Goal: Task Accomplishment & Management: Use online tool/utility

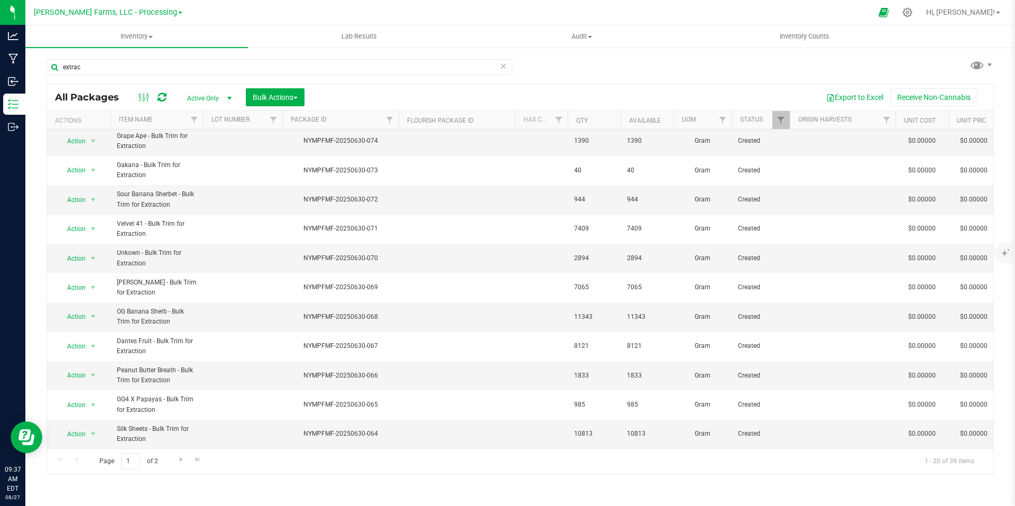
scroll to position [275, 0]
click at [180, 461] on span "Go to the next page" at bounding box center [181, 459] width 8 height 8
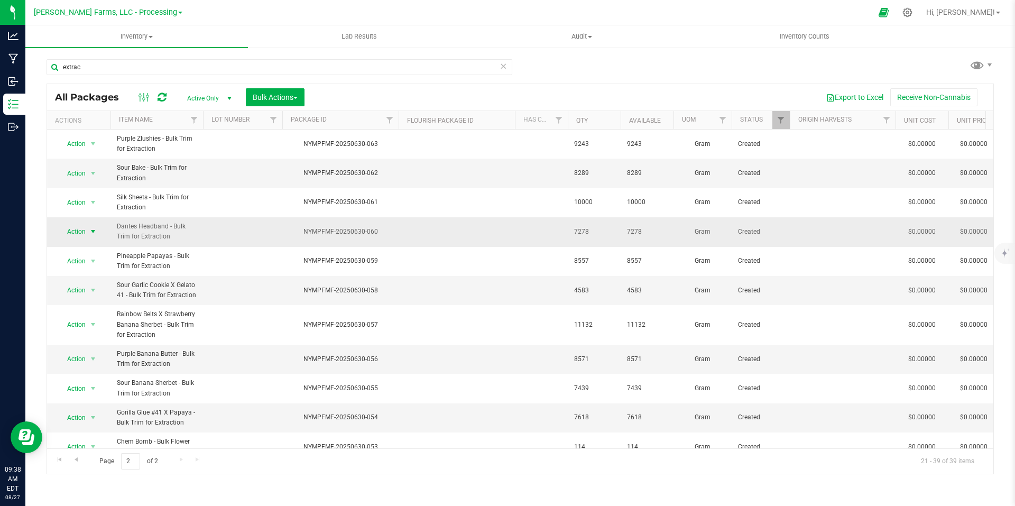
click at [90, 233] on span "select" at bounding box center [93, 231] width 8 height 8
click at [85, 251] on li "Adjust qty" at bounding box center [91, 250] width 67 height 16
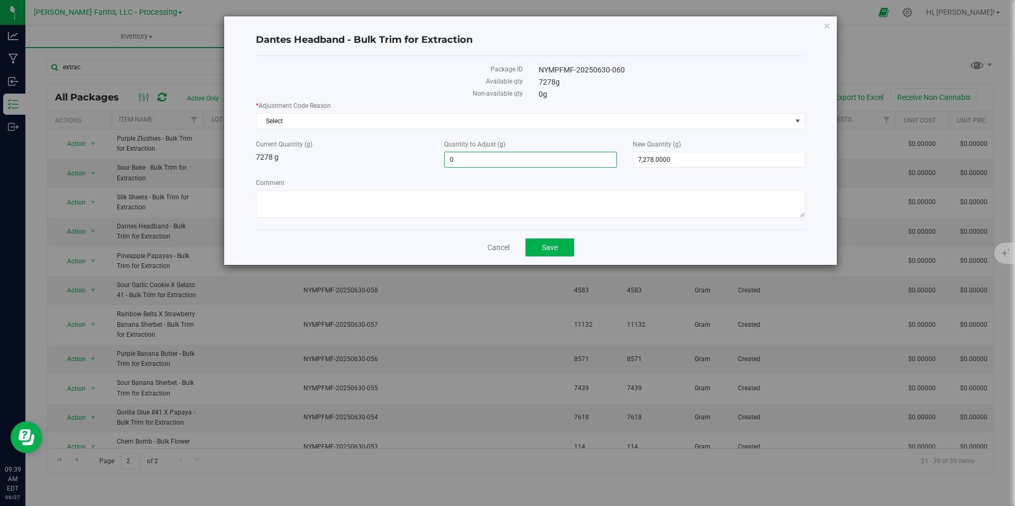
click at [547, 161] on span "0.0000 0" at bounding box center [530, 160] width 172 height 16
drag, startPoint x: 505, startPoint y: 164, endPoint x: 446, endPoint y: 166, distance: 59.3
click at [446, 166] on input "0" at bounding box center [530, 159] width 171 height 15
click at [524, 160] on input "0" at bounding box center [530, 159] width 171 height 15
click at [508, 162] on span "0.0000 0" at bounding box center [530, 160] width 172 height 16
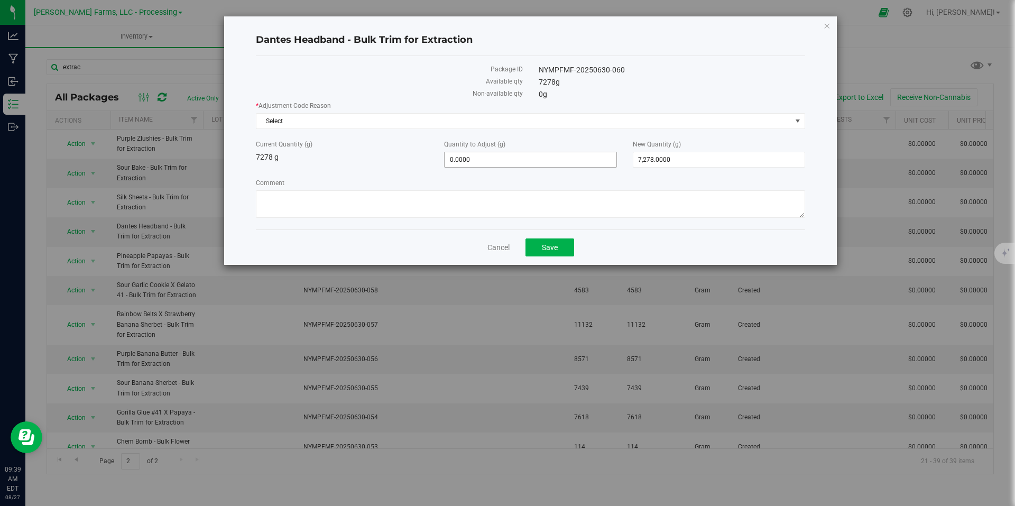
click at [506, 158] on span "0.0000 0" at bounding box center [530, 160] width 172 height 16
type input "0"
type input "9468"
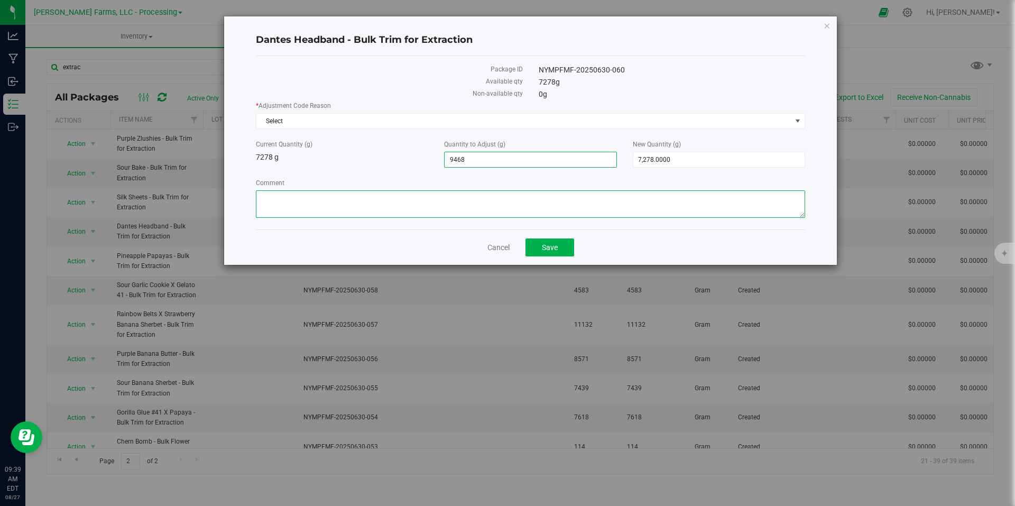
type input "9,468.0000"
type input "16,746.0000"
click at [527, 207] on textarea "Comment" at bounding box center [531, 204] width 550 height 28
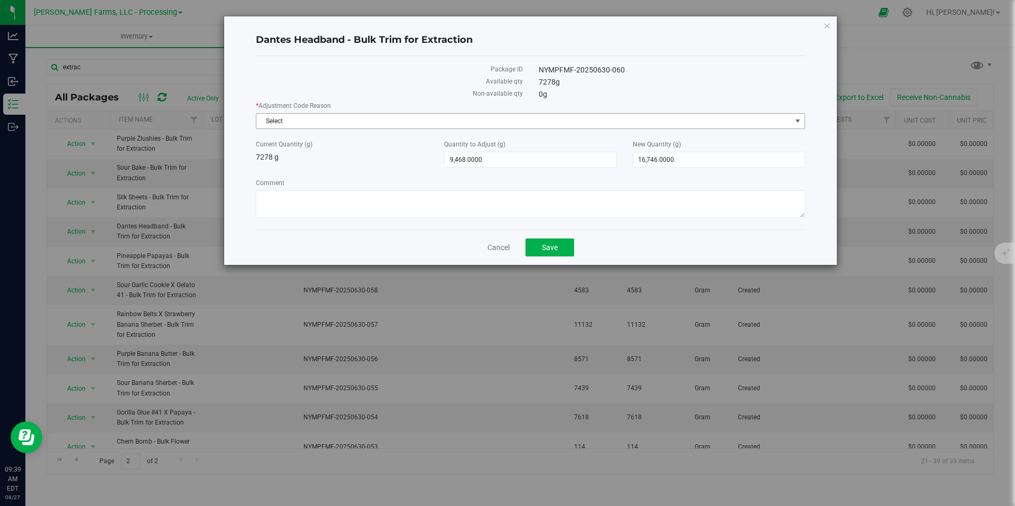
click at [772, 114] on span "Select" at bounding box center [524, 121] width 535 height 15
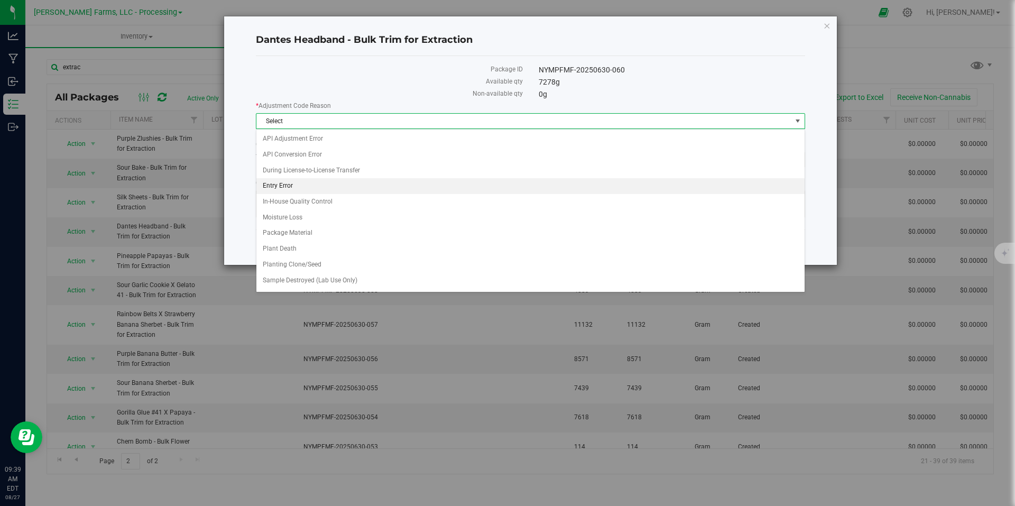
click at [529, 184] on li "Entry Error" at bounding box center [531, 186] width 548 height 16
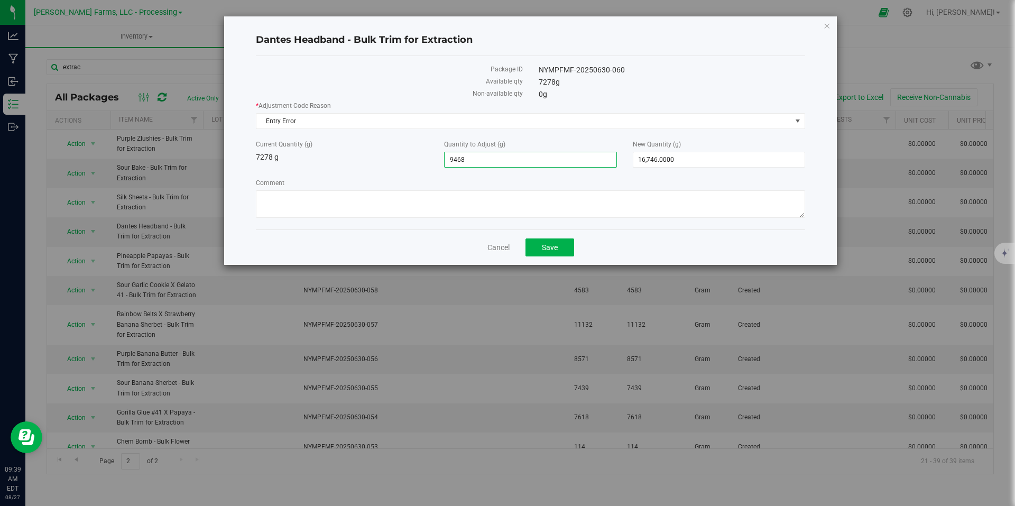
click at [496, 161] on span "9,468.0000 9468" at bounding box center [530, 160] width 172 height 16
click at [496, 161] on input "9468" at bounding box center [530, 159] width 171 height 15
drag, startPoint x: 415, startPoint y: 160, endPoint x: 405, endPoint y: 160, distance: 9.5
click at [405, 160] on div "Current Quantity (g) 7278 g Quantity to Adjust (g) 9,468.0000 9468 New Quantity…" at bounding box center [530, 154] width 565 height 28
type input "2190"
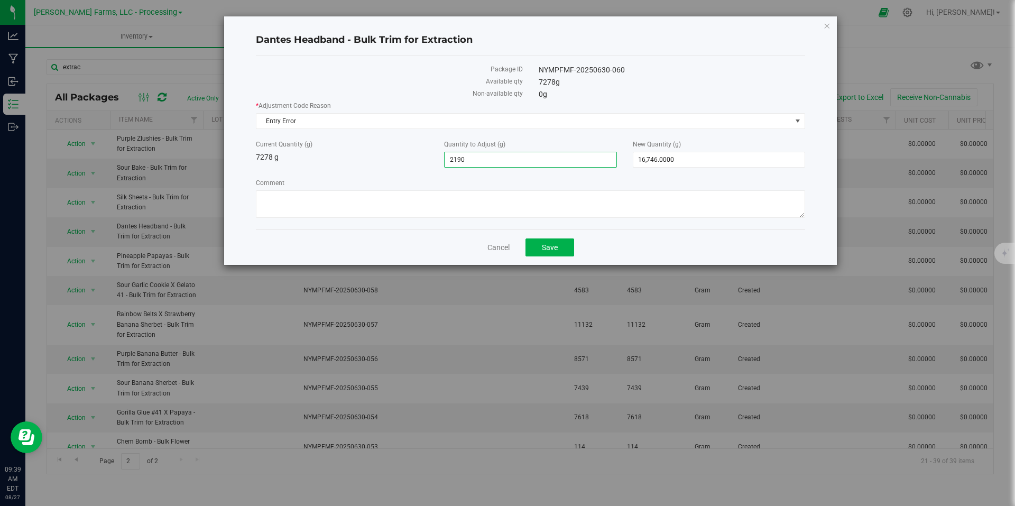
type input "2,190.0000"
type input "9,468.0000"
click at [409, 157] on div "Current Quantity (g) 7278 g" at bounding box center [342, 151] width 188 height 23
click at [563, 249] on button "Save" at bounding box center [550, 248] width 49 height 18
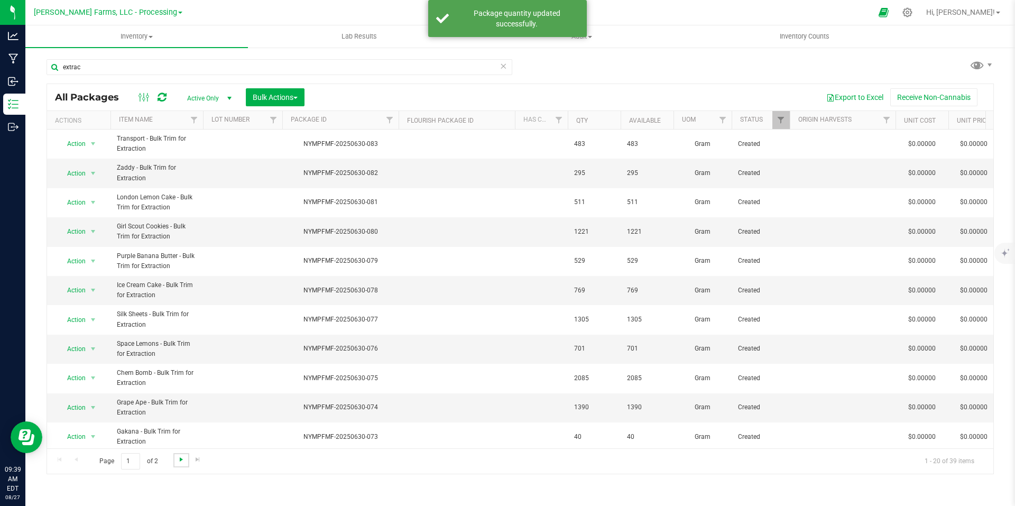
click at [177, 462] on span "Go to the next page" at bounding box center [181, 459] width 8 height 8
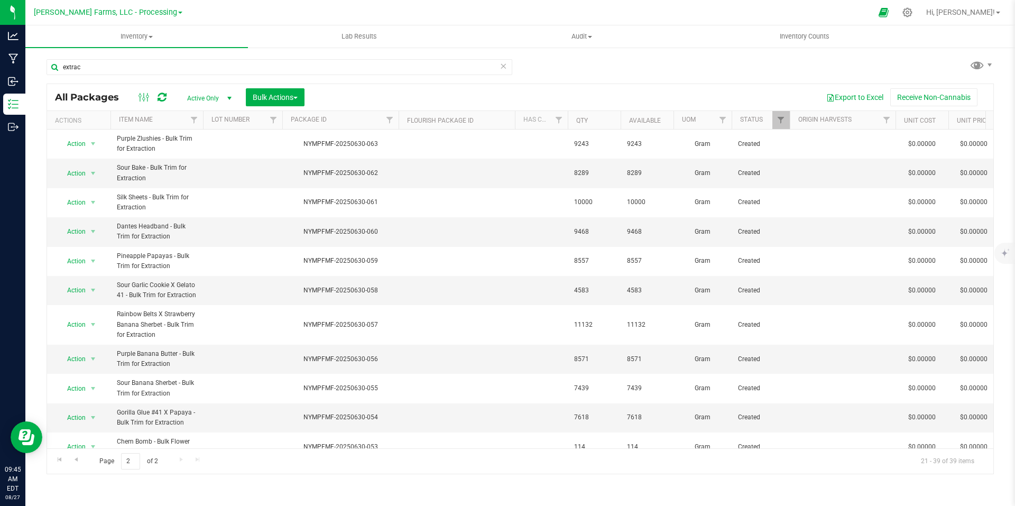
click at [663, 63] on div "extrac All Packages Active Only Active Only Lab Samples Locked All Bulk Actions…" at bounding box center [521, 261] width 948 height 425
click at [79, 459] on span "Go to the previous page" at bounding box center [76, 459] width 8 height 8
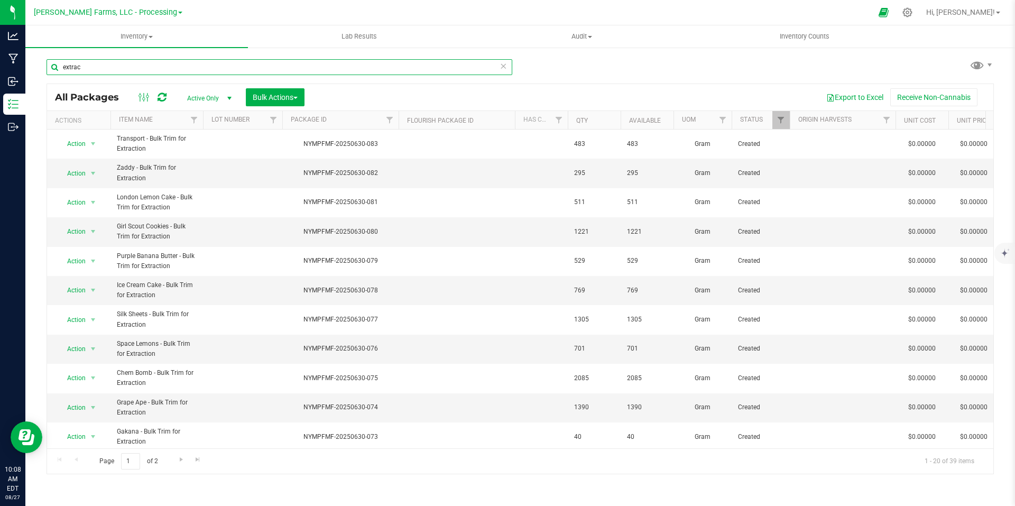
drag, startPoint x: 143, startPoint y: 62, endPoint x: 49, endPoint y: 60, distance: 93.6
click at [49, 60] on input "extrac" at bounding box center [280, 67] width 466 height 16
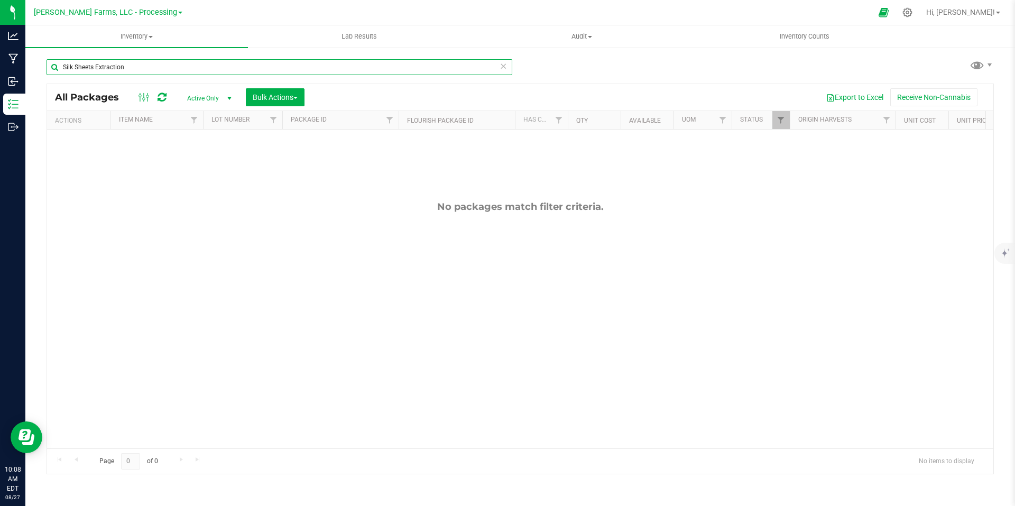
drag, startPoint x: 136, startPoint y: 71, endPoint x: 95, endPoint y: 71, distance: 41.3
click at [95, 71] on input "Silk Sheets Extraction" at bounding box center [280, 67] width 466 height 16
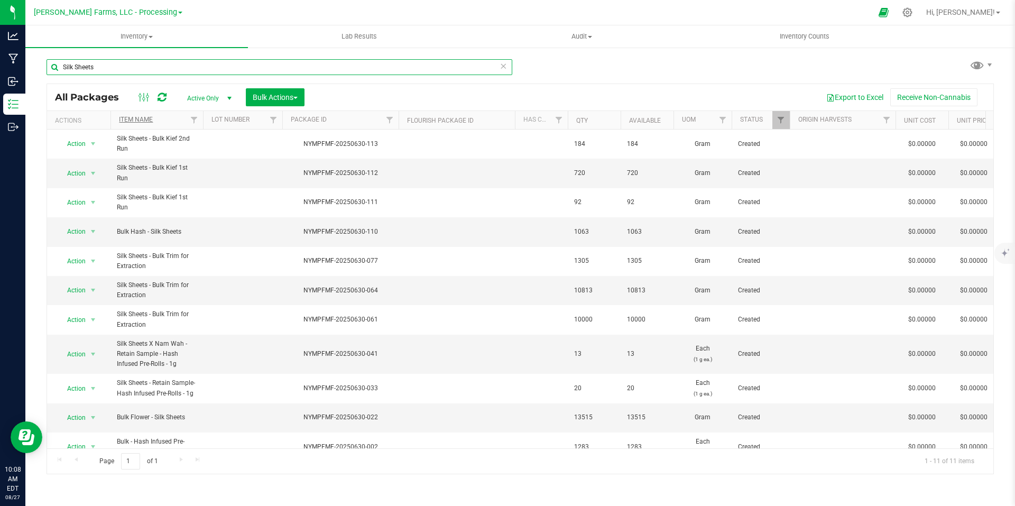
type input "Silk Sheets"
click at [151, 118] on link "Item Name" at bounding box center [136, 119] width 34 height 7
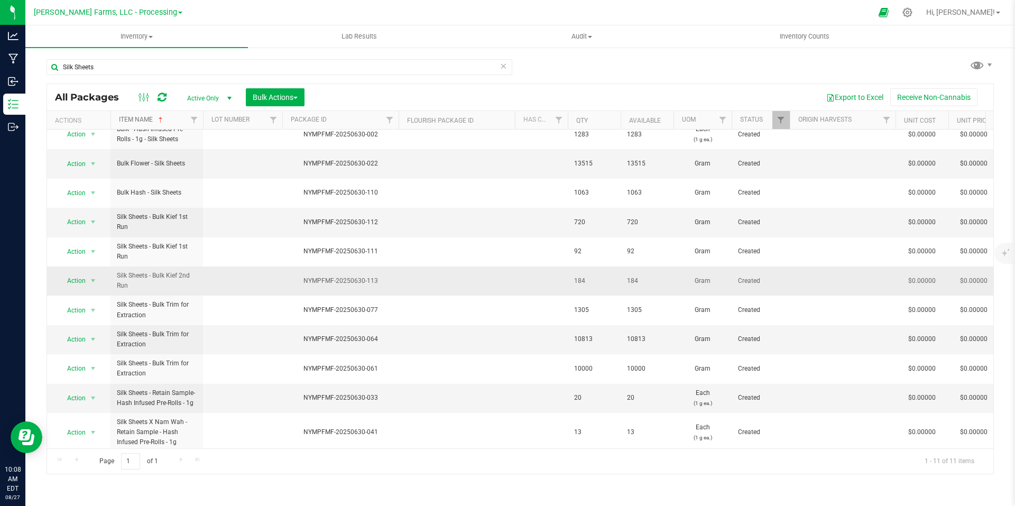
scroll to position [12, 0]
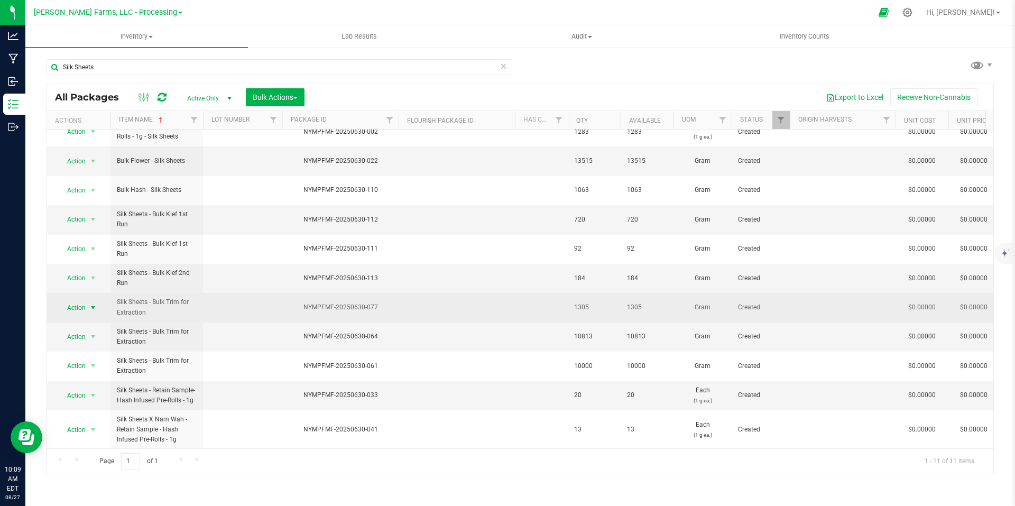
click at [92, 304] on span "select" at bounding box center [93, 307] width 13 height 15
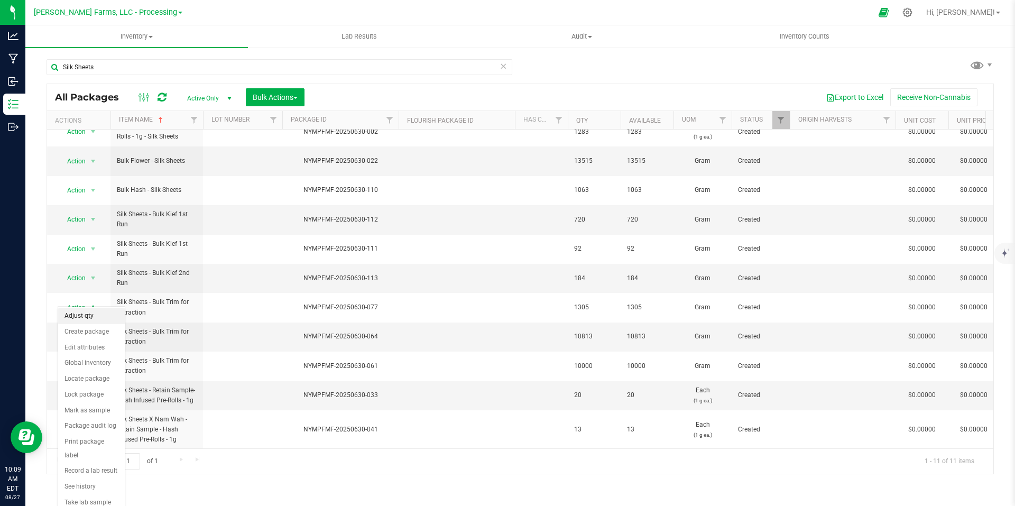
click at [87, 316] on li "Adjust qty" at bounding box center [91, 316] width 67 height 16
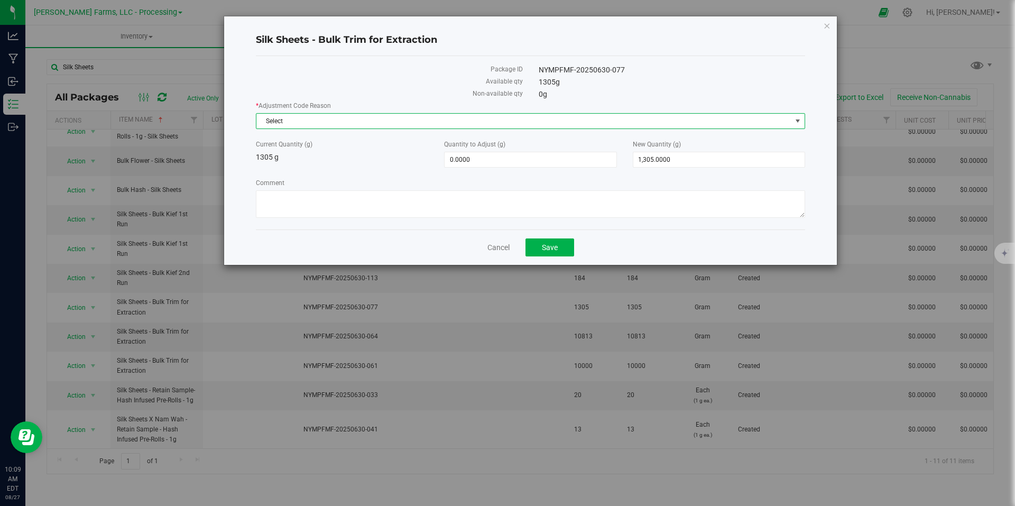
click at [371, 124] on span "Select" at bounding box center [524, 121] width 535 height 15
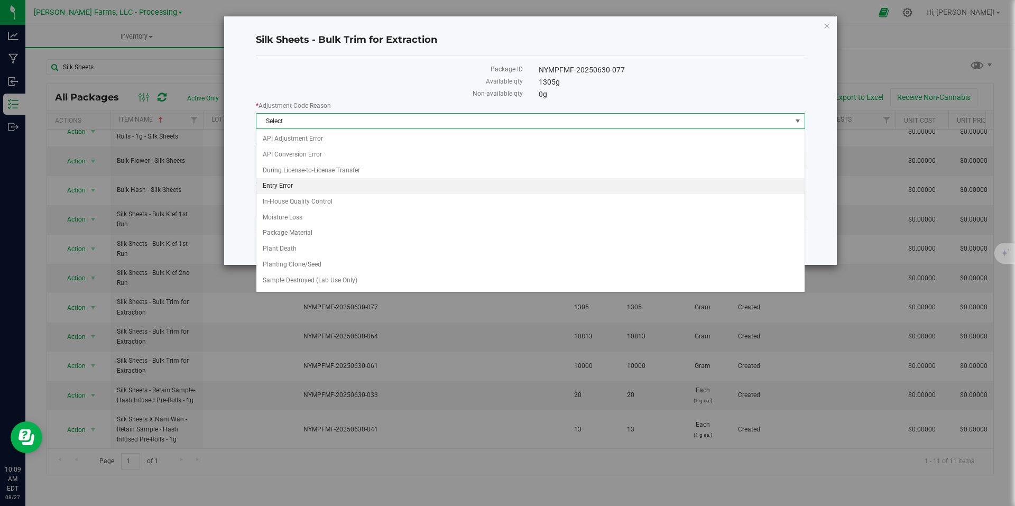
click at [325, 187] on li "Entry Error" at bounding box center [531, 186] width 548 height 16
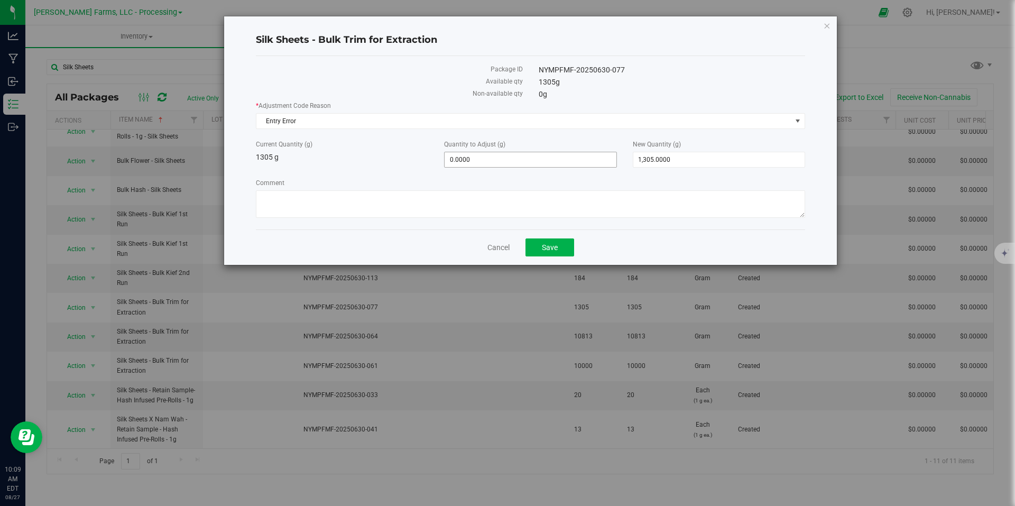
click at [529, 164] on span "0.0000 0" at bounding box center [530, 160] width 172 height 16
type input "3676"
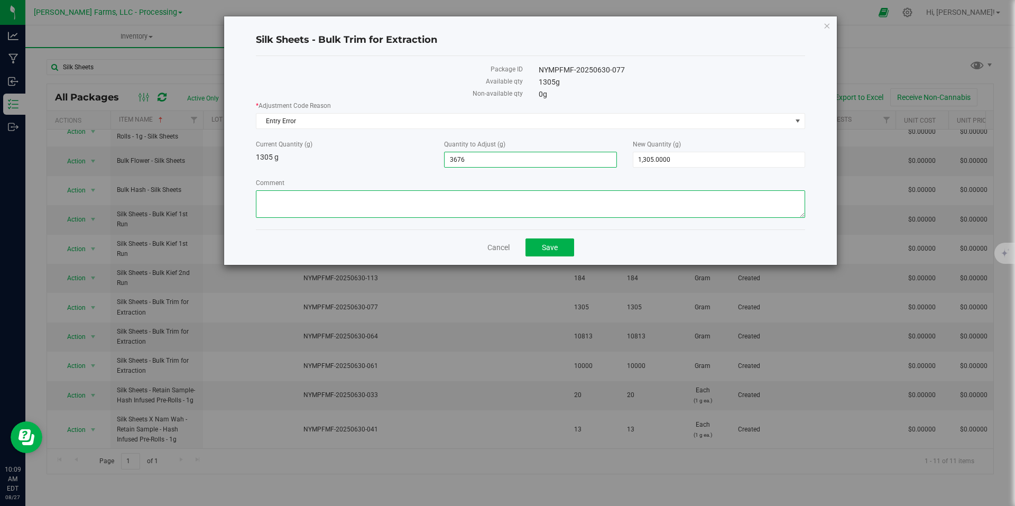
type input "3,676.0000"
type input "4,981.0000"
click at [596, 205] on textarea "Comment" at bounding box center [531, 204] width 550 height 28
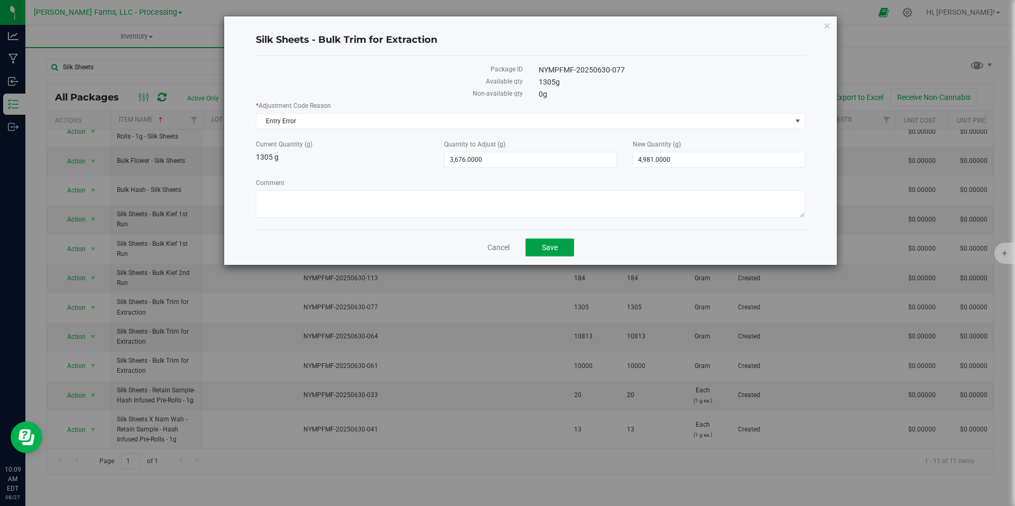
click at [562, 249] on button "Save" at bounding box center [550, 248] width 49 height 18
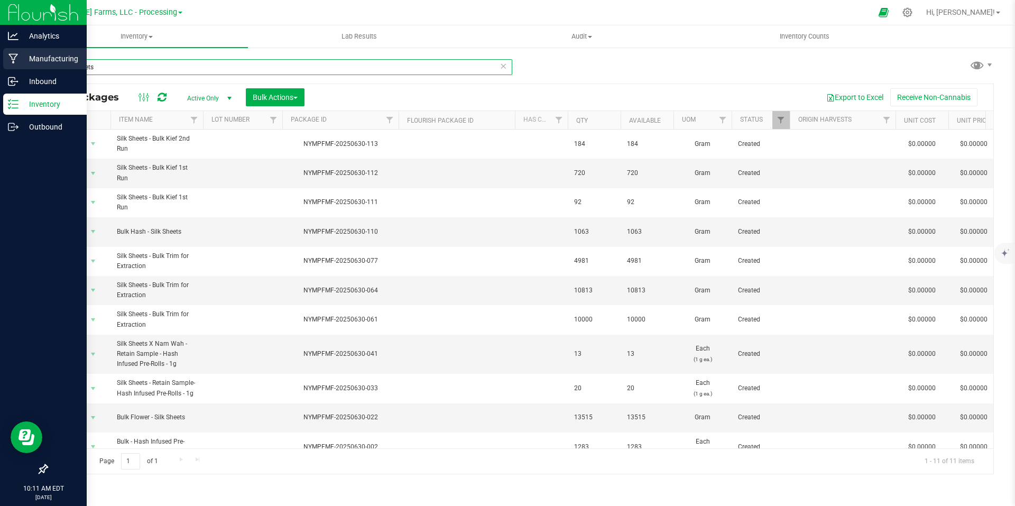
drag, startPoint x: 105, startPoint y: 70, endPoint x: 24, endPoint y: 67, distance: 81.5
click at [24, 67] on div "Analytics Manufacturing Inbound Inventory Outbound 10:11 AM EDT [DATE] 08/27 [P…" at bounding box center [507, 253] width 1015 height 506
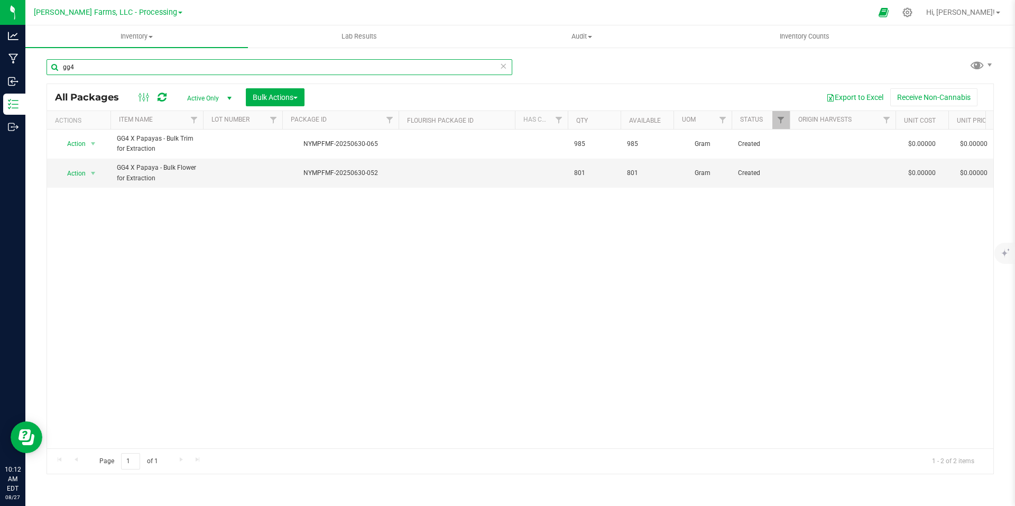
type input "gg4"
click at [716, 324] on div "Action Action Adjust qty Create package Edit attributes Global inventory Locate…" at bounding box center [520, 289] width 947 height 319
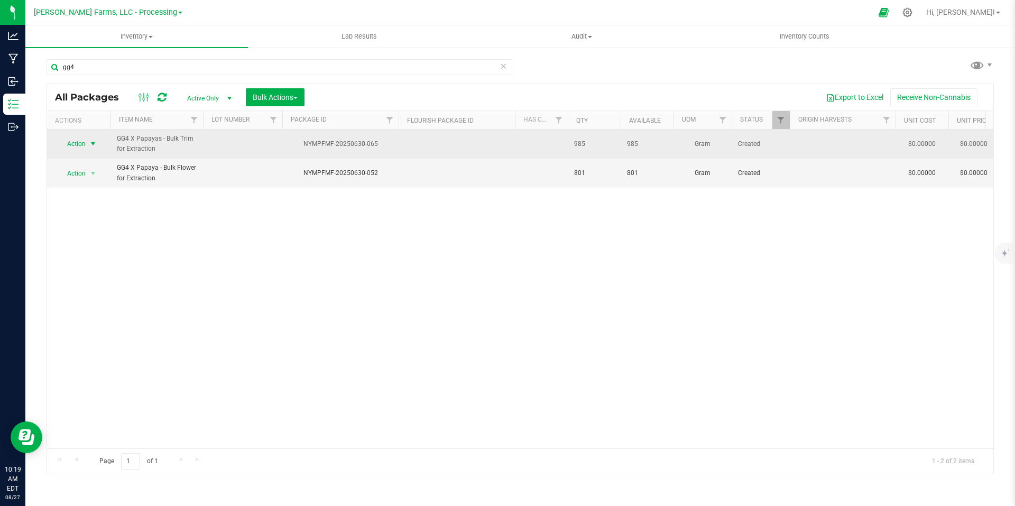
click at [94, 143] on span "select" at bounding box center [93, 144] width 8 height 8
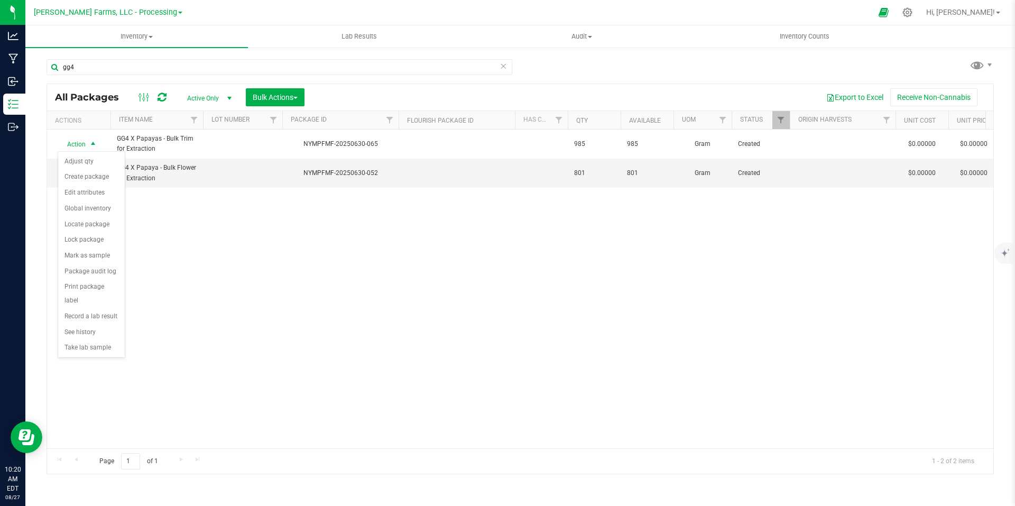
click at [306, 282] on div "Action Action Adjust qty Create package Edit attributes Global inventory Locate…" at bounding box center [520, 289] width 947 height 319
click at [298, 100] on span "Bulk Actions" at bounding box center [275, 97] width 45 height 8
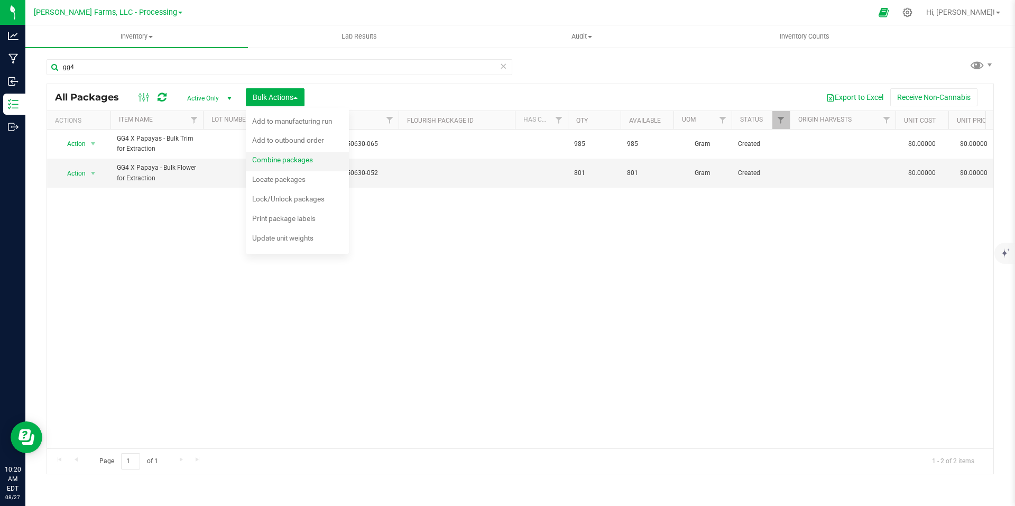
click at [292, 159] on span "Combine packages" at bounding box center [282, 159] width 61 height 8
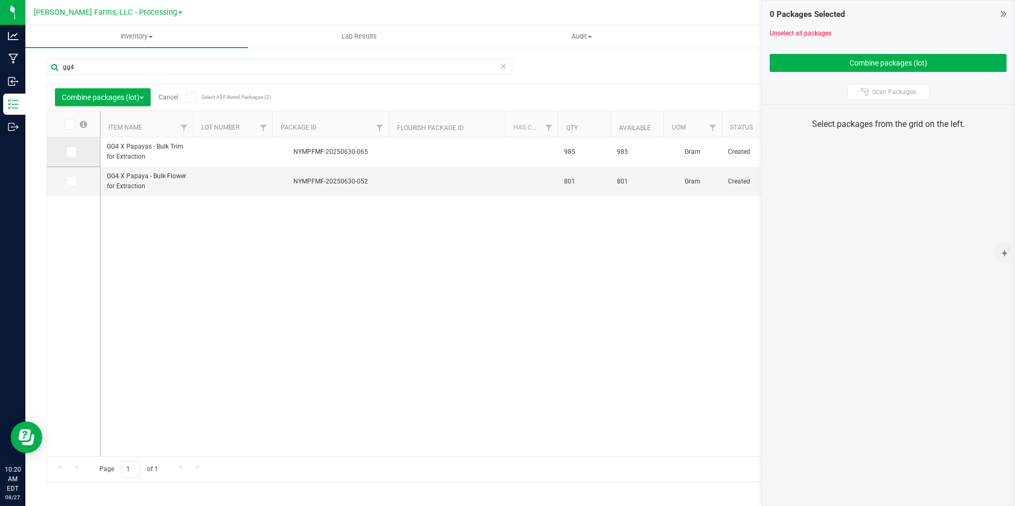
click at [75, 155] on span at bounding box center [71, 152] width 11 height 11
click at [0, 0] on input "checkbox" at bounding box center [0, 0] width 0 height 0
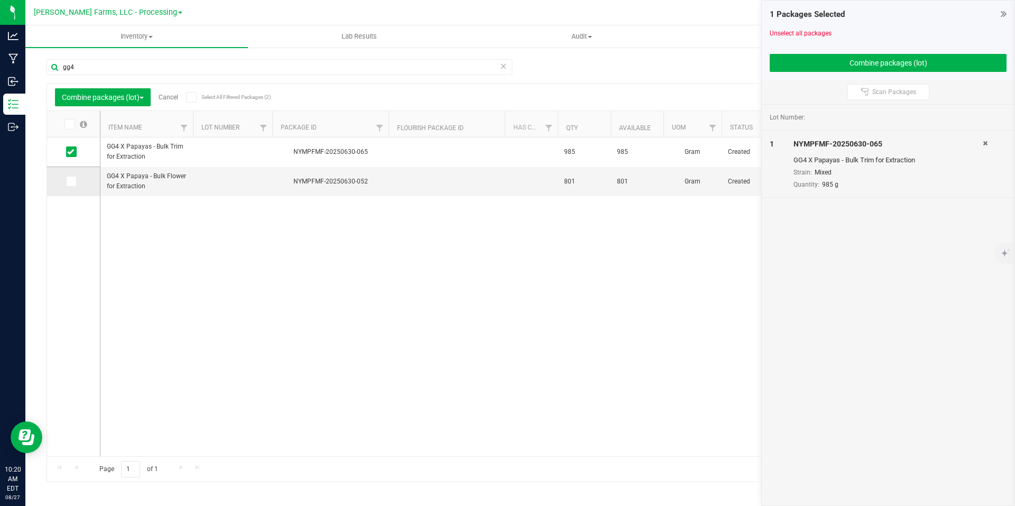
click at [68, 187] on td at bounding box center [73, 181] width 53 height 29
click at [72, 181] on icon at bounding box center [70, 181] width 7 height 0
click at [0, 0] on input "checkbox" at bounding box center [0, 0] width 0 height 0
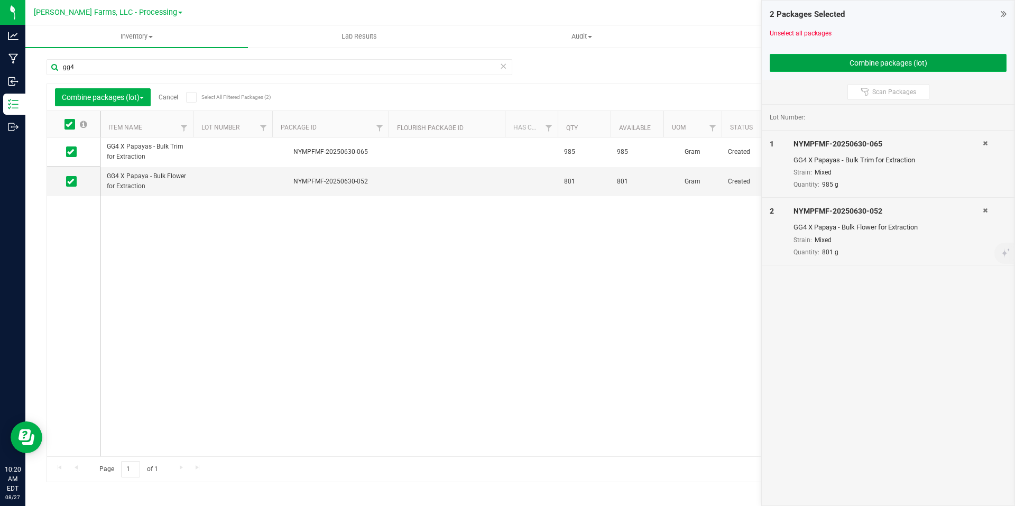
click at [902, 59] on button "Combine packages (lot)" at bounding box center [888, 63] width 237 height 18
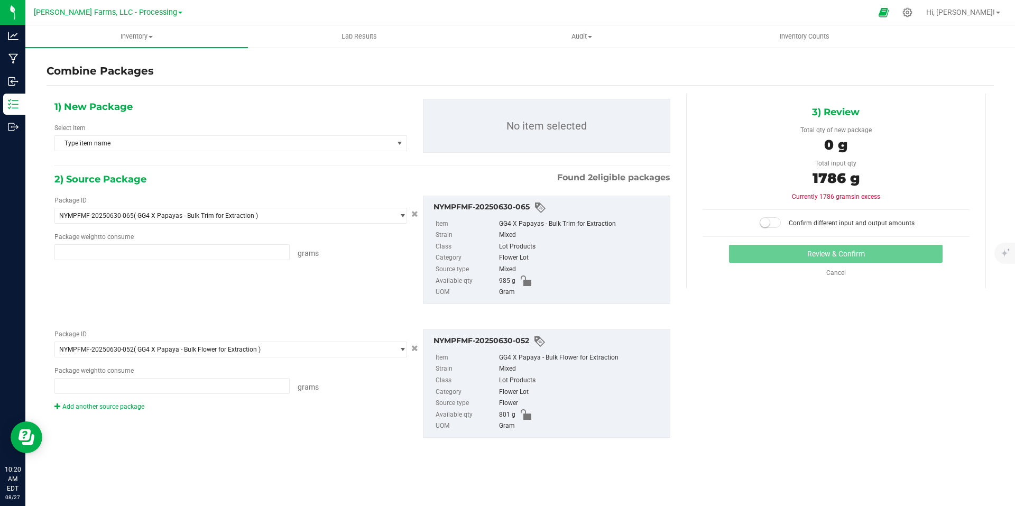
type input "985.0000 g"
type input "801.0000 g"
click at [386, 139] on span "Type item name" at bounding box center [224, 143] width 338 height 15
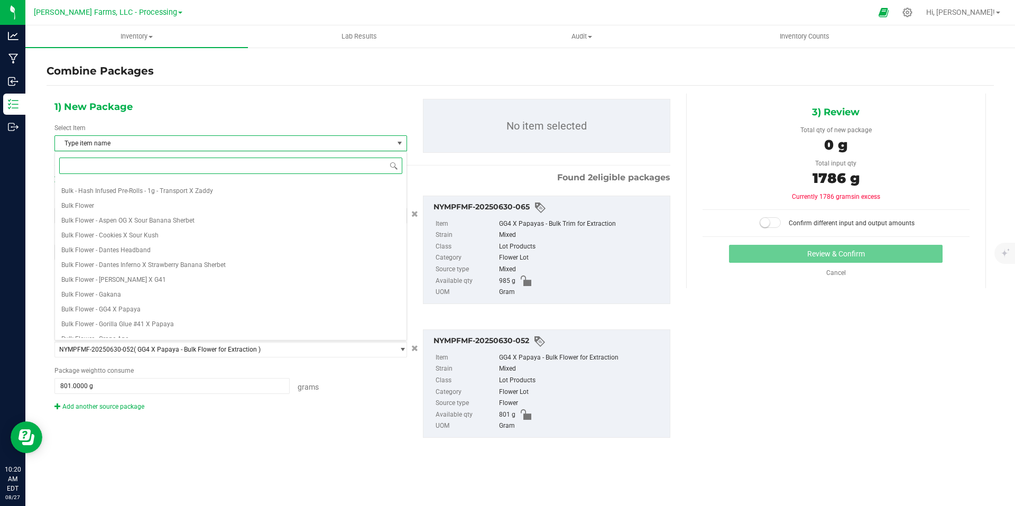
scroll to position [438, 0]
click at [117, 263] on span "Bulk Flower - GG4 X Papaya" at bounding box center [100, 266] width 79 height 7
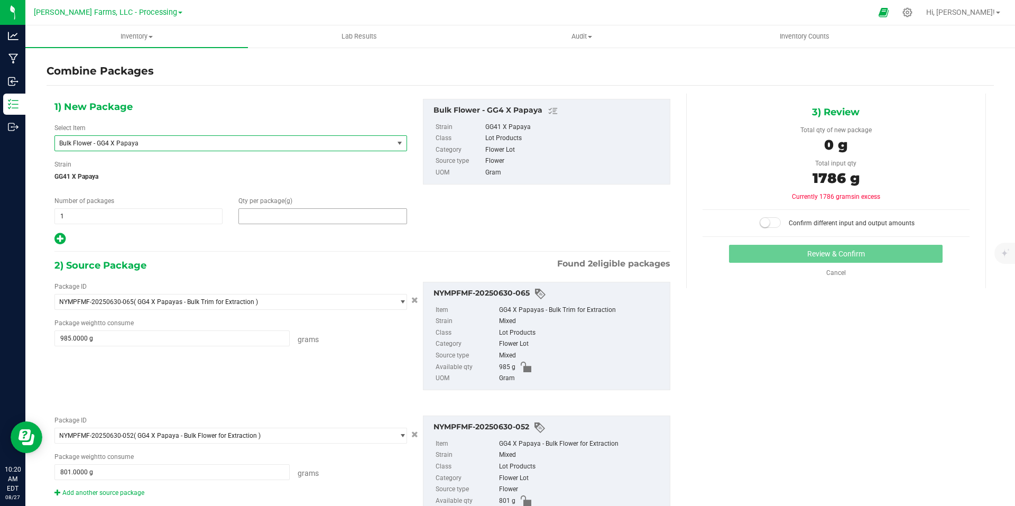
click at [281, 218] on span at bounding box center [323, 216] width 168 height 16
type input "1789"
type input "1,789"
click at [812, 371] on div "1) New Package Select Item Bulk Flower - GG4 X Papaya Bulk - Hash Infused Pre-R…" at bounding box center [521, 320] width 948 height 453
click at [279, 218] on span "1,789 1789" at bounding box center [323, 216] width 168 height 16
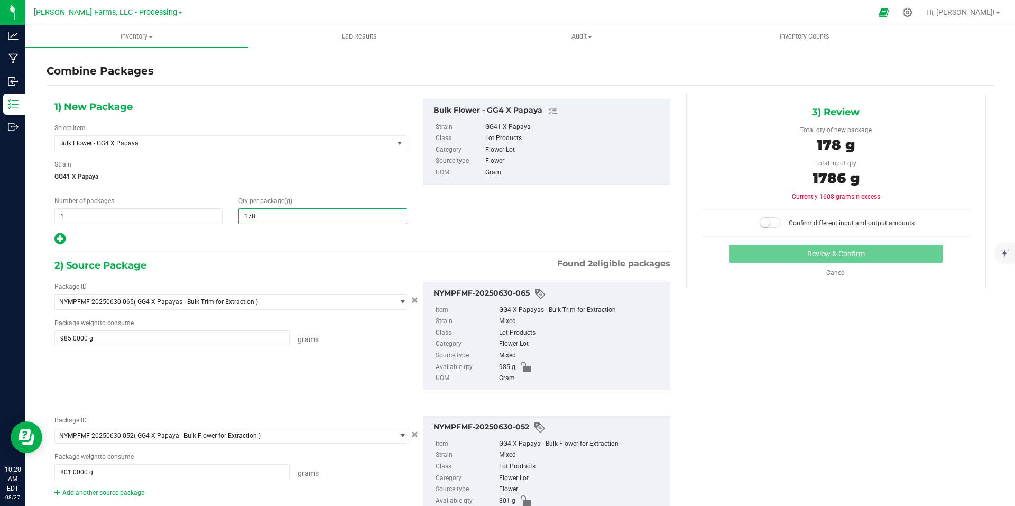
type input "1786"
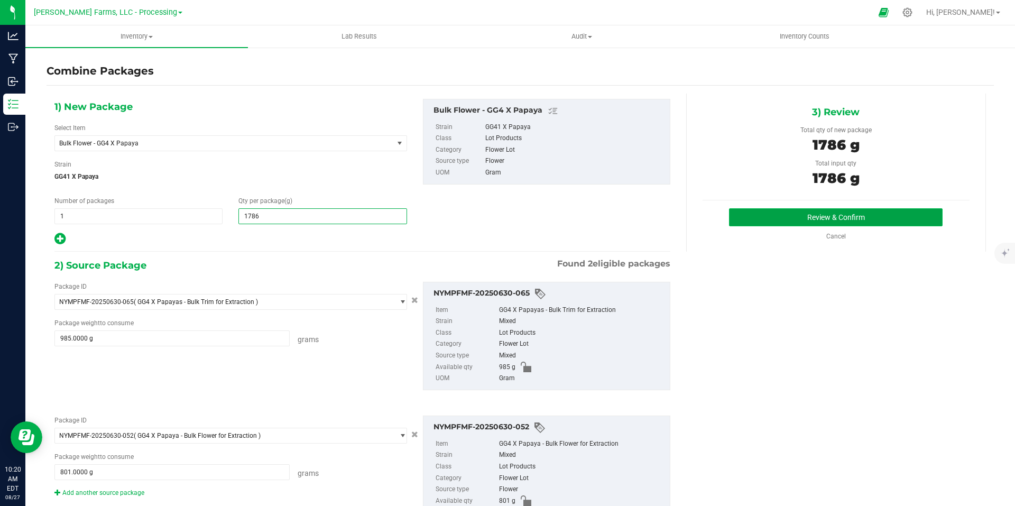
type input "1,786"
click at [780, 214] on button "Review & Confirm" at bounding box center [836, 217] width 214 height 18
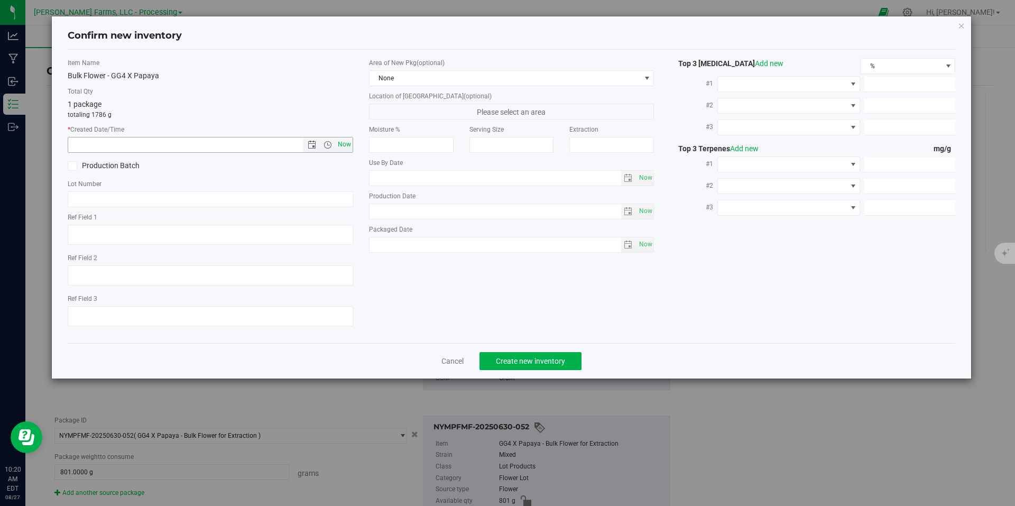
click at [346, 148] on span "Now" at bounding box center [344, 144] width 18 height 15
type input "[DATE] 10:20 AM"
click at [566, 360] on button "Create new inventory" at bounding box center [531, 361] width 102 height 18
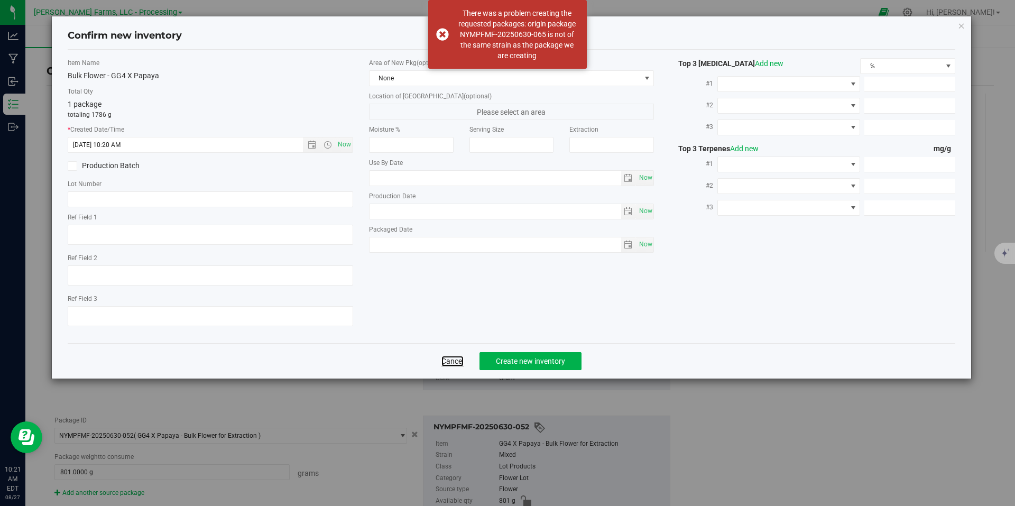
click at [455, 358] on link "Cancel" at bounding box center [453, 361] width 22 height 11
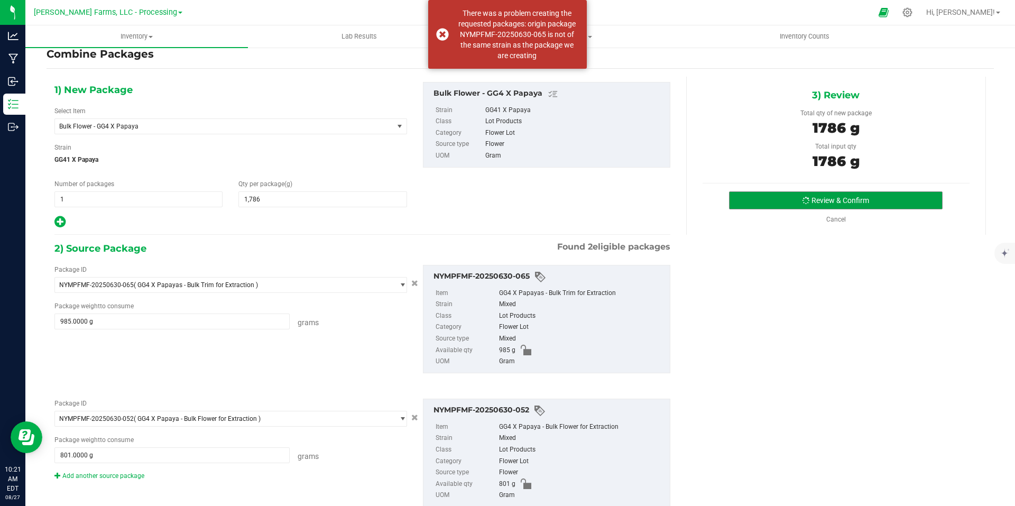
scroll to position [0, 0]
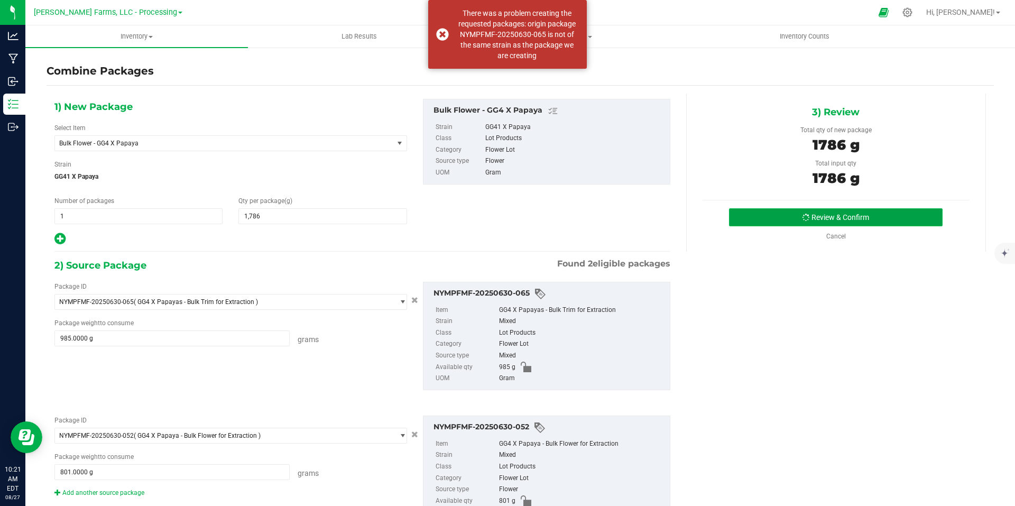
click at [846, 221] on button "Review & Confirm" at bounding box center [836, 217] width 214 height 18
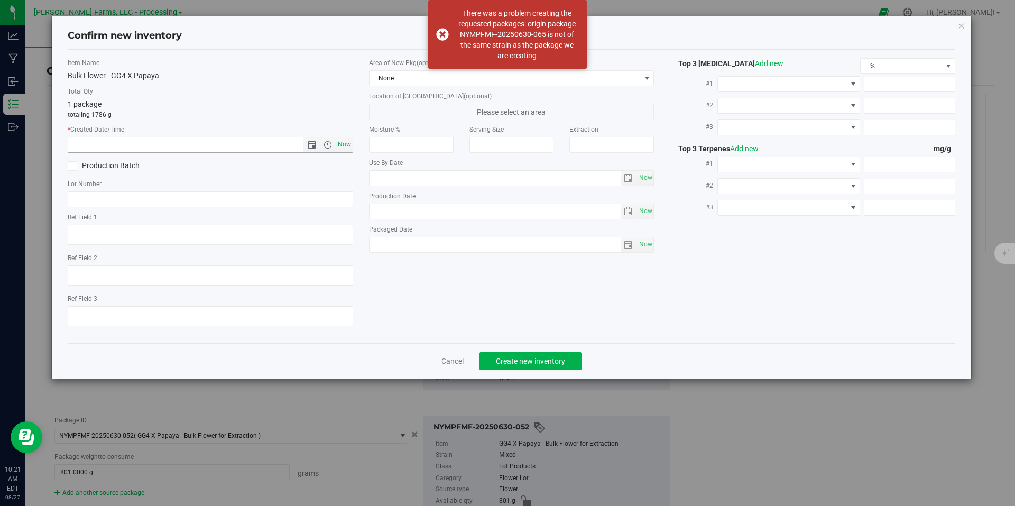
click at [347, 147] on span "Now" at bounding box center [344, 144] width 18 height 15
type input "[DATE] 10:21 AM"
click at [533, 359] on span "Create new inventory" at bounding box center [530, 361] width 69 height 8
click at [965, 29] on icon "button" at bounding box center [961, 25] width 7 height 13
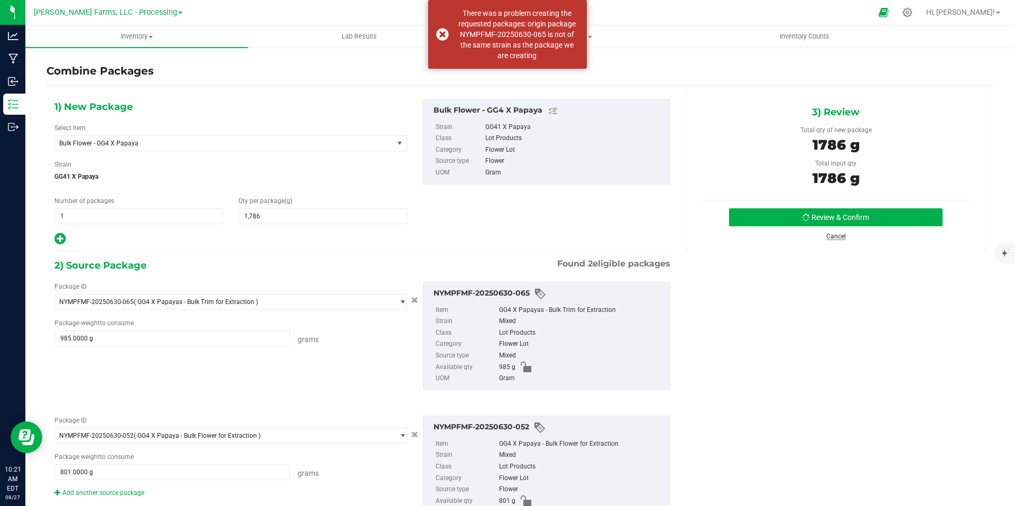
click at [831, 235] on link "Cancel" at bounding box center [837, 236] width 20 height 7
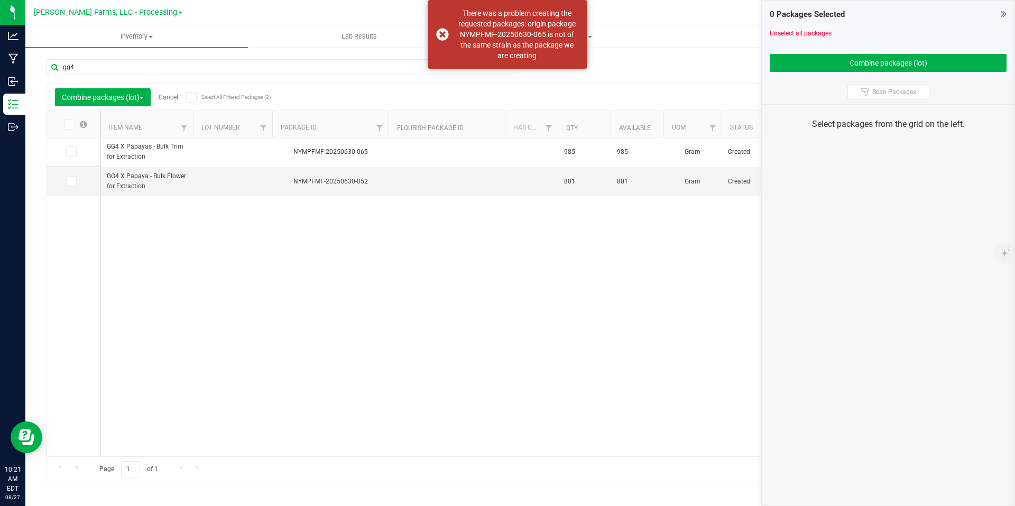
click at [1001, 13] on icon at bounding box center [1004, 13] width 6 height 11
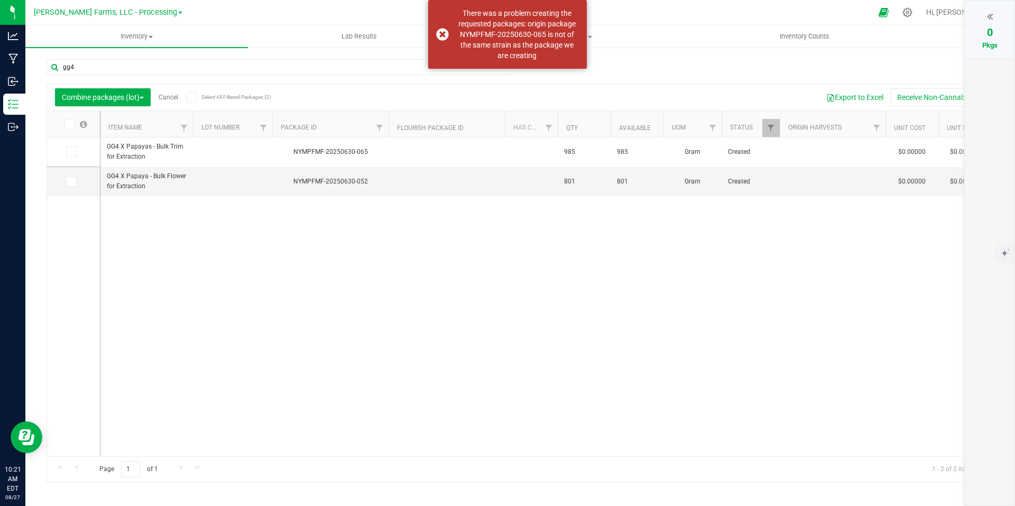
click at [493, 349] on div "GG4 X Papayas - Bulk Trim for Extraction NYMPFMF-20250630-065 985 985 Gram Crea…" at bounding box center [546, 297] width 893 height 319
click at [992, 13] on icon at bounding box center [990, 16] width 6 height 11
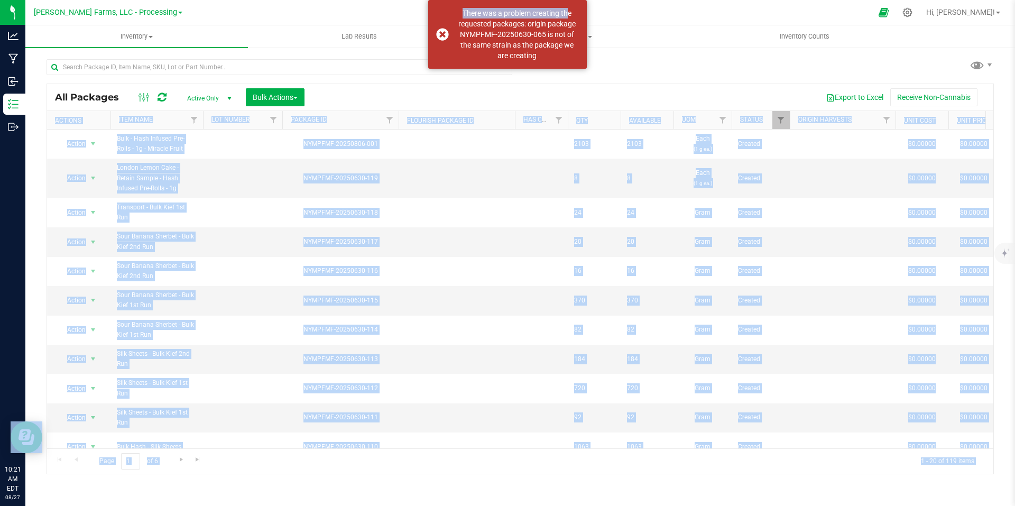
drag, startPoint x: 565, startPoint y: 17, endPoint x: 624, endPoint y: 98, distance: 99.2
click at [624, 98] on body "Analytics Manufacturing Inbound Inventory Outbound 10:21 AM EDT [DATE] 08/27 [P…" at bounding box center [507, 253] width 1015 height 506
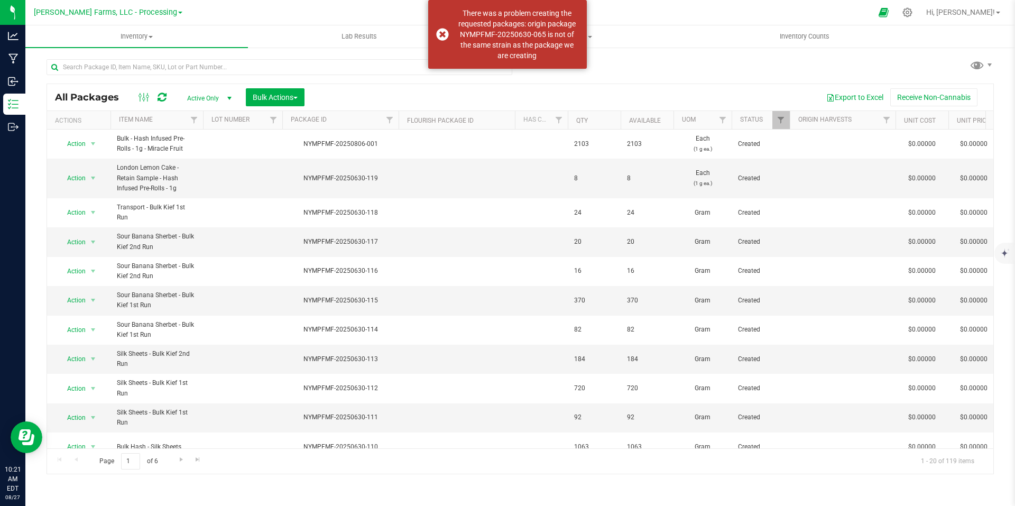
click at [633, 14] on div at bounding box center [530, 12] width 683 height 21
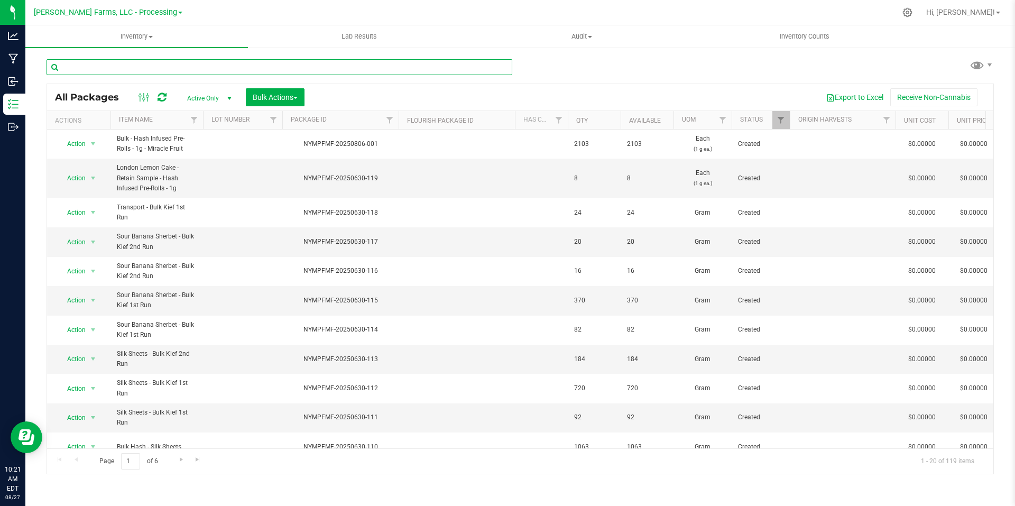
click at [349, 75] on input "text" at bounding box center [280, 67] width 466 height 16
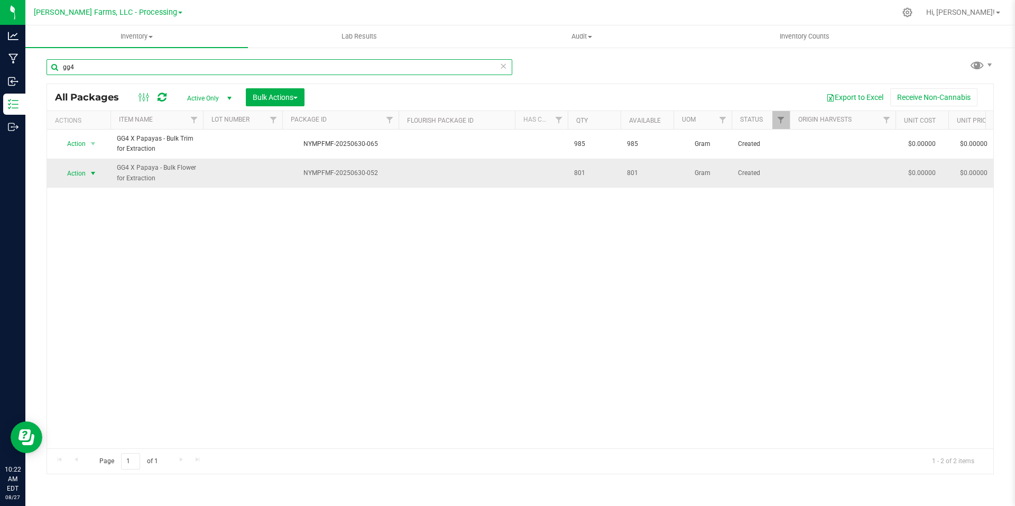
type input "gg4"
click at [94, 175] on span "select" at bounding box center [93, 173] width 8 height 8
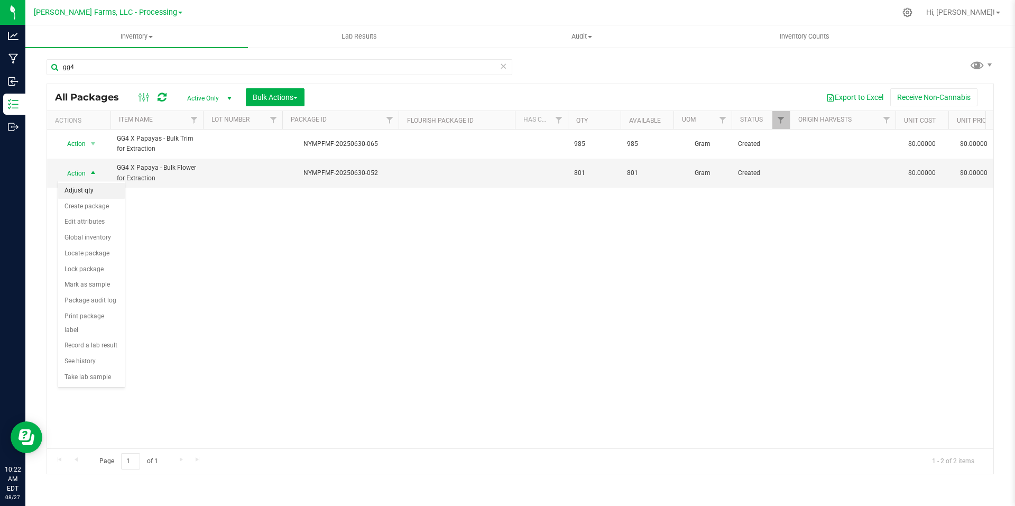
click at [89, 190] on li "Adjust qty" at bounding box center [91, 191] width 67 height 16
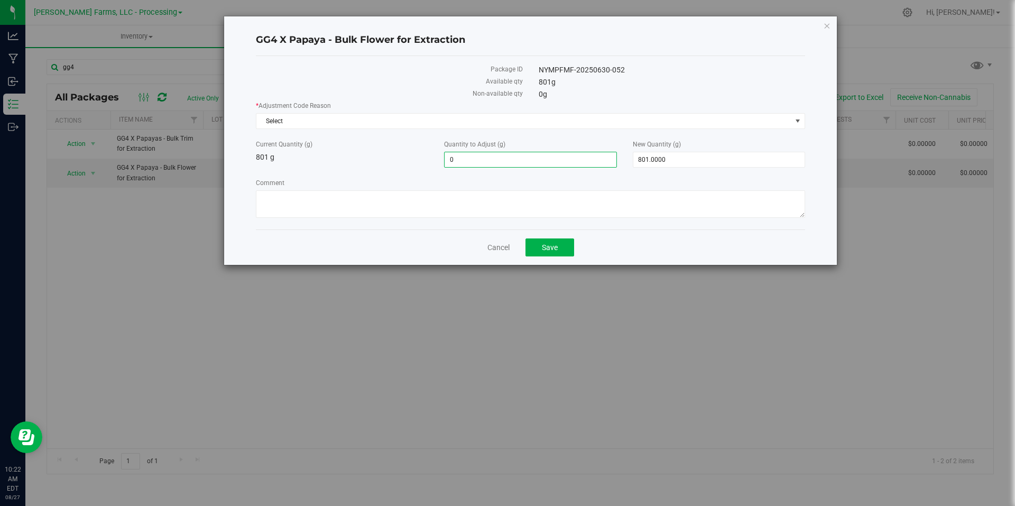
click at [480, 160] on span "0.0000 0" at bounding box center [530, 160] width 172 height 16
type input "985"
type input "985.0000"
type input "1,786.0000"
click at [411, 167] on div "Current Quantity (g) 801 g Quantity to Adjust (g) 985.0000 985 New Quantity (g)…" at bounding box center [530, 154] width 565 height 28
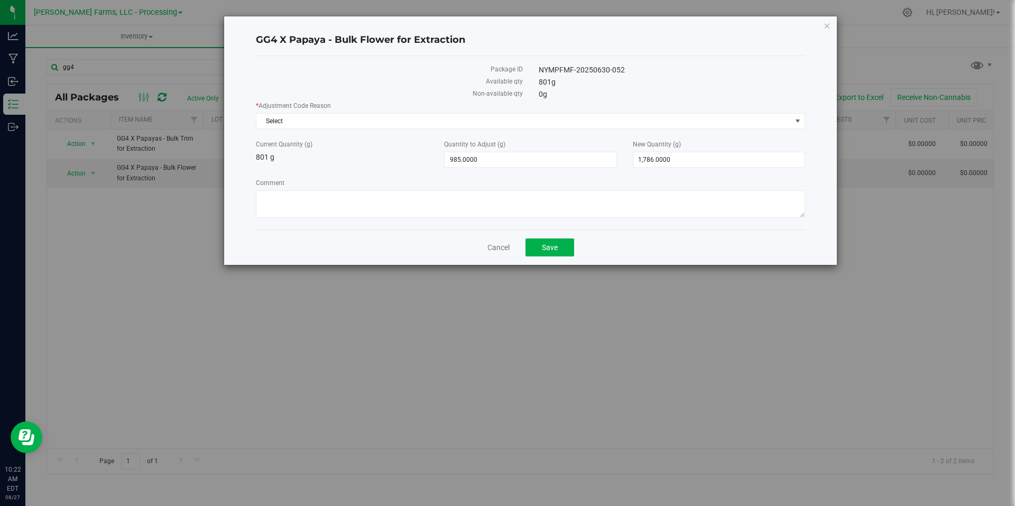
click at [405, 109] on label "* Adjustment Code Reason" at bounding box center [531, 106] width 550 height 10
click at [404, 117] on span "Select" at bounding box center [524, 121] width 535 height 15
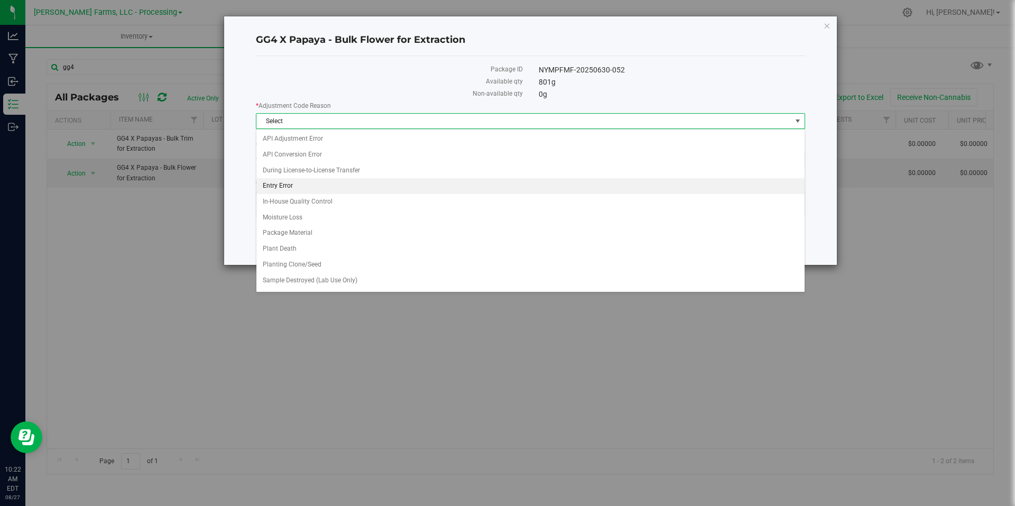
click at [309, 185] on li "Entry Error" at bounding box center [531, 186] width 548 height 16
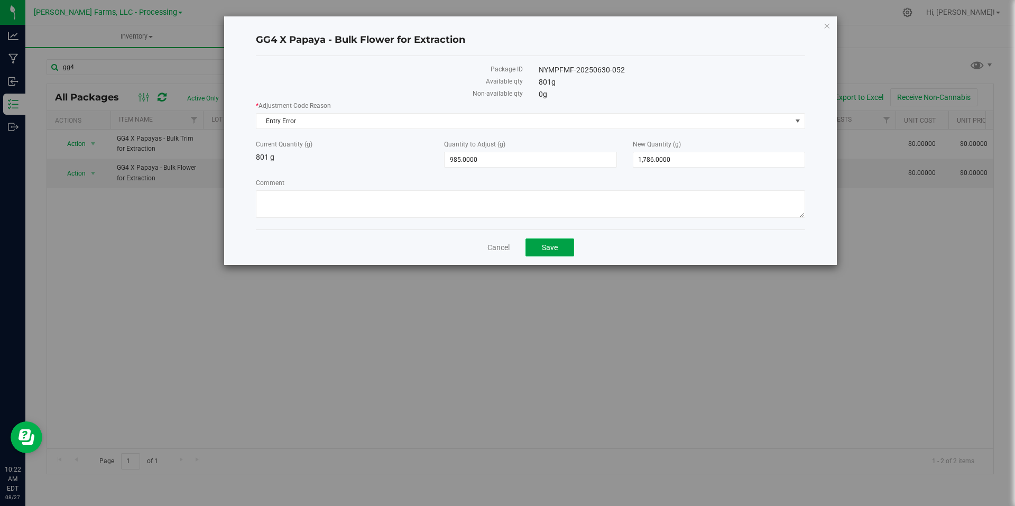
click at [553, 246] on span "Save" at bounding box center [550, 247] width 16 height 8
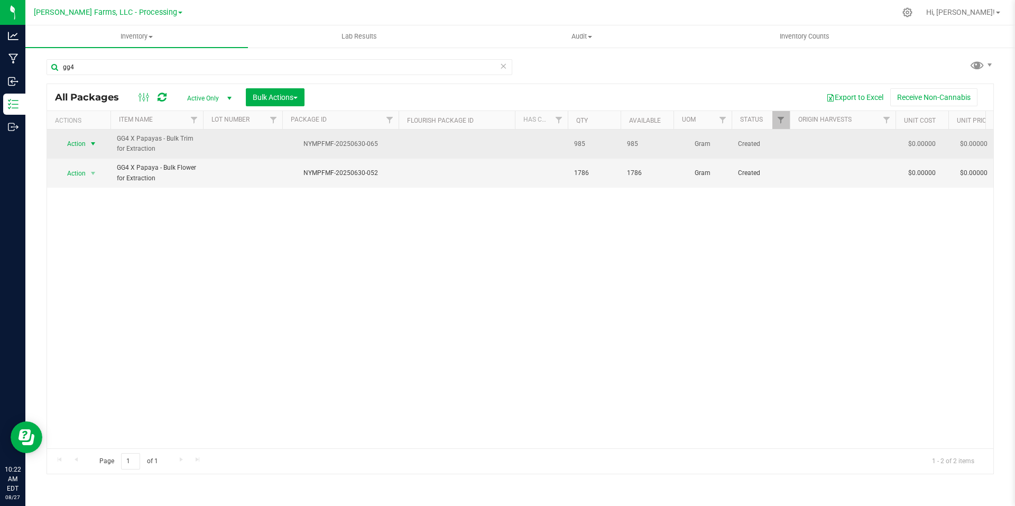
click at [84, 148] on span "Action" at bounding box center [72, 143] width 29 height 15
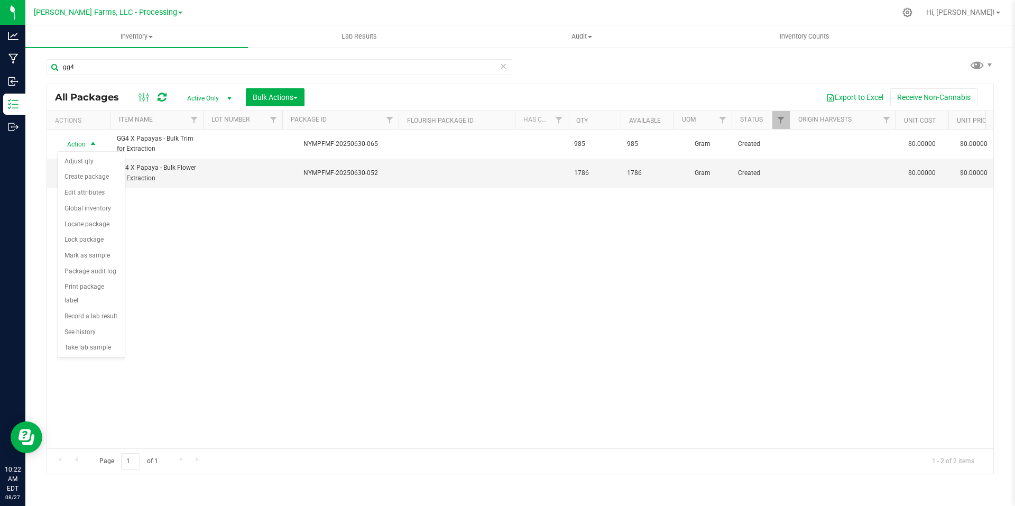
click at [263, 277] on div "Action Action Adjust qty Create package Edit attributes Global inventory Locate…" at bounding box center [520, 289] width 947 height 319
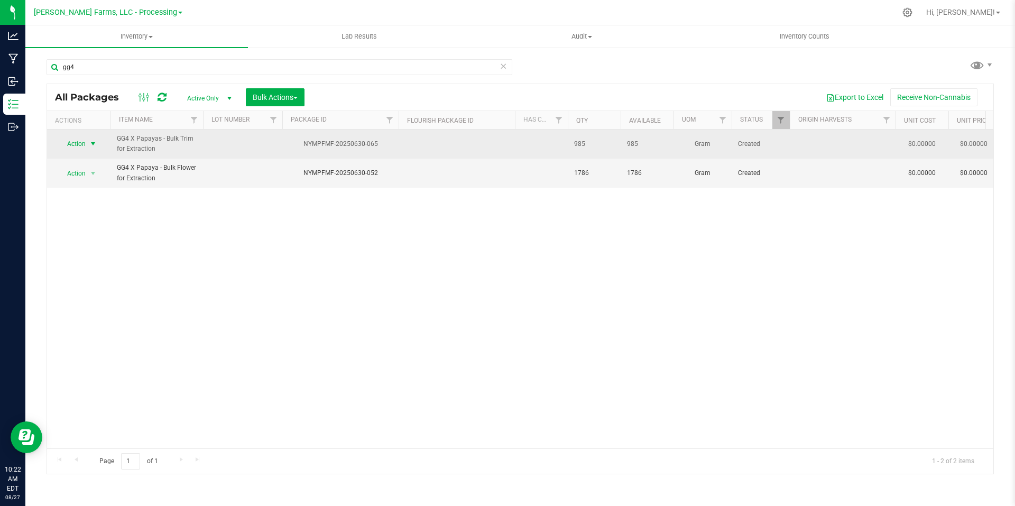
click at [94, 142] on span "select" at bounding box center [93, 144] width 8 height 8
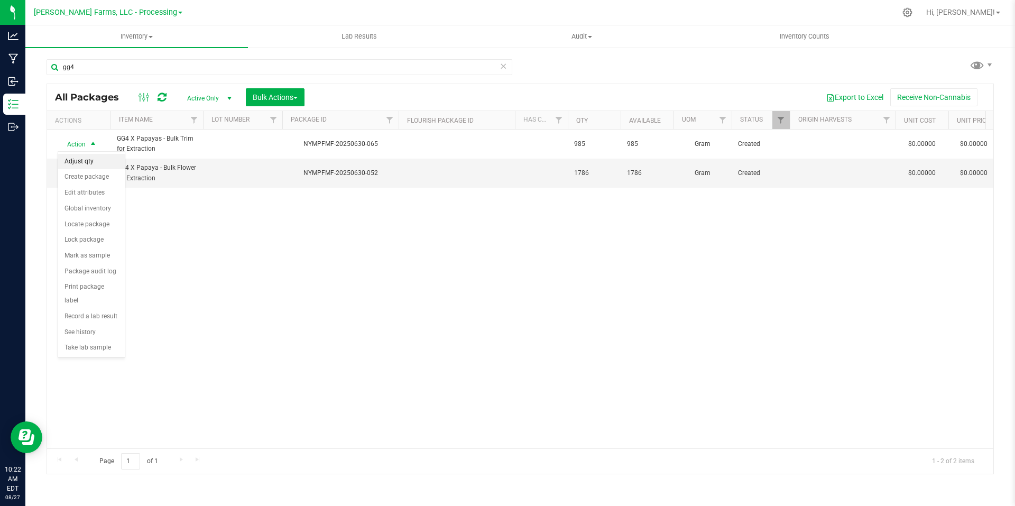
click at [92, 157] on li "Adjust qty" at bounding box center [91, 162] width 67 height 16
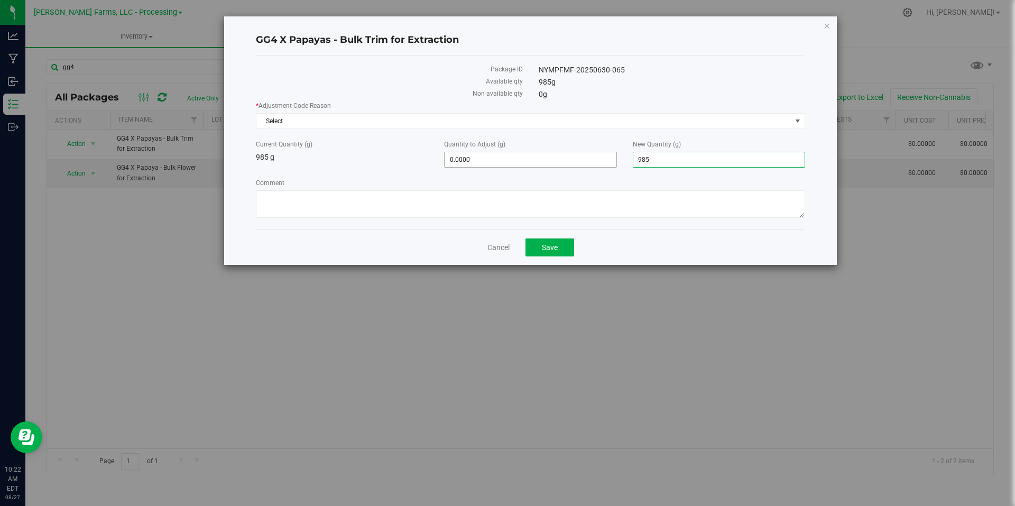
drag, startPoint x: 610, startPoint y: 158, endPoint x: 602, endPoint y: 157, distance: 8.0
click at [602, 157] on div "Current Quantity (g) 985 g Quantity to Adjust (g) 0.0000 0 New Quantity (g) 985…" at bounding box center [530, 154] width 565 height 28
type input "0"
type input "-985.0000"
type input "-985"
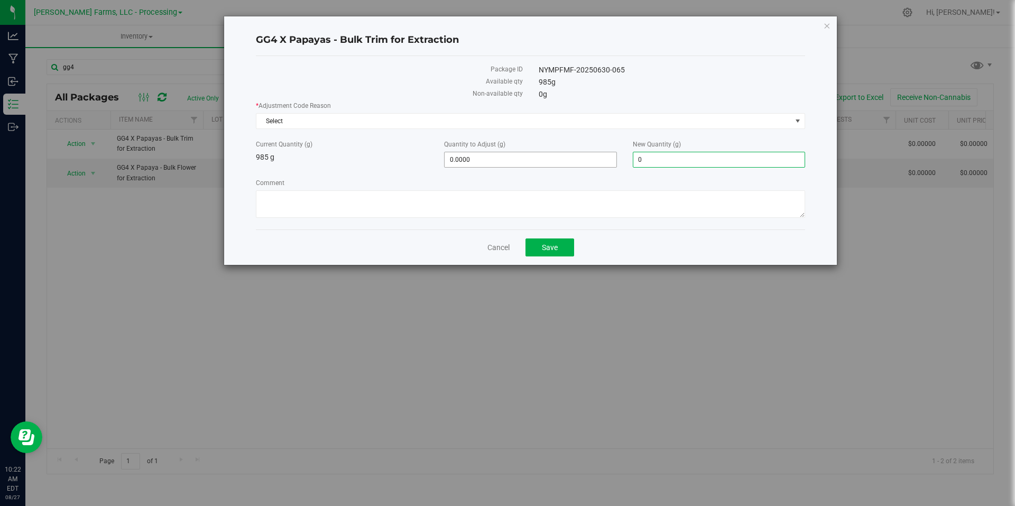
type input "0.0000"
click at [590, 155] on span "-985.0000 -985" at bounding box center [530, 160] width 172 height 16
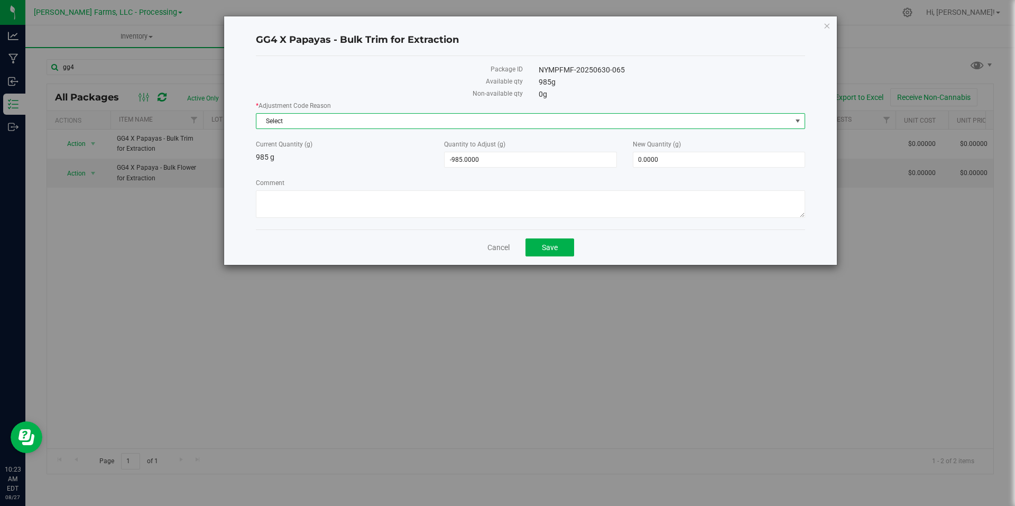
click at [785, 126] on span "Select" at bounding box center [524, 121] width 535 height 15
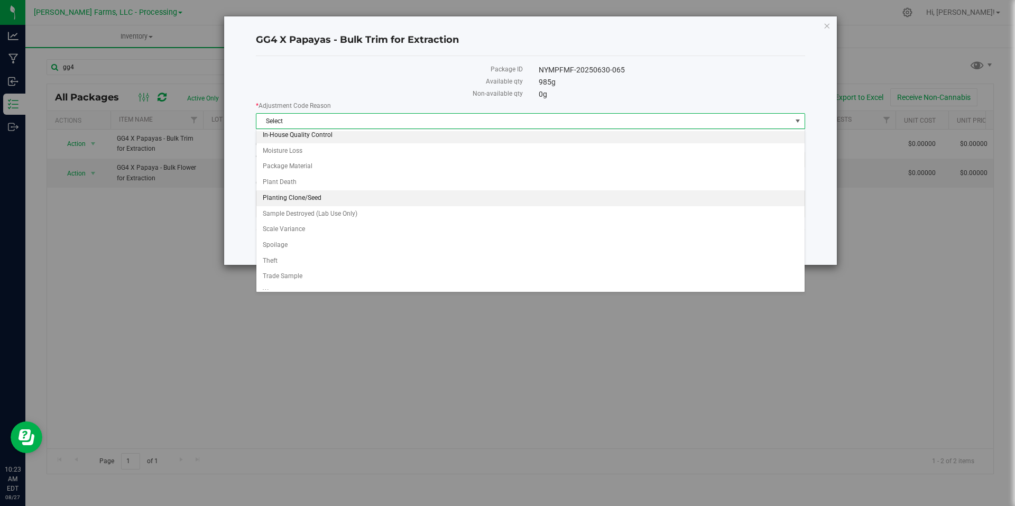
scroll to position [77, 0]
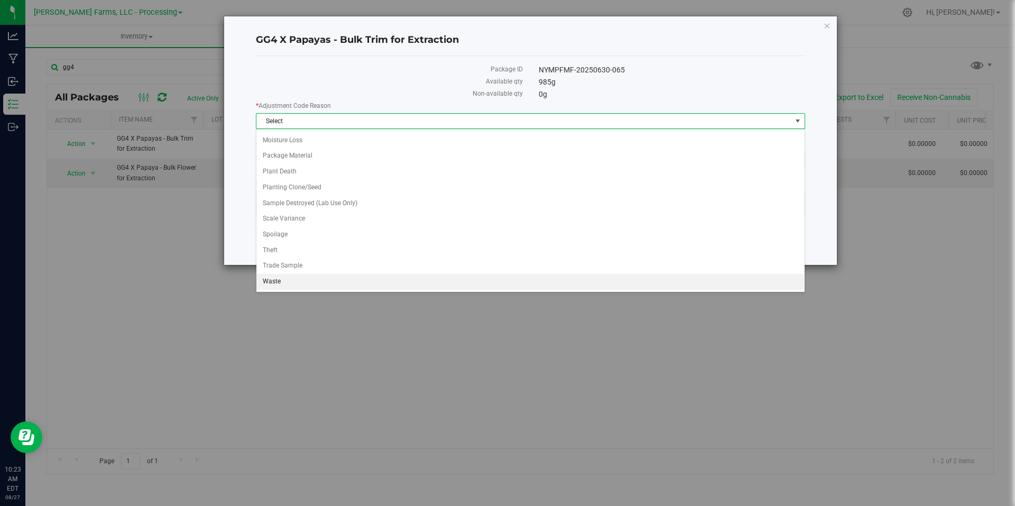
click at [294, 283] on li "Waste" at bounding box center [531, 282] width 548 height 16
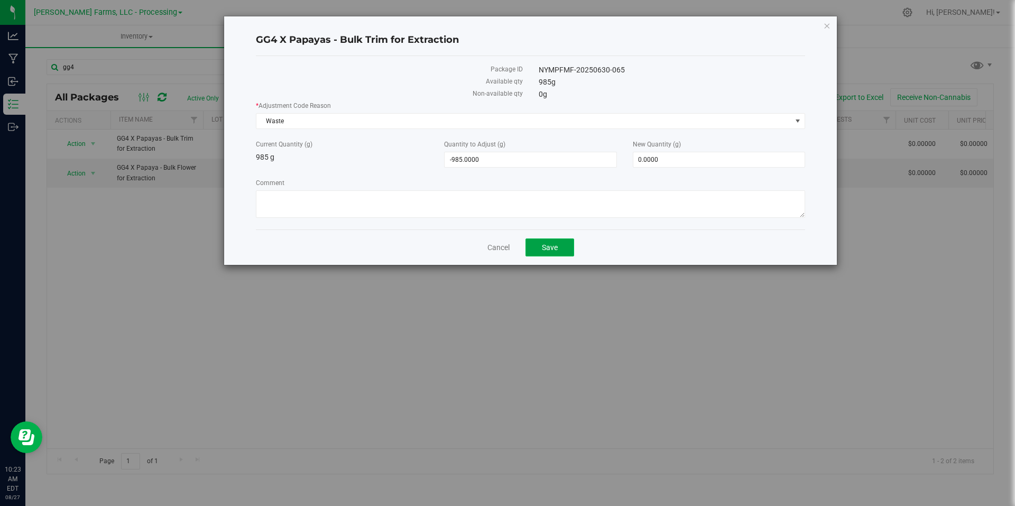
click at [556, 244] on span "Save" at bounding box center [550, 247] width 16 height 8
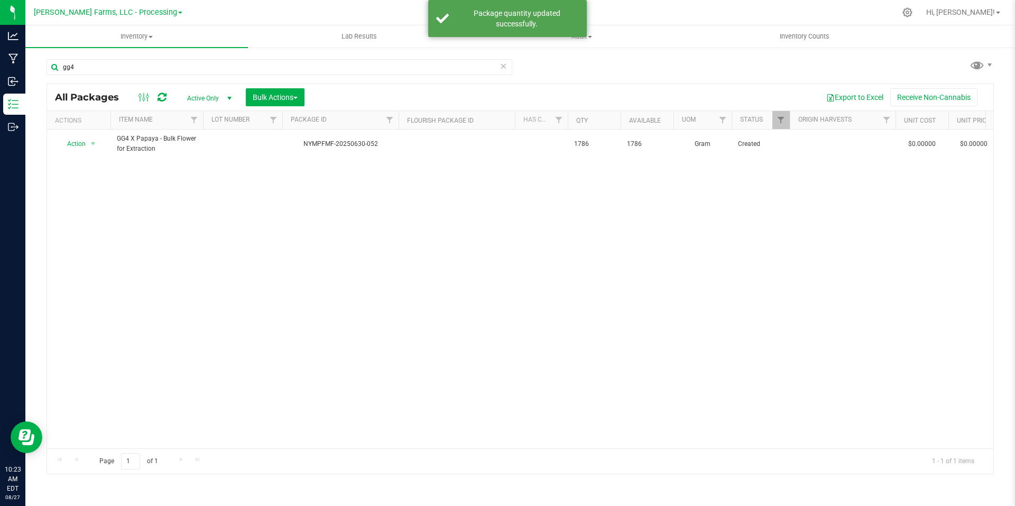
click at [498, 215] on div "Action Action Adjust qty Create package Edit attributes Global inventory Locate…" at bounding box center [520, 289] width 947 height 319
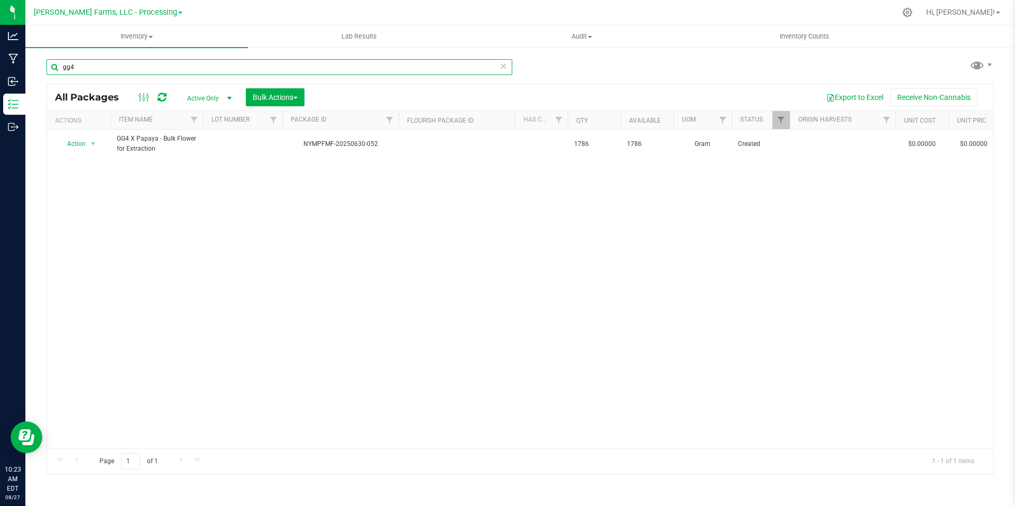
drag, startPoint x: 80, startPoint y: 70, endPoint x: 39, endPoint y: 68, distance: 41.3
click at [39, 68] on div "gg4 All Packages Active Only Active Only Lab Samples Locked All Bulk Actions Ad…" at bounding box center [520, 208] width 990 height 323
drag, startPoint x: 111, startPoint y: 67, endPoint x: 48, endPoint y: 64, distance: 62.5
click at [48, 64] on input "dulc" at bounding box center [280, 67] width 466 height 16
drag, startPoint x: 83, startPoint y: 69, endPoint x: 43, endPoint y: 68, distance: 40.2
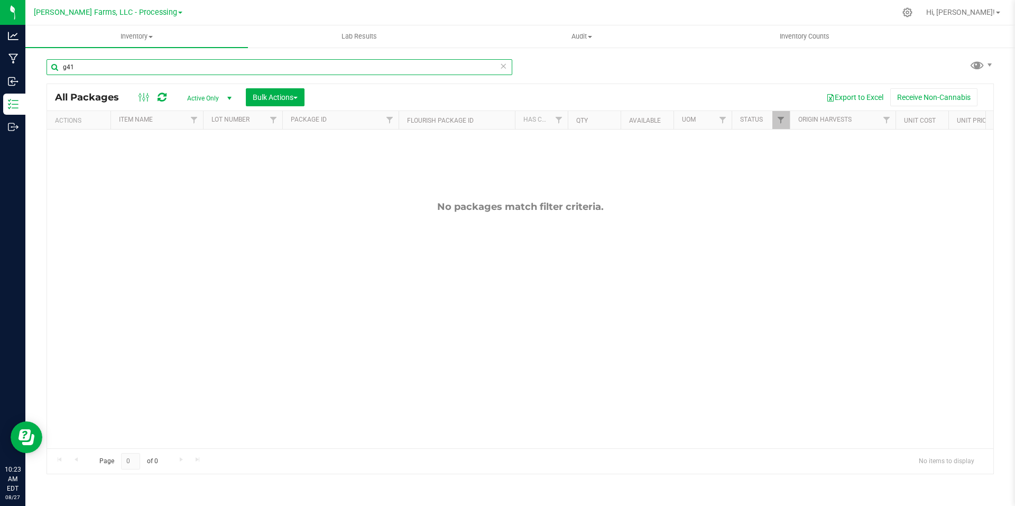
click at [43, 68] on div "g41 All Packages Active Only Active Only Lab Samples Locked All Bulk Actions Ad…" at bounding box center [520, 208] width 990 height 323
type input "7409"
drag, startPoint x: 99, startPoint y: 66, endPoint x: 45, endPoint y: 64, distance: 54.5
click at [45, 64] on div "7409 All Packages Active Only Active Only Lab Samples Locked All Bulk Actions A…" at bounding box center [520, 208] width 990 height 323
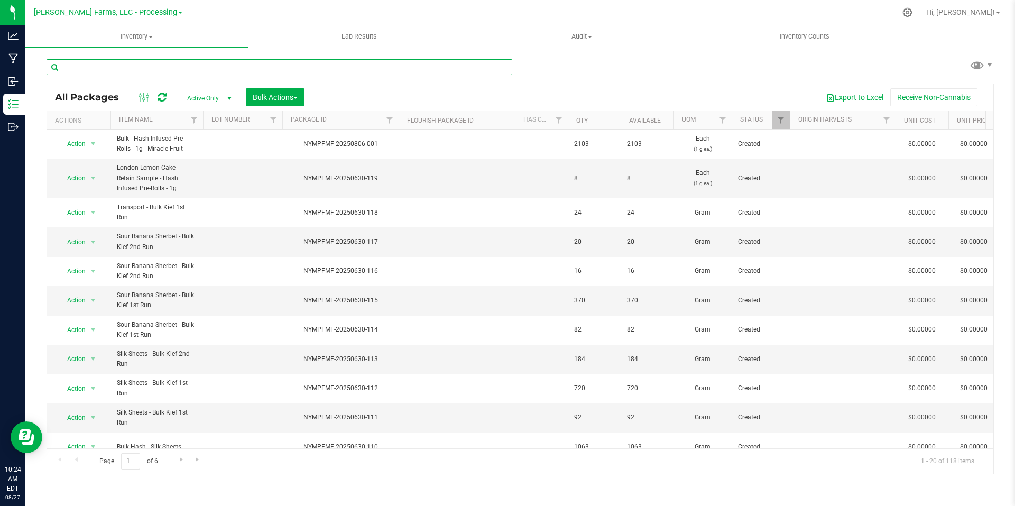
click at [213, 70] on input "text" at bounding box center [280, 67] width 466 height 16
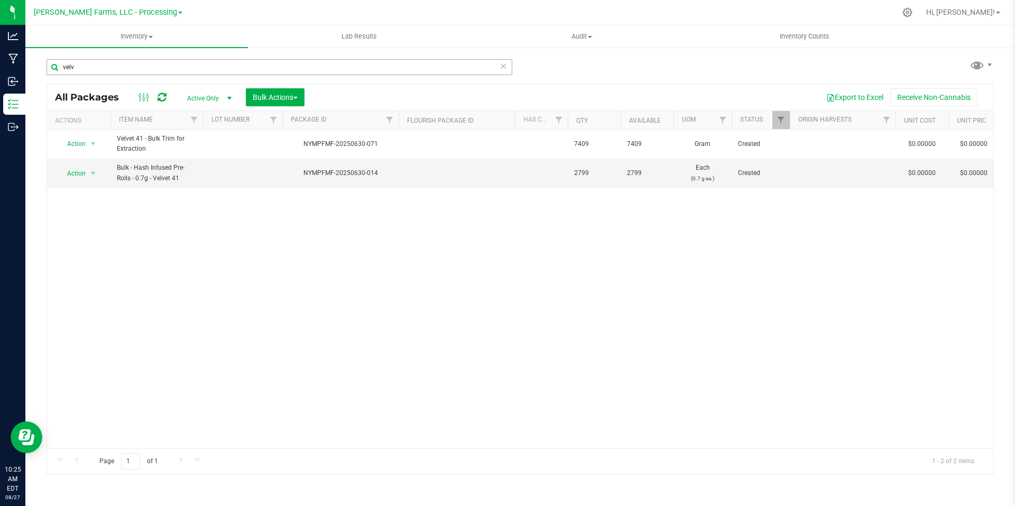
drag, startPoint x: 194, startPoint y: 77, endPoint x: 62, endPoint y: 69, distance: 131.4
click at [62, 69] on div "velv" at bounding box center [280, 71] width 466 height 24
click at [133, 69] on input "velv" at bounding box center [280, 67] width 466 height 16
drag, startPoint x: 115, startPoint y: 69, endPoint x: 54, endPoint y: 69, distance: 61.4
click at [54, 69] on input "velv" at bounding box center [280, 67] width 466 height 16
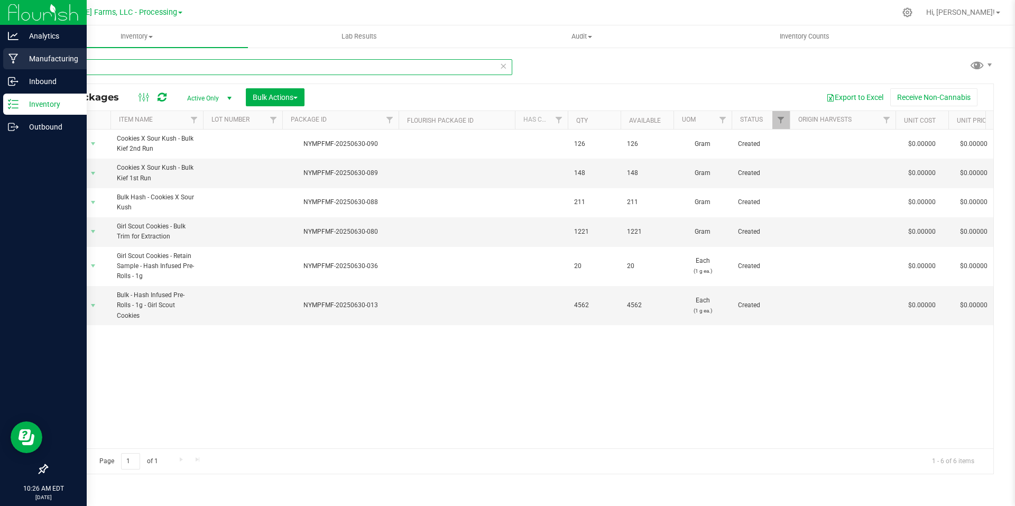
drag, startPoint x: 112, startPoint y: 62, endPoint x: 24, endPoint y: 62, distance: 87.3
click at [24, 62] on div "Analytics Manufacturing Inbound Inventory Outbound 10:26 AM EDT 08/27/2025 08/2…" at bounding box center [507, 253] width 1015 height 506
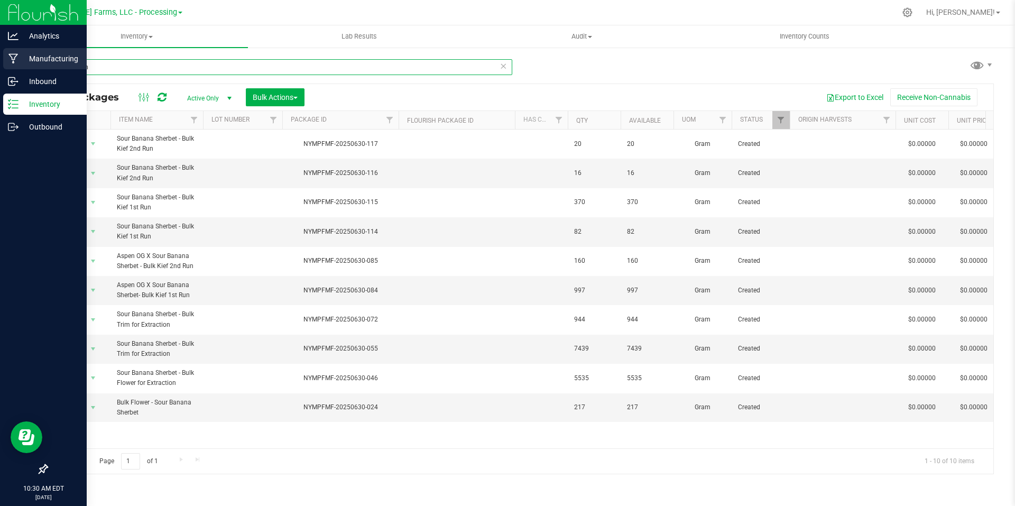
drag, startPoint x: 106, startPoint y: 72, endPoint x: 17, endPoint y: 59, distance: 89.8
click at [17, 59] on div "Analytics Manufacturing Inbound Inventory Outbound 10:30 AM EDT 08/27/2025 08/2…" at bounding box center [507, 253] width 1015 height 506
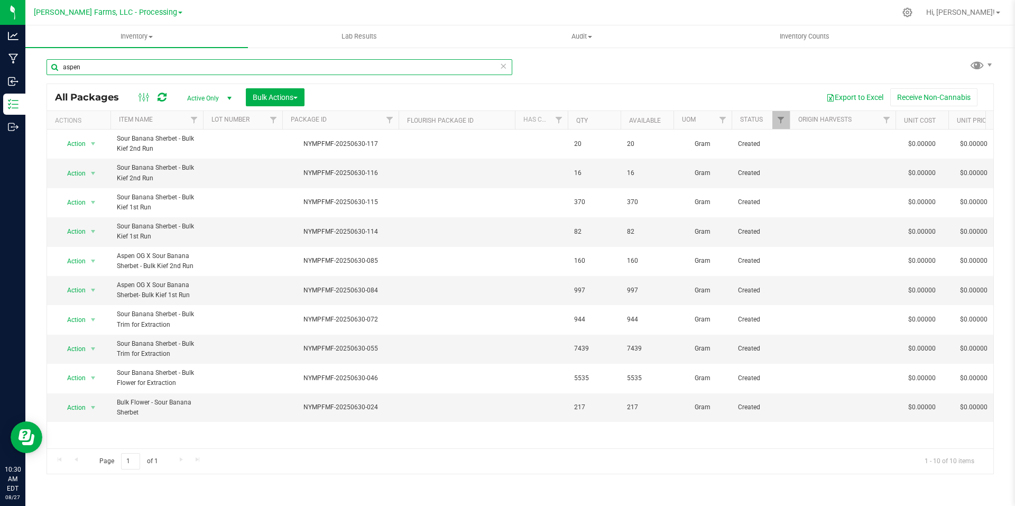
click at [131, 69] on div "Inventory All packages All inventory Waste log Create inventory Lab Results Aud…" at bounding box center [520, 265] width 990 height 481
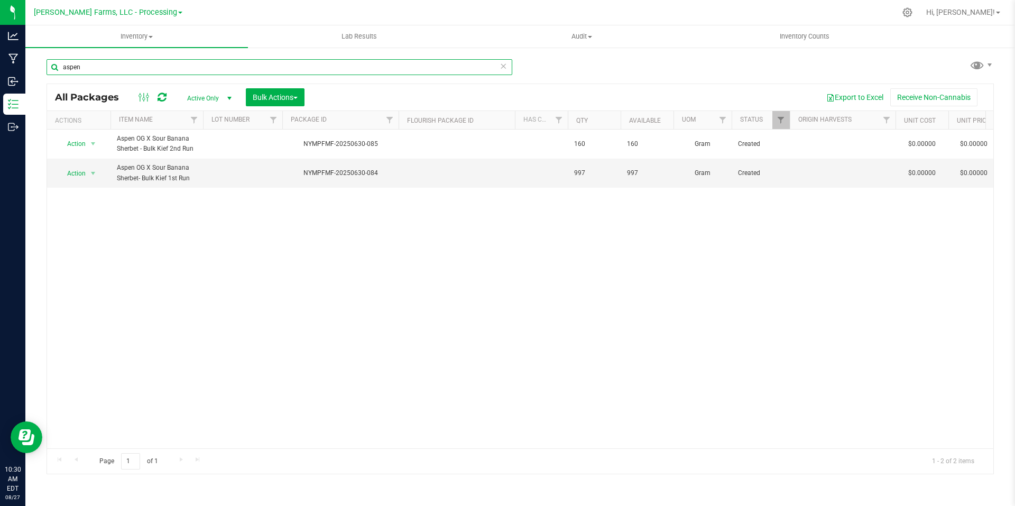
drag, startPoint x: 79, startPoint y: 64, endPoint x: 30, endPoint y: 61, distance: 49.8
click at [30, 61] on div "aspen All Packages Active Only Active Only Lab Samples Locked All Bulk Actions …" at bounding box center [520, 208] width 990 height 323
drag, startPoint x: 138, startPoint y: 70, endPoint x: 63, endPoint y: 69, distance: 74.6
click at [63, 69] on input "Og banana sherb" at bounding box center [280, 67] width 466 height 16
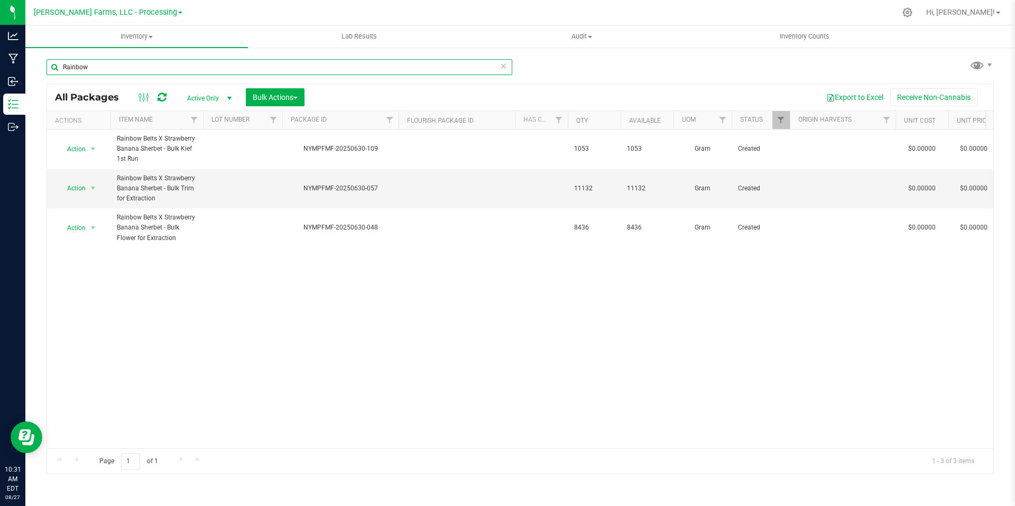
drag, startPoint x: 115, startPoint y: 71, endPoint x: 47, endPoint y: 67, distance: 68.9
click at [47, 67] on input "Rainbow" at bounding box center [280, 67] width 466 height 16
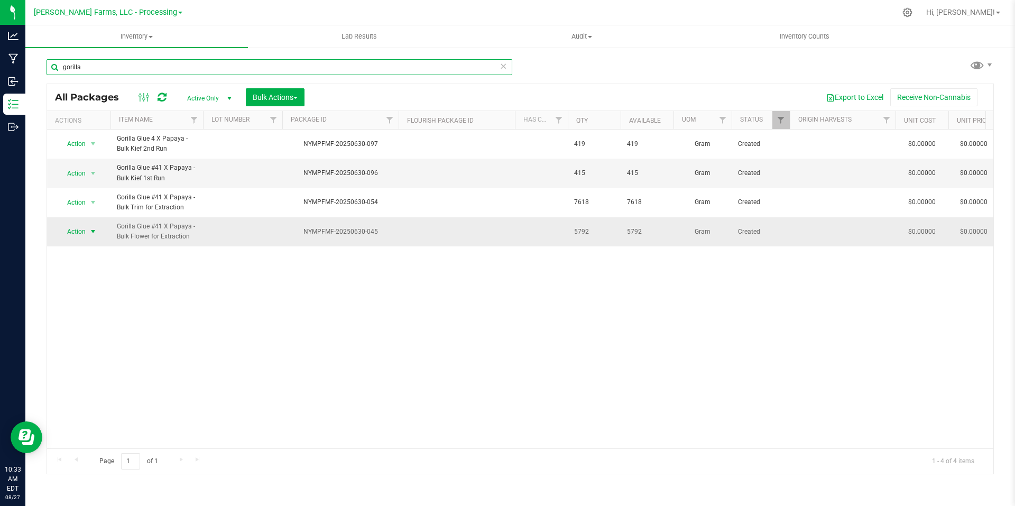
type input "gorilla"
click at [97, 234] on span "select" at bounding box center [93, 231] width 8 height 8
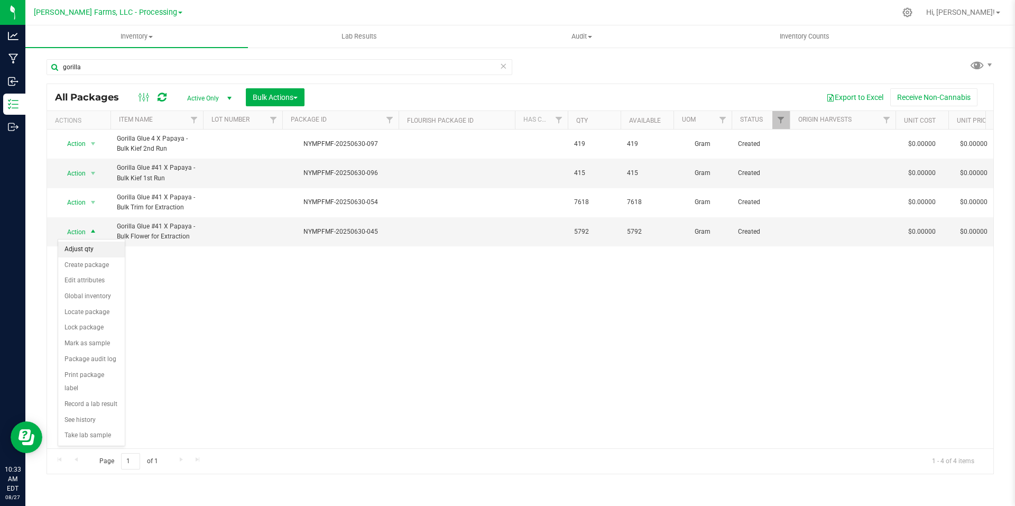
click at [89, 250] on li "Adjust qty" at bounding box center [91, 250] width 67 height 16
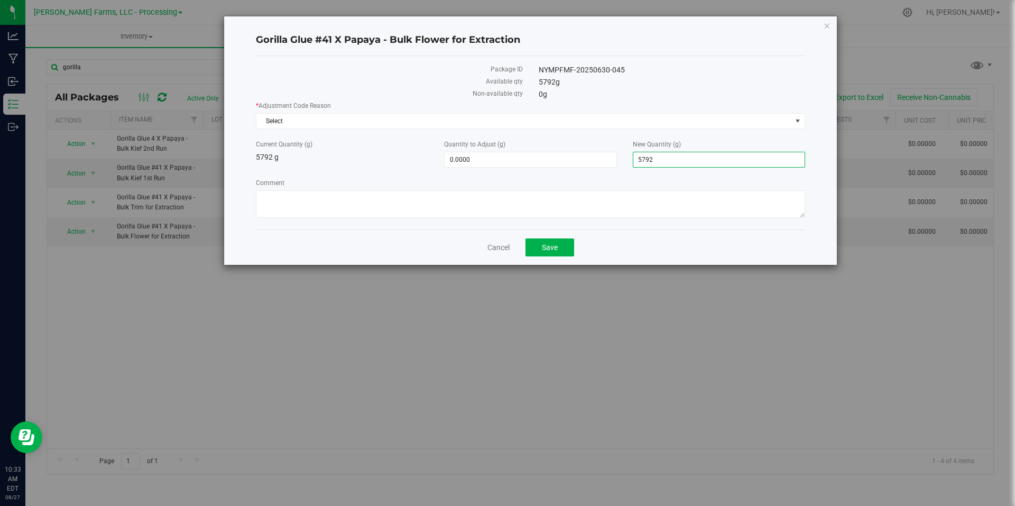
drag, startPoint x: 678, startPoint y: 159, endPoint x: 619, endPoint y: 157, distance: 58.8
click at [619, 157] on div "Current Quantity (g) 5792 g Quantity to Adjust (g) 0.0000 0 New Quantity (g) 5,…" at bounding box center [530, 154] width 565 height 28
type input "5772"
type input "-20.0000"
type input "5,772.0000"
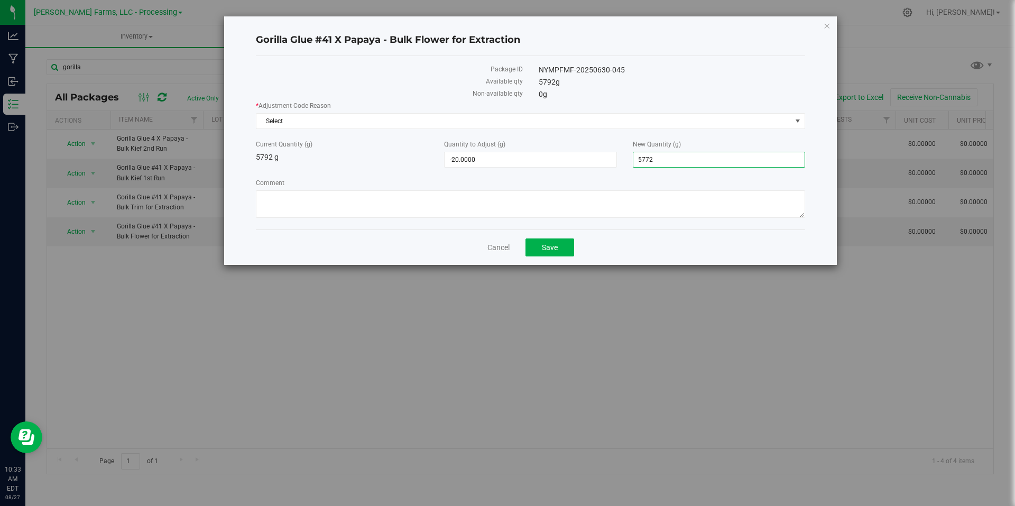
click at [596, 182] on label "Comment" at bounding box center [531, 183] width 550 height 10
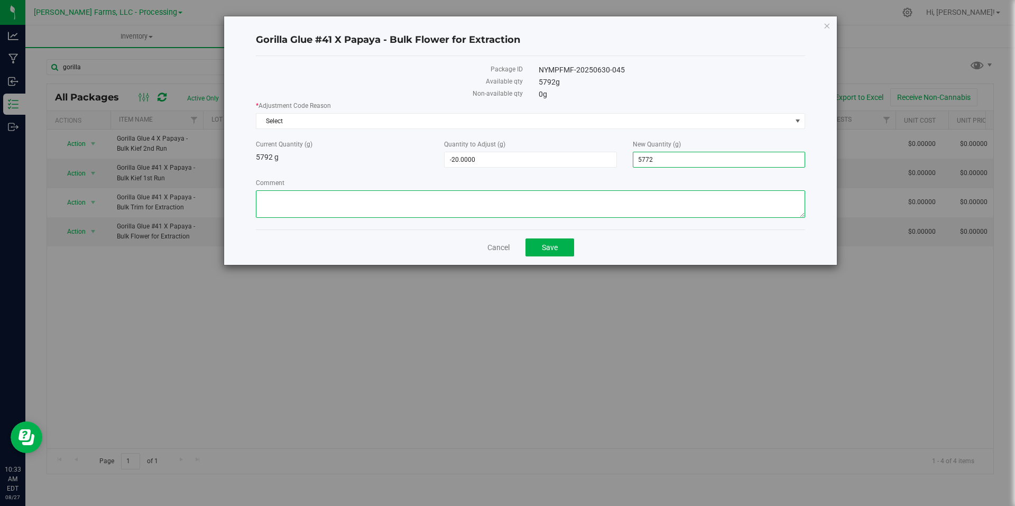
click at [596, 190] on textarea "Comment" at bounding box center [531, 204] width 550 height 28
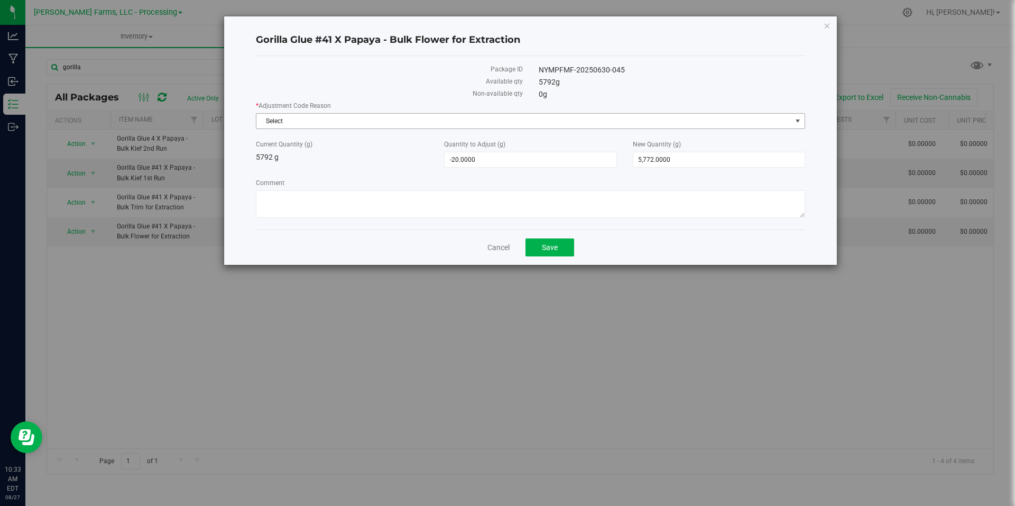
click at [366, 117] on span "Select" at bounding box center [524, 121] width 535 height 15
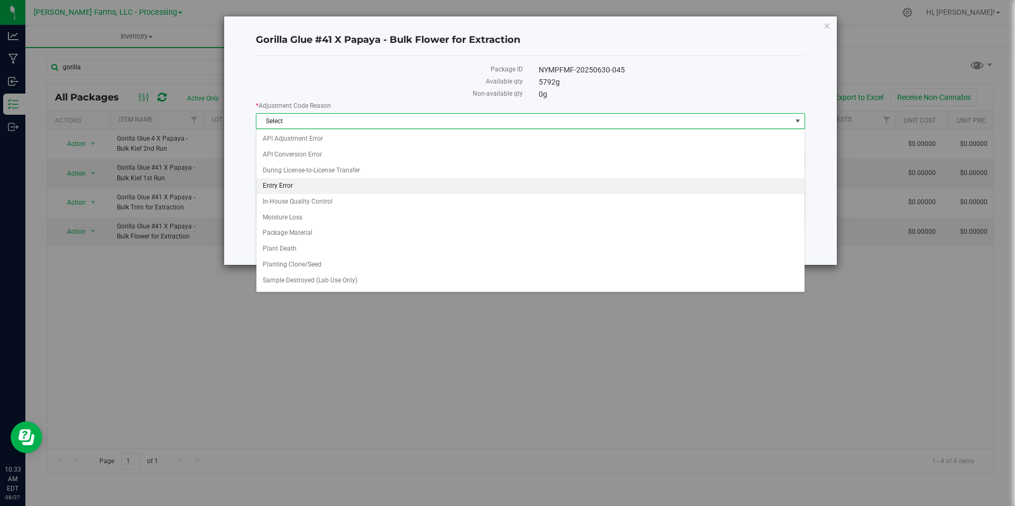
click at [308, 181] on li "Entry Error" at bounding box center [531, 186] width 548 height 16
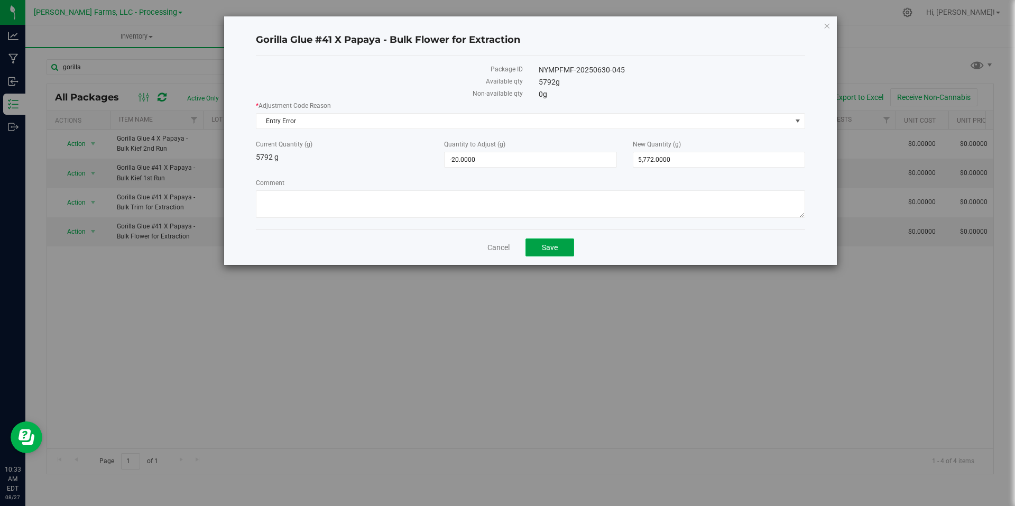
click at [543, 244] on span "Save" at bounding box center [550, 247] width 16 height 8
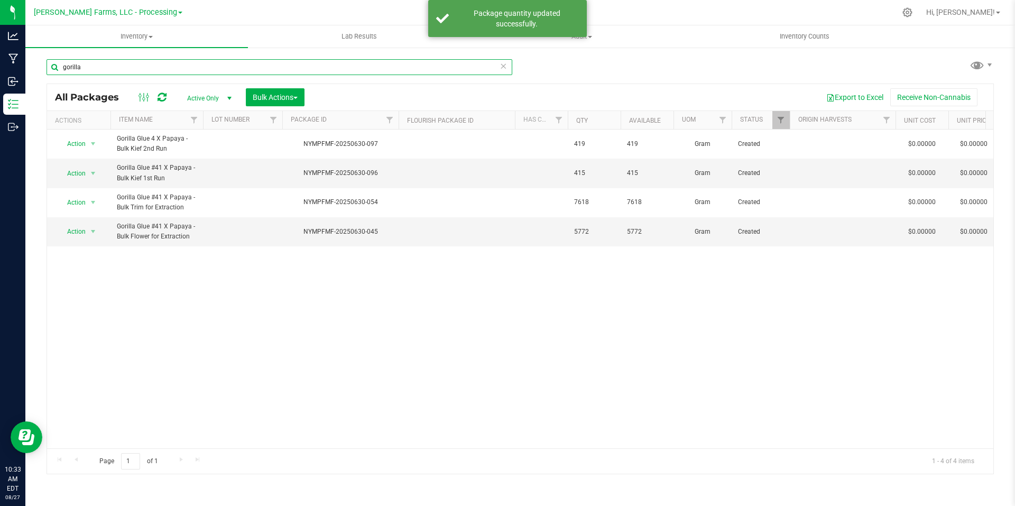
drag, startPoint x: 110, startPoint y: 71, endPoint x: 31, endPoint y: 67, distance: 79.0
click at [31, 67] on div "gorilla All Packages Active Only Active Only Lab Samples Locked All Bulk Action…" at bounding box center [520, 208] width 990 height 323
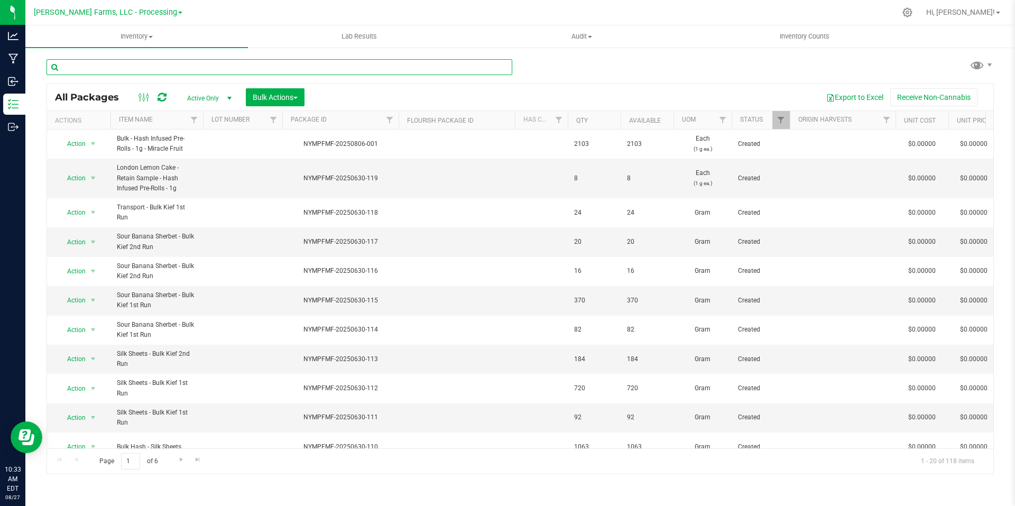
click at [174, 66] on input "text" at bounding box center [280, 67] width 466 height 16
type input "sour banana"
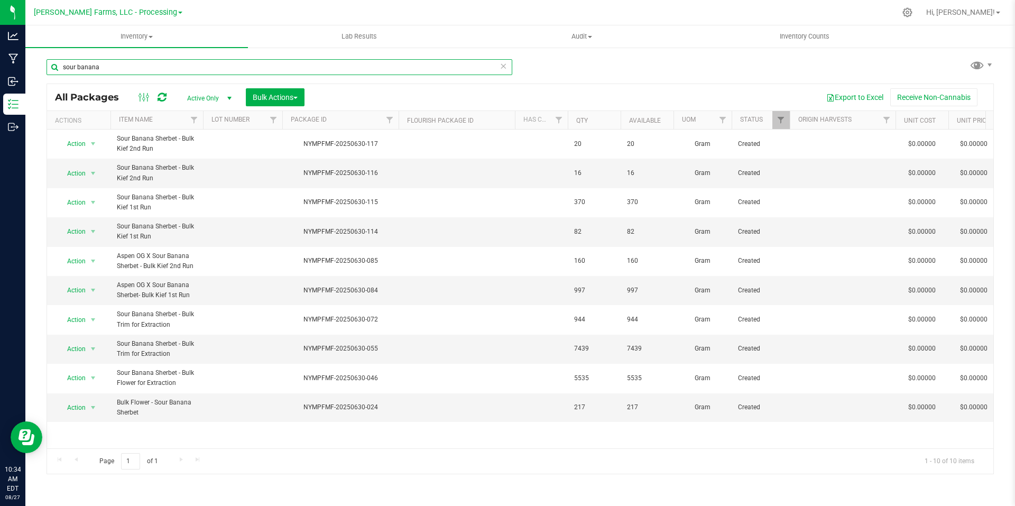
drag, startPoint x: 104, startPoint y: 66, endPoint x: 42, endPoint y: 65, distance: 61.4
click at [42, 65] on div "sour banana All Packages Active Only Active Only Lab Samples Locked All Bulk Ac…" at bounding box center [520, 208] width 990 height 323
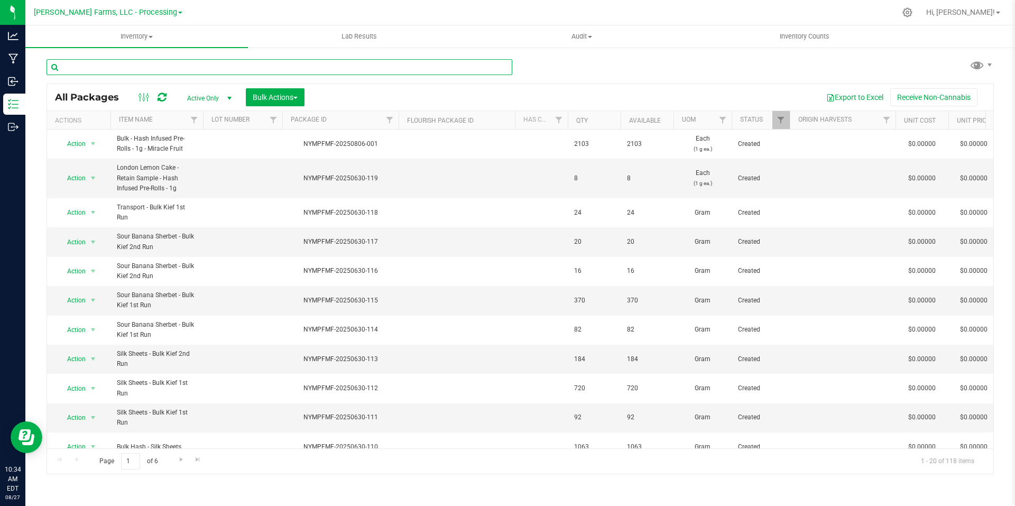
click at [168, 72] on input "text" at bounding box center [280, 67] width 466 height 16
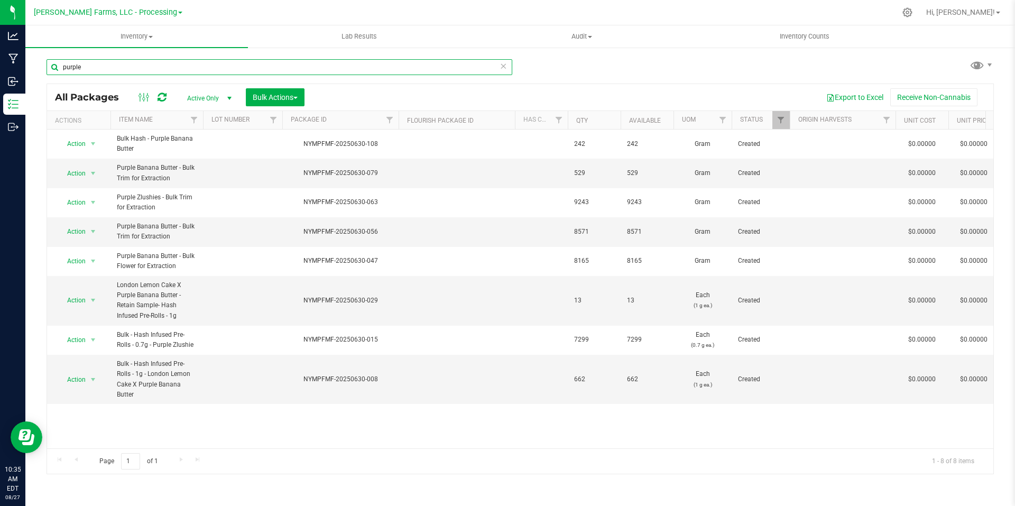
type input "purple"
click at [94, 172] on span "select" at bounding box center [93, 173] width 8 height 8
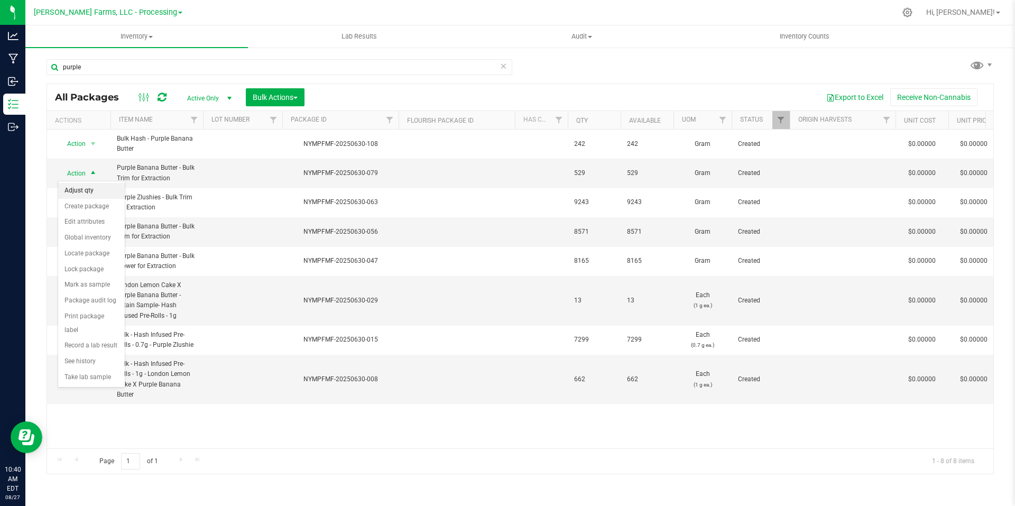
click at [86, 193] on li "Adjust qty" at bounding box center [91, 191] width 67 height 16
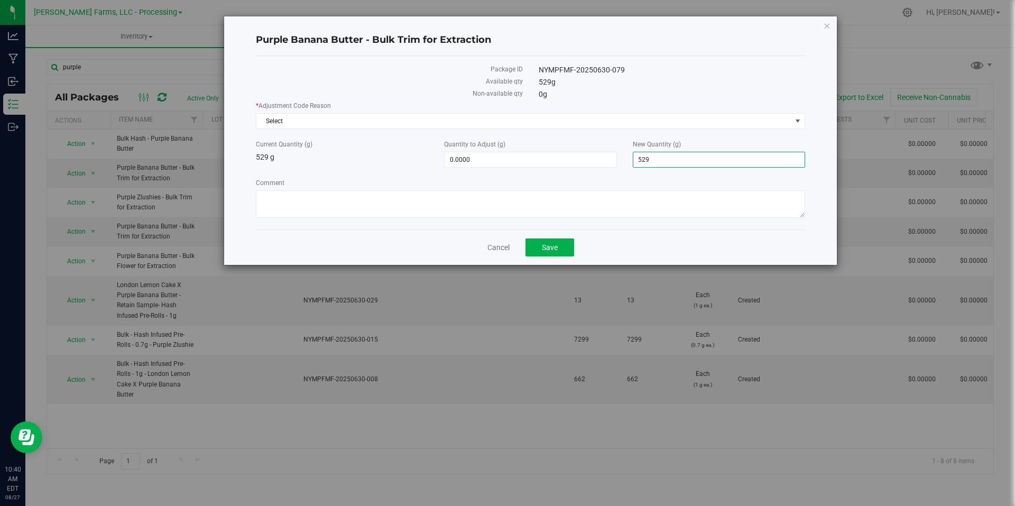
drag, startPoint x: 675, startPoint y: 161, endPoint x: 632, endPoint y: 160, distance: 43.9
click at [632, 160] on div "New Quantity (g) 529.0000 529" at bounding box center [719, 154] width 188 height 28
type input "3995"
type input "3,466.0000"
type input "3,995.0000"
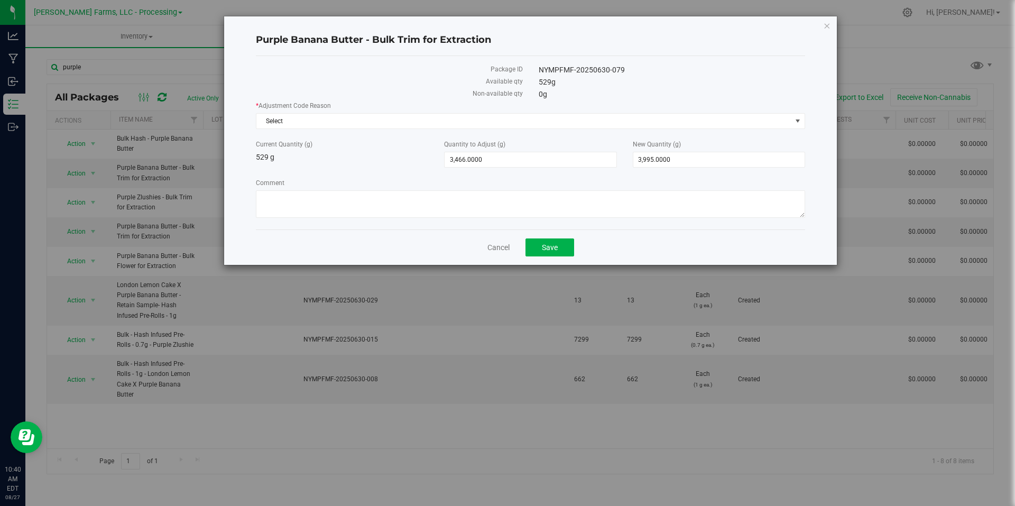
click at [413, 170] on div "* Adjustment Code Reason Select Select API Adjustment Error API Conversion Erro…" at bounding box center [531, 161] width 550 height 120
click at [466, 128] on span "Select" at bounding box center [524, 121] width 535 height 15
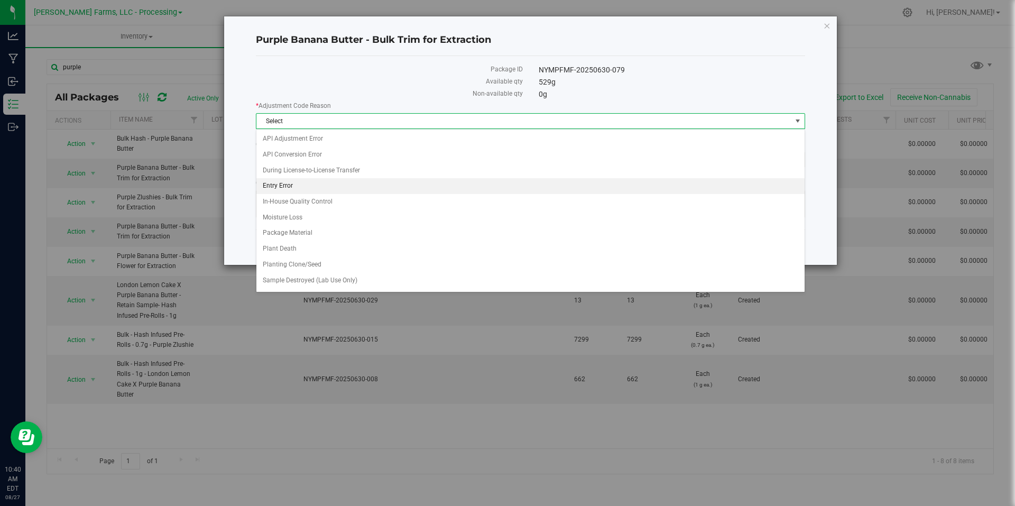
click at [344, 186] on li "Entry Error" at bounding box center [531, 186] width 548 height 16
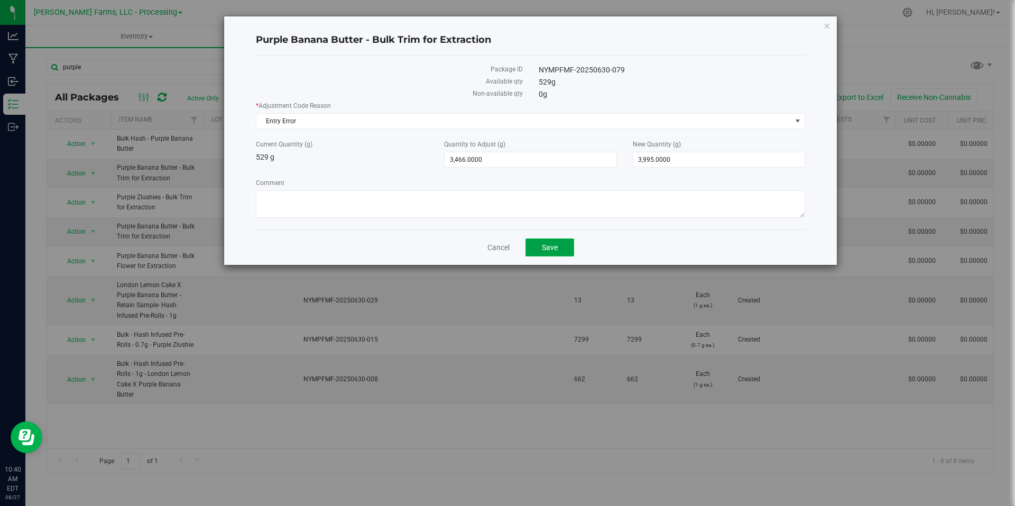
click at [552, 252] on button "Save" at bounding box center [550, 248] width 49 height 18
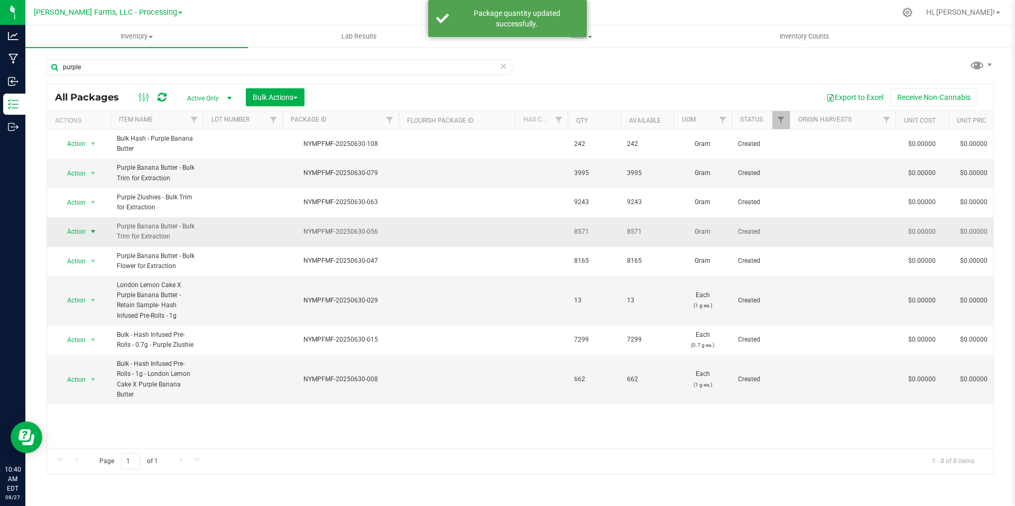
click at [90, 230] on span "select" at bounding box center [93, 231] width 8 height 8
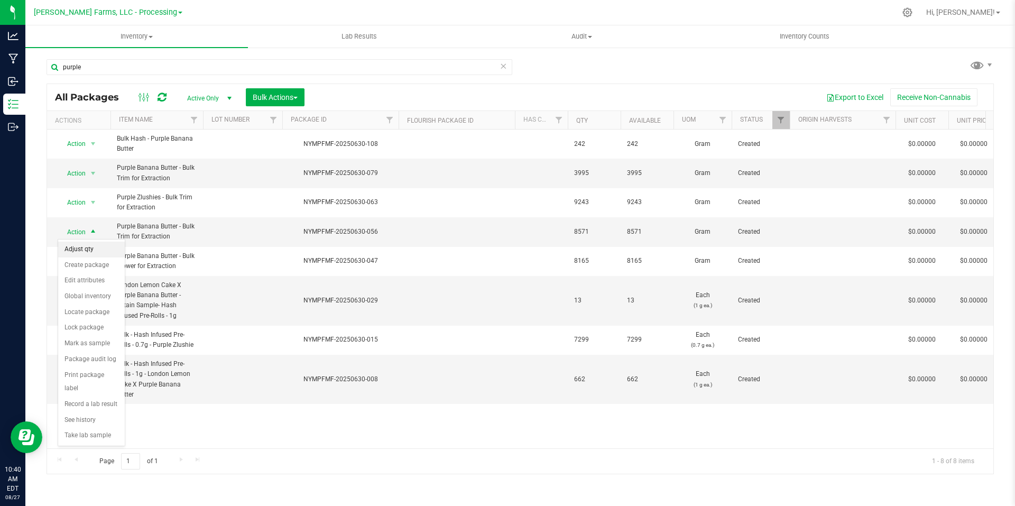
click at [84, 251] on li "Adjust qty" at bounding box center [91, 250] width 67 height 16
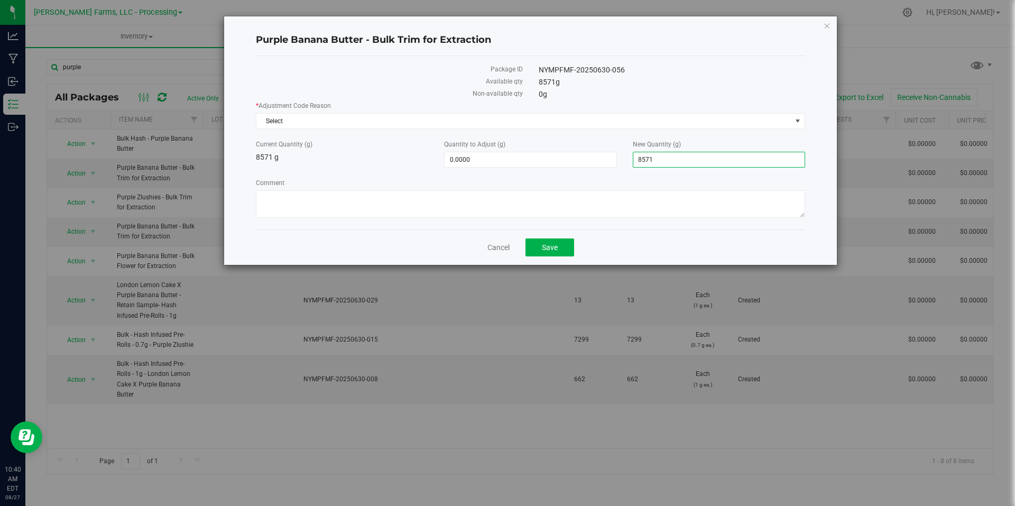
drag, startPoint x: 679, startPoint y: 161, endPoint x: 618, endPoint y: 161, distance: 61.4
click at [618, 161] on div "Current Quantity (g) 8571 g Quantity to Adjust (g) 0.0000 0 New Quantity (g) 8,…" at bounding box center [530, 154] width 565 height 28
type input "4015"
type input "-4,556.0000"
type input "4,015.0000"
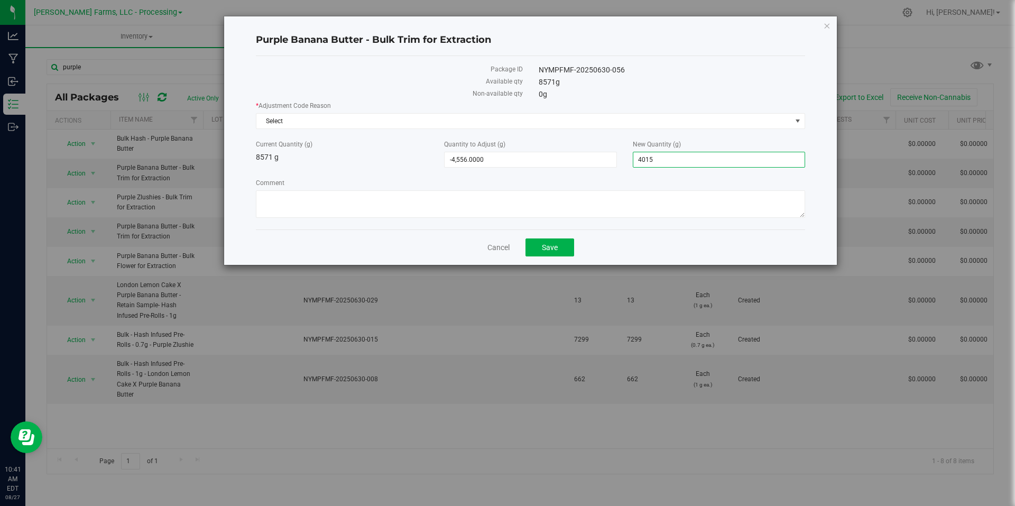
click at [612, 182] on label "Comment" at bounding box center [531, 183] width 550 height 10
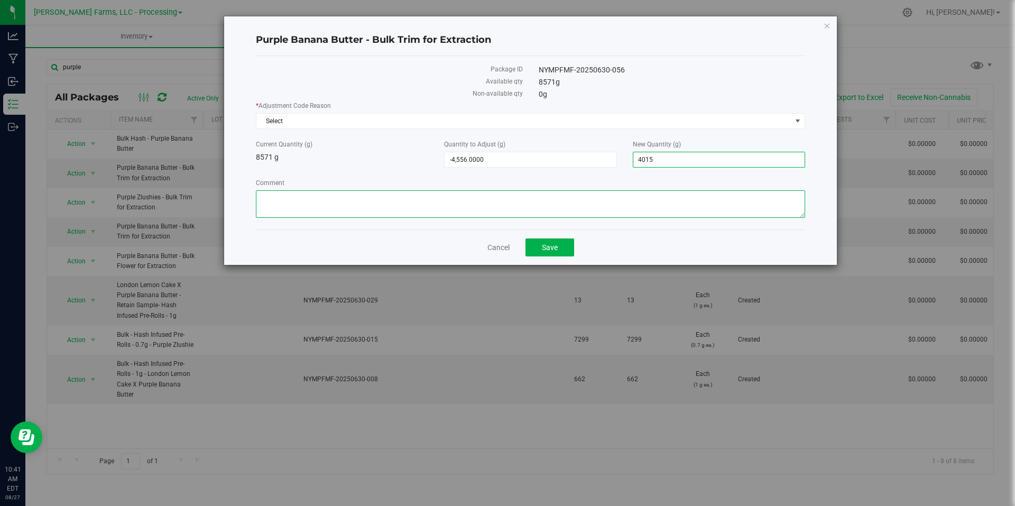
click at [612, 190] on textarea "Comment" at bounding box center [531, 204] width 550 height 28
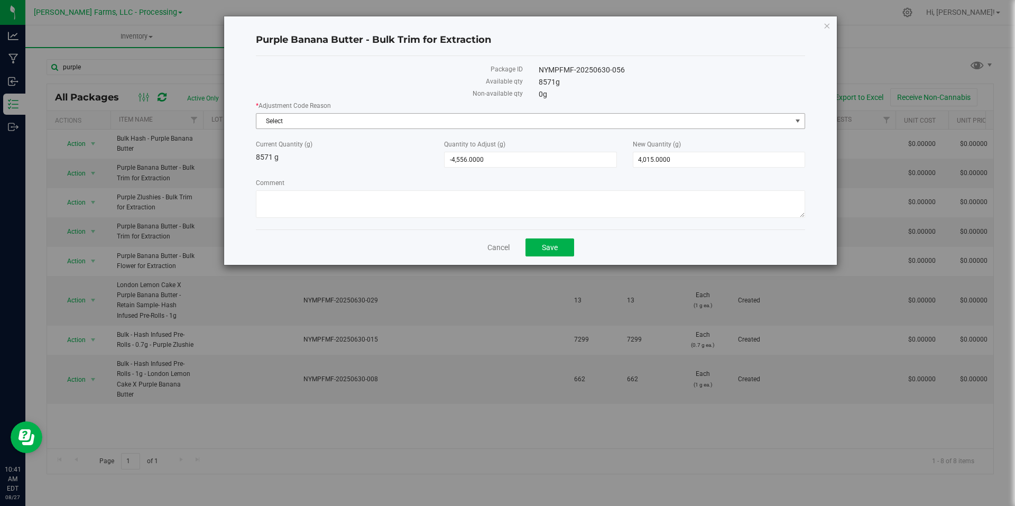
click at [773, 122] on span "Select" at bounding box center [524, 121] width 535 height 15
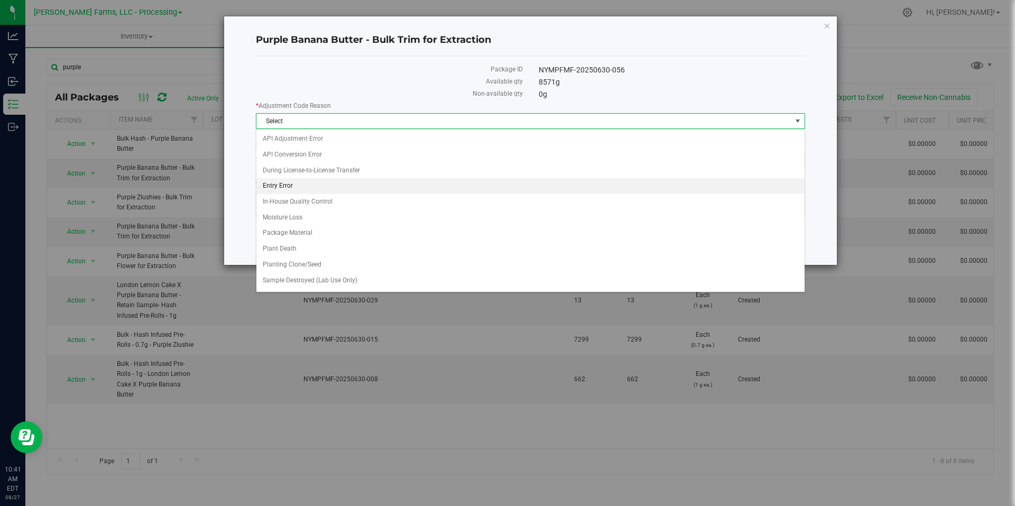
click at [286, 185] on li "Entry Error" at bounding box center [531, 186] width 548 height 16
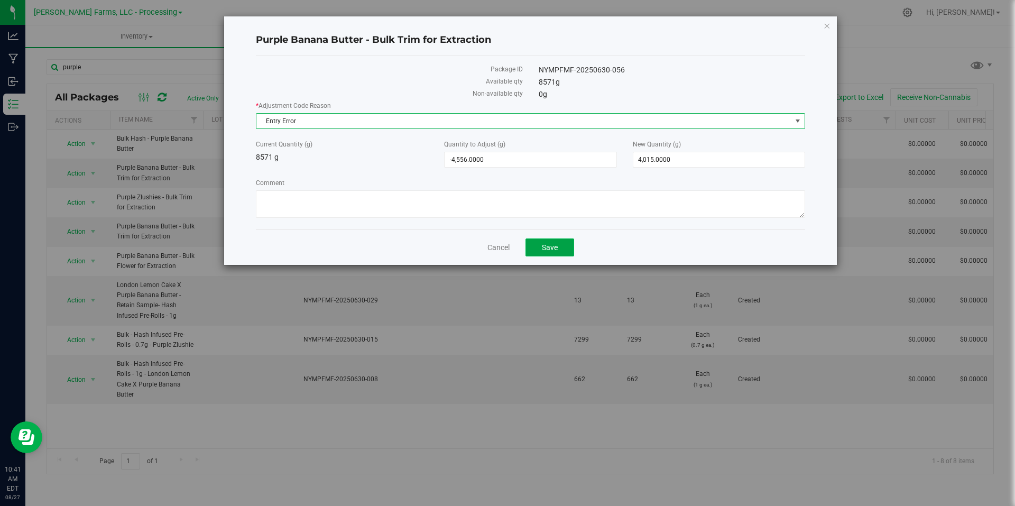
click at [547, 252] on button "Save" at bounding box center [550, 248] width 49 height 18
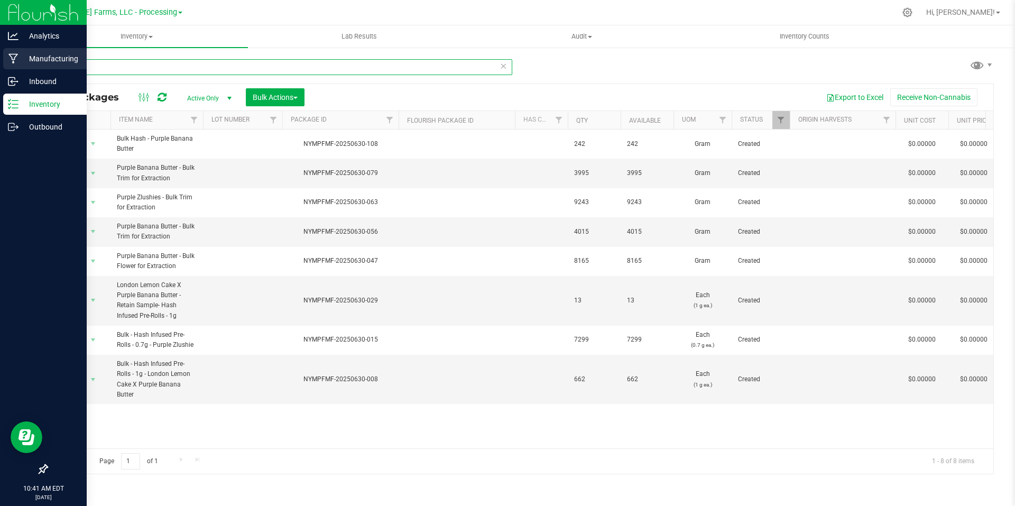
drag, startPoint x: 118, startPoint y: 65, endPoint x: 21, endPoint y: 55, distance: 98.3
click at [21, 55] on div "Analytics Manufacturing Inbound Inventory Outbound 10:41 AM EDT 08/27/2025 08/2…" at bounding box center [507, 253] width 1015 height 506
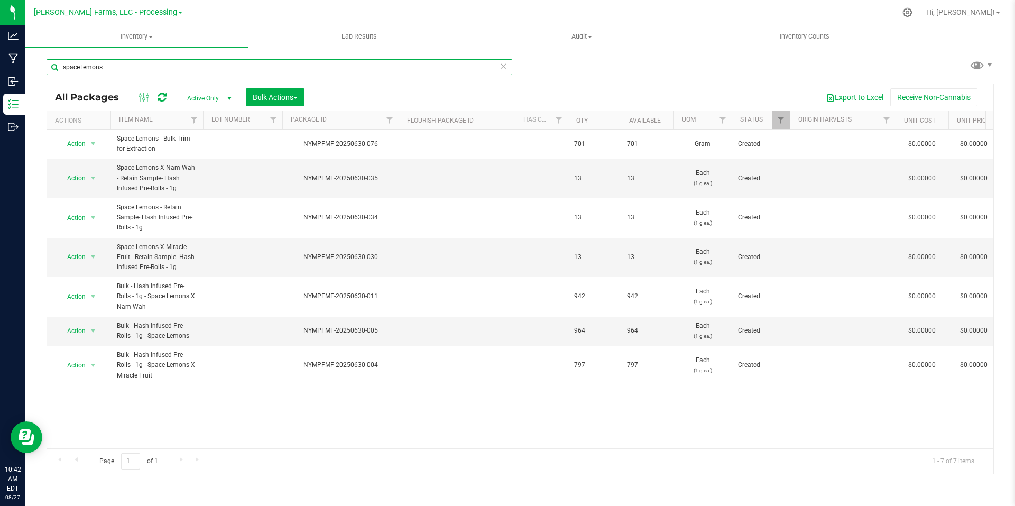
drag, startPoint x: 130, startPoint y: 65, endPoint x: 34, endPoint y: 66, distance: 95.7
click at [34, 66] on div "space lemons All Packages Active Only Active Only Lab Samples Locked All Bulk A…" at bounding box center [520, 208] width 990 height 323
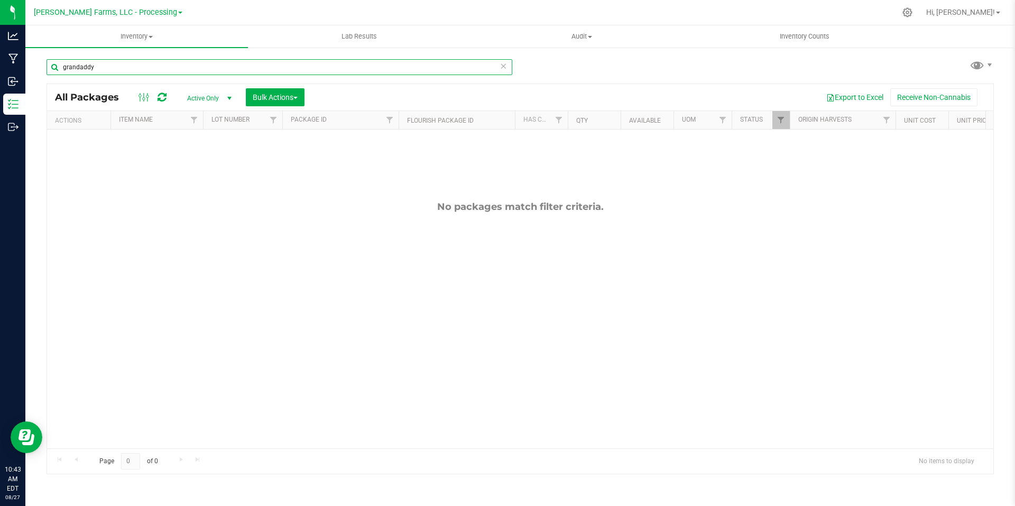
drag, startPoint x: 114, startPoint y: 64, endPoint x: 49, endPoint y: 63, distance: 65.6
click at [49, 63] on input "grandaddy" at bounding box center [280, 67] width 466 height 16
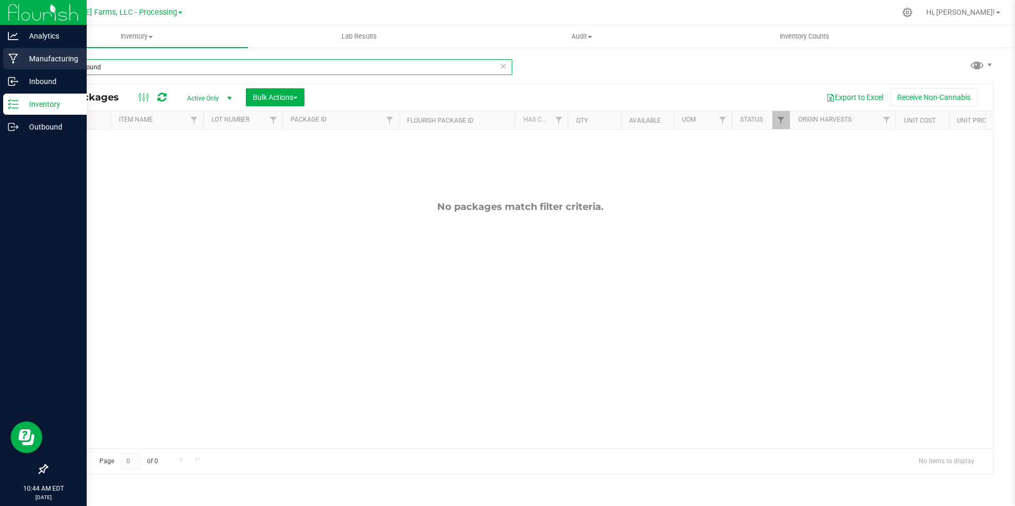
drag, startPoint x: 24, startPoint y: 63, endPoint x: 18, endPoint y: 63, distance: 5.8
click at [18, 63] on div "Analytics Manufacturing Inbound Inventory Outbound 10:44 AM EDT 08/27/2025 08/2…" at bounding box center [507, 253] width 1015 height 506
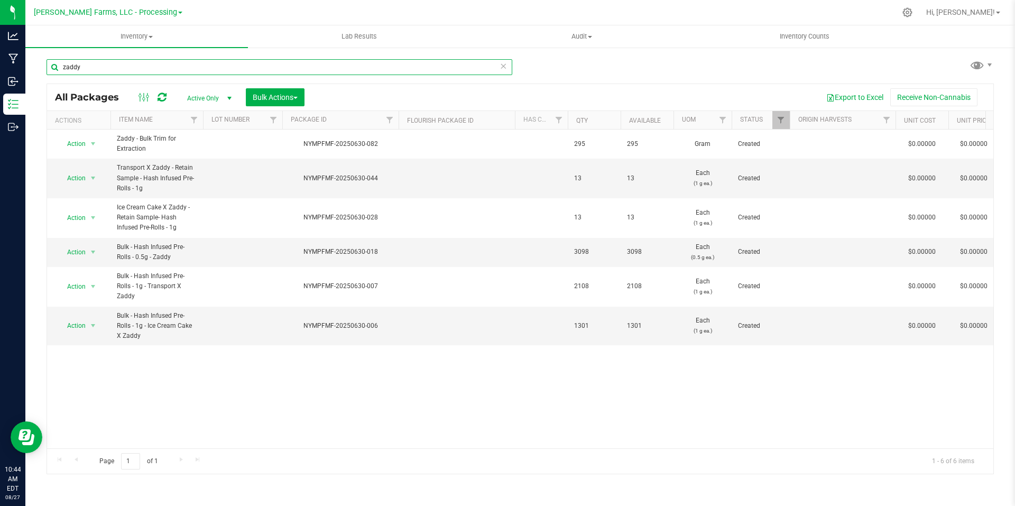
drag, startPoint x: 98, startPoint y: 70, endPoint x: 34, endPoint y: 69, distance: 63.5
click at [34, 69] on div "zaddy All Packages Active Only Active Only Lab Samples Locked All Bulk Actions …" at bounding box center [520, 208] width 990 height 323
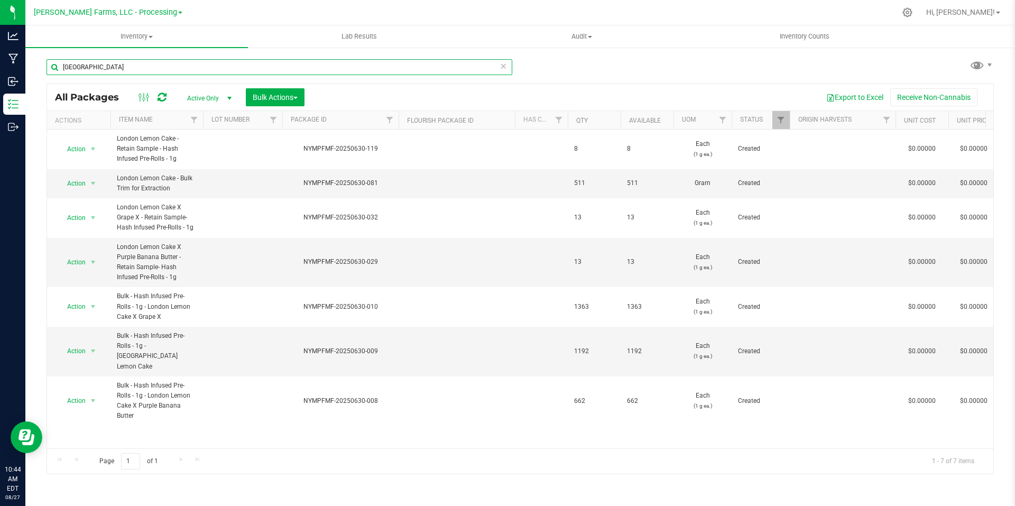
drag, startPoint x: 119, startPoint y: 68, endPoint x: 38, endPoint y: 68, distance: 80.9
click at [38, 68] on div "london All Packages Active Only Active Only Lab Samples Locked All Bulk Actions…" at bounding box center [520, 208] width 990 height 323
type input "gakan"
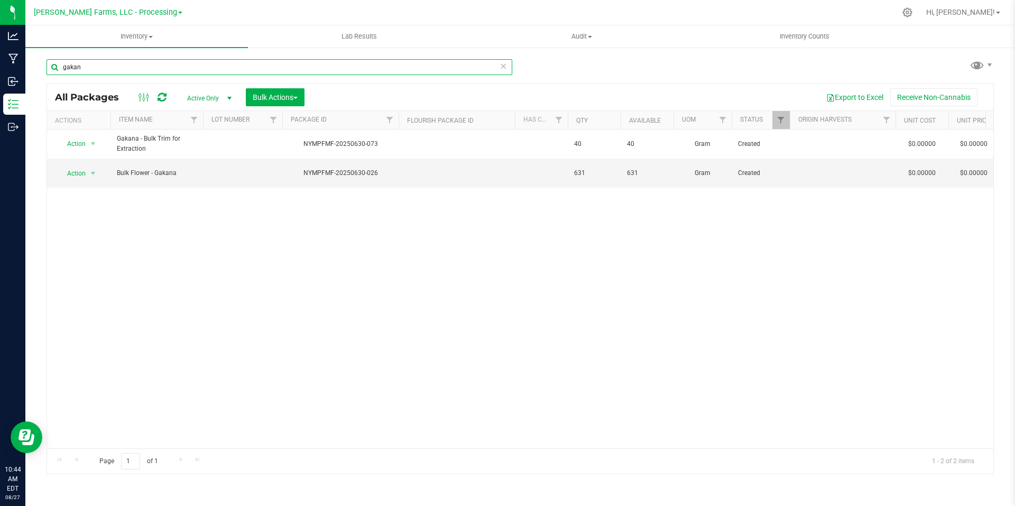
drag, startPoint x: 96, startPoint y: 64, endPoint x: 33, endPoint y: 60, distance: 63.1
click at [33, 60] on div "gakan All Packages Active Only Active Only Lab Samples Locked All Bulk Actions …" at bounding box center [520, 208] width 990 height 323
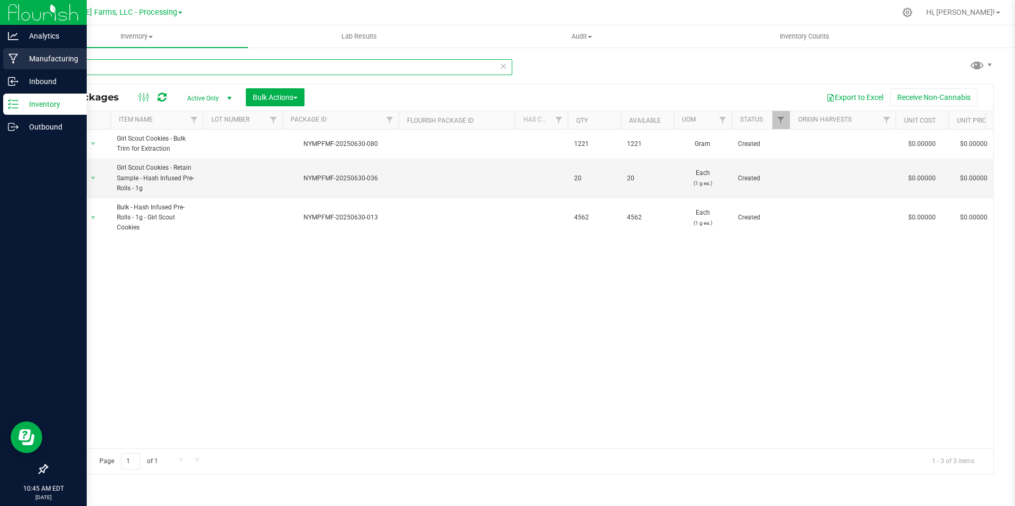
drag, startPoint x: 109, startPoint y: 67, endPoint x: 0, endPoint y: 58, distance: 109.3
click at [0, 58] on div "Analytics Manufacturing Inbound Inventory Outbound 10:45 AM EDT 08/27/2025 08/2…" at bounding box center [507, 253] width 1015 height 506
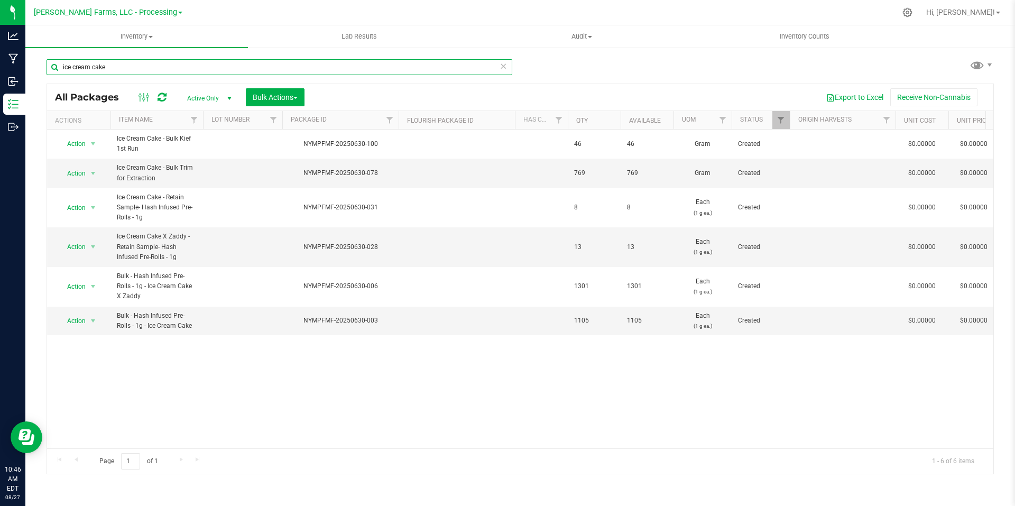
drag, startPoint x: 122, startPoint y: 69, endPoint x: 57, endPoint y: 65, distance: 65.2
click at [57, 65] on input "ice cream cake" at bounding box center [280, 67] width 466 height 16
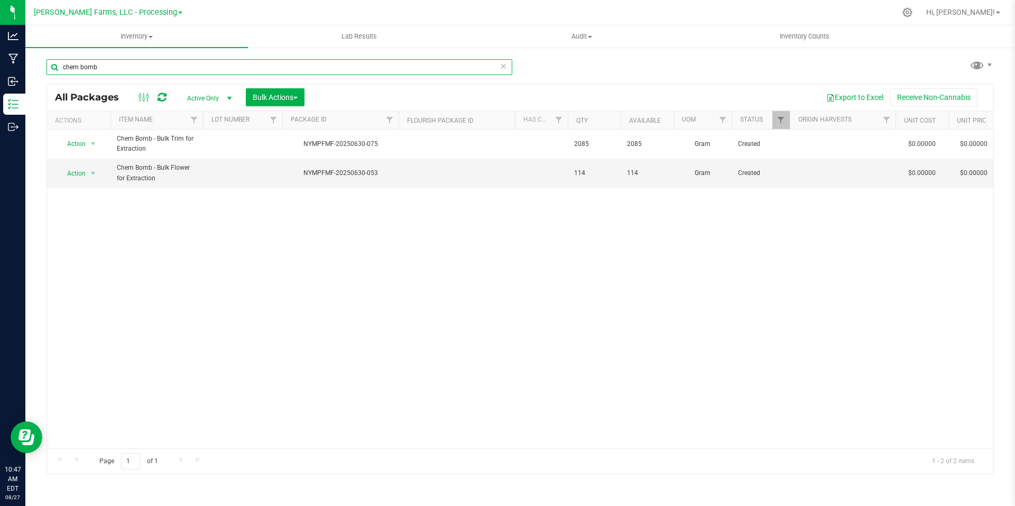
drag, startPoint x: 125, startPoint y: 66, endPoint x: 26, endPoint y: 51, distance: 99.4
click at [26, 51] on div "chem bomb All Packages Active Only Active Only Lab Samples Locked All Bulk Acti…" at bounding box center [520, 208] width 990 height 323
type input "peanut butter breath"
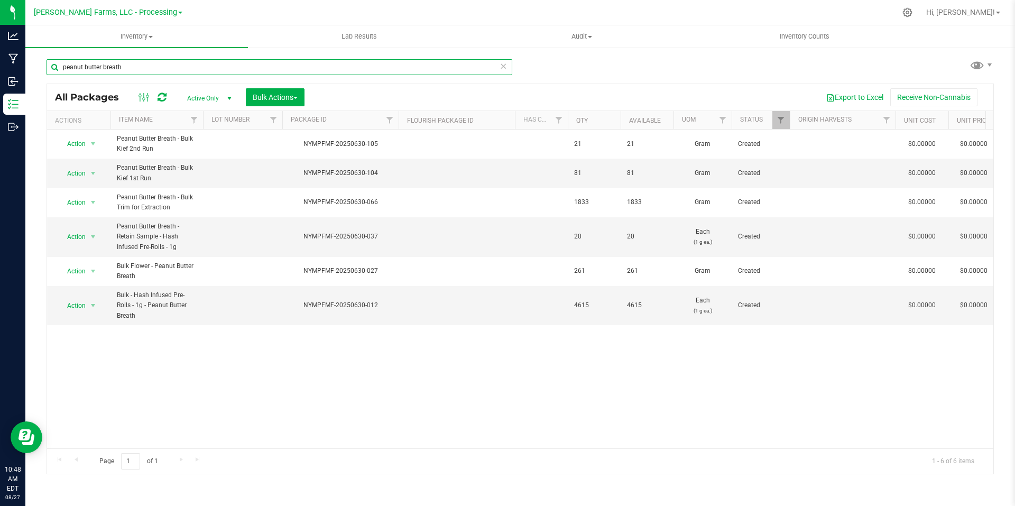
drag, startPoint x: 127, startPoint y: 69, endPoint x: 38, endPoint y: 71, distance: 89.4
click at [38, 71] on div "peanut butter breath All Packages Active Only Active Only Lab Samples Locked Al…" at bounding box center [520, 208] width 990 height 323
type input "grape ape"
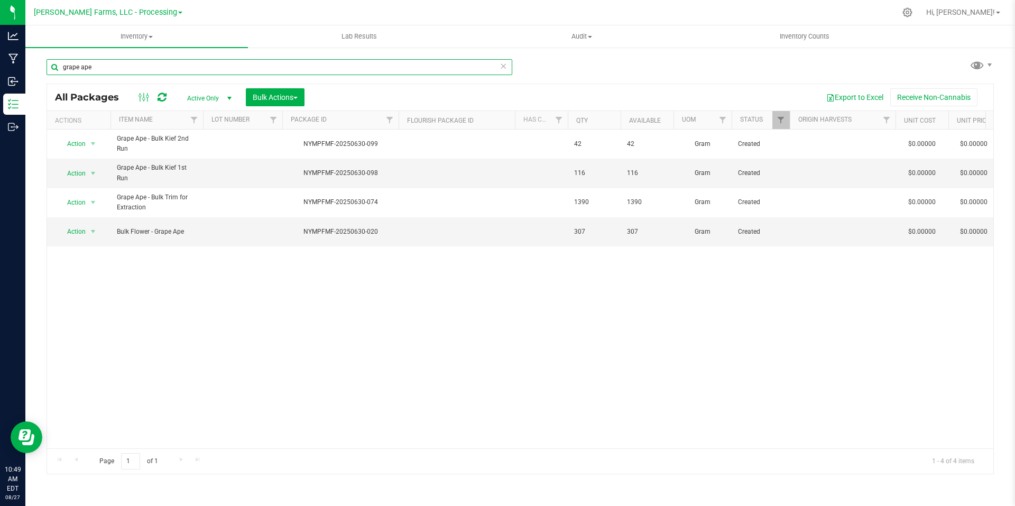
drag, startPoint x: 125, startPoint y: 65, endPoint x: 34, endPoint y: 62, distance: 91.0
click at [34, 62] on div "grape ape All Packages Active Only Active Only Lab Samples Locked All Bulk Acti…" at bounding box center [520, 208] width 990 height 323
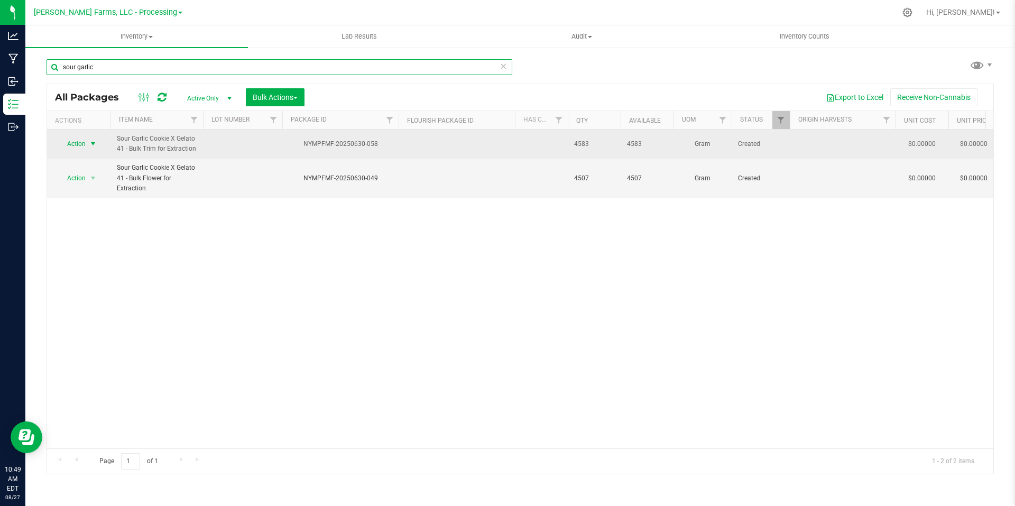
type input "sour garlic"
click at [95, 143] on span "select" at bounding box center [93, 144] width 8 height 8
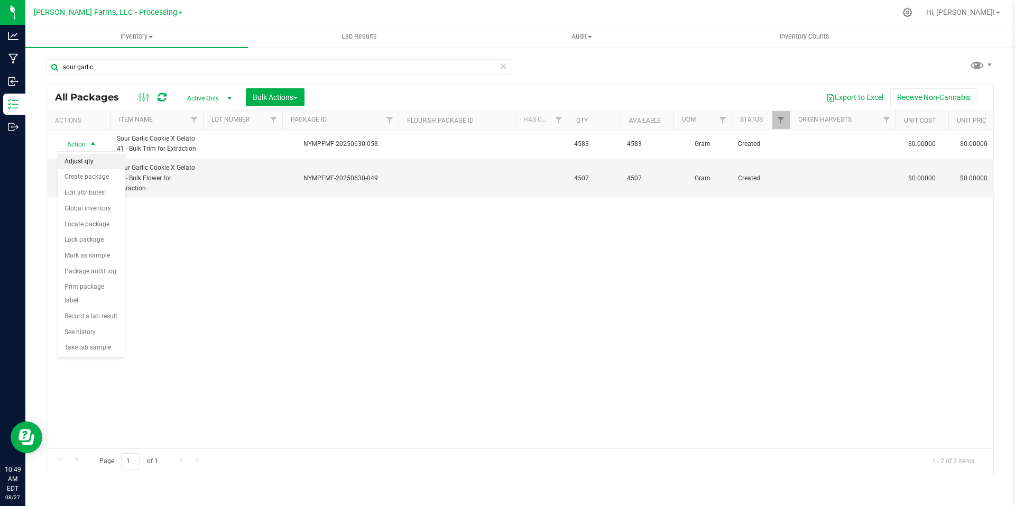
click at [95, 165] on li "Adjust qty" at bounding box center [91, 162] width 67 height 16
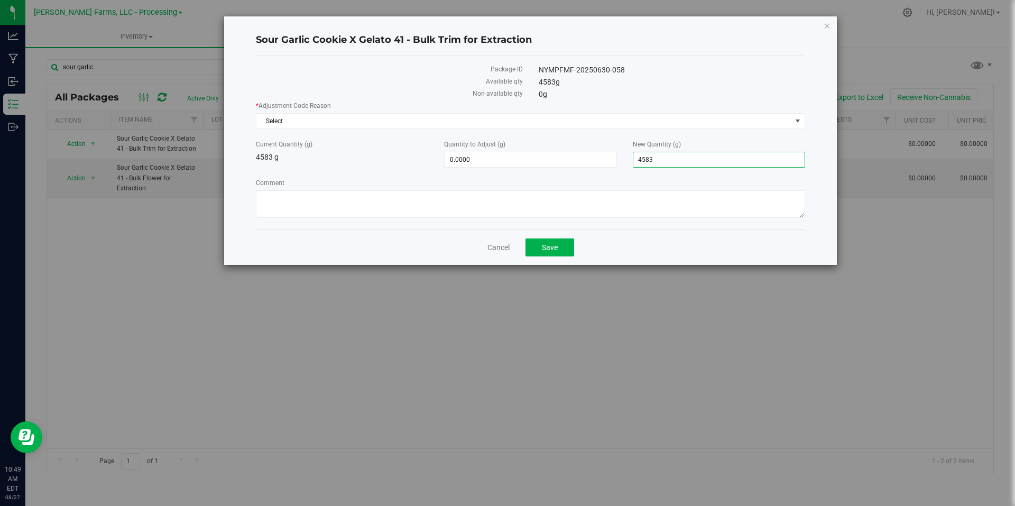
drag, startPoint x: 693, startPoint y: 161, endPoint x: 625, endPoint y: 159, distance: 68.8
click at [625, 159] on div "New Quantity (g) 4,583.0000 4583" at bounding box center [719, 154] width 188 height 28
type input "4564"
type input "-19.0000"
type input "4,564.0000"
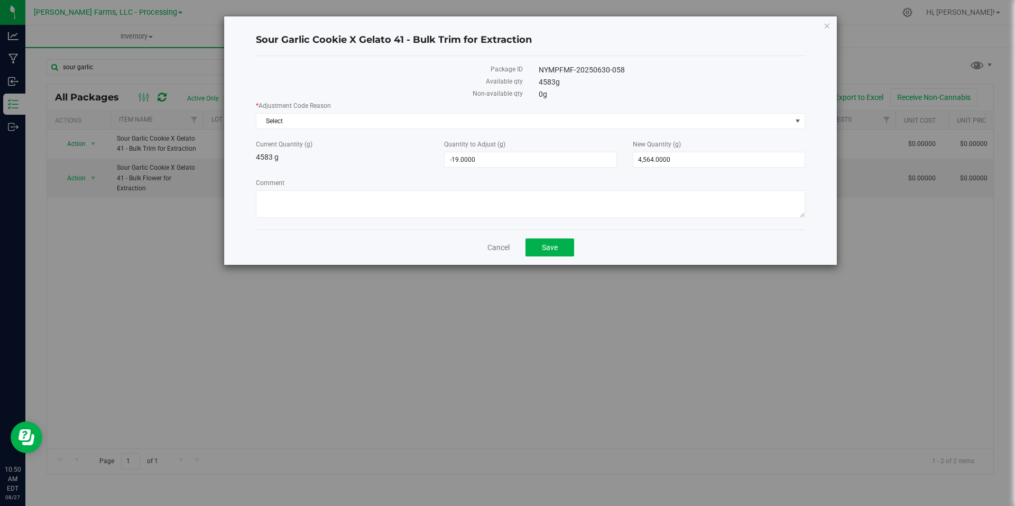
click at [615, 178] on label "Comment" at bounding box center [531, 183] width 550 height 10
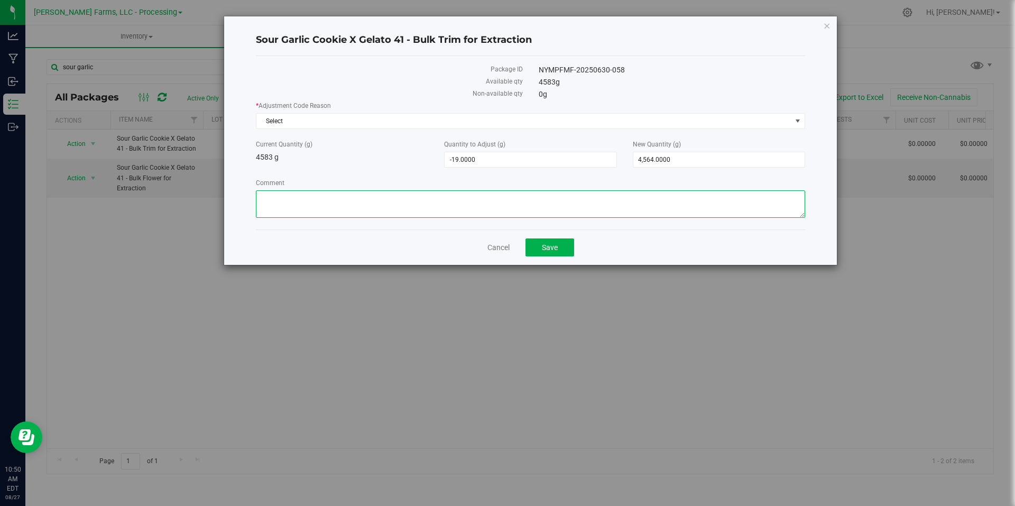
click at [615, 190] on textarea "Comment" at bounding box center [531, 204] width 550 height 28
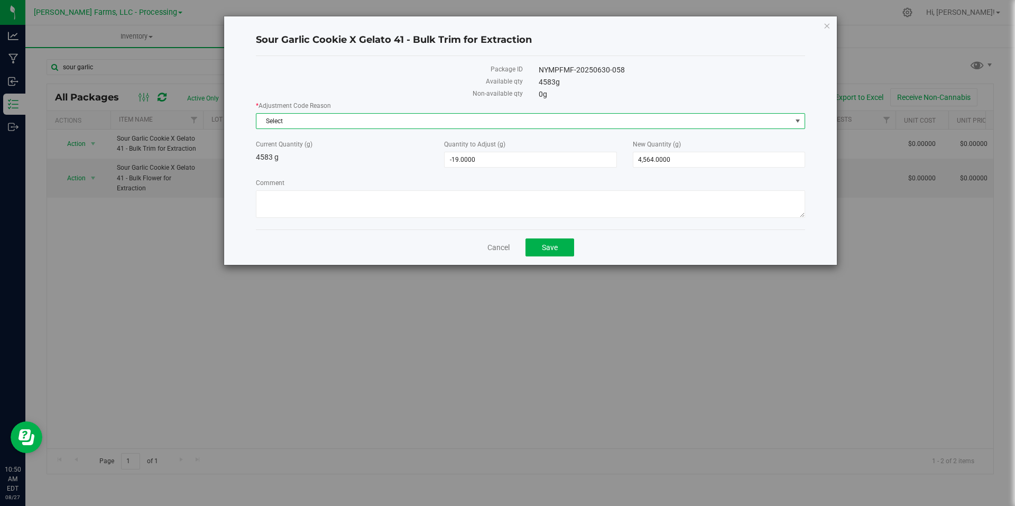
click at [436, 121] on span "Select" at bounding box center [524, 121] width 535 height 15
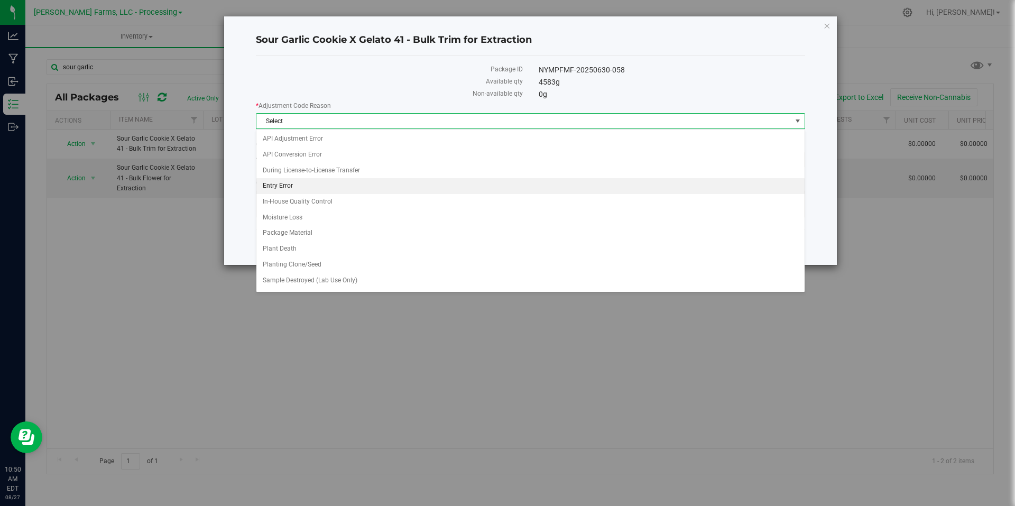
click at [305, 182] on li "Entry Error" at bounding box center [531, 186] width 548 height 16
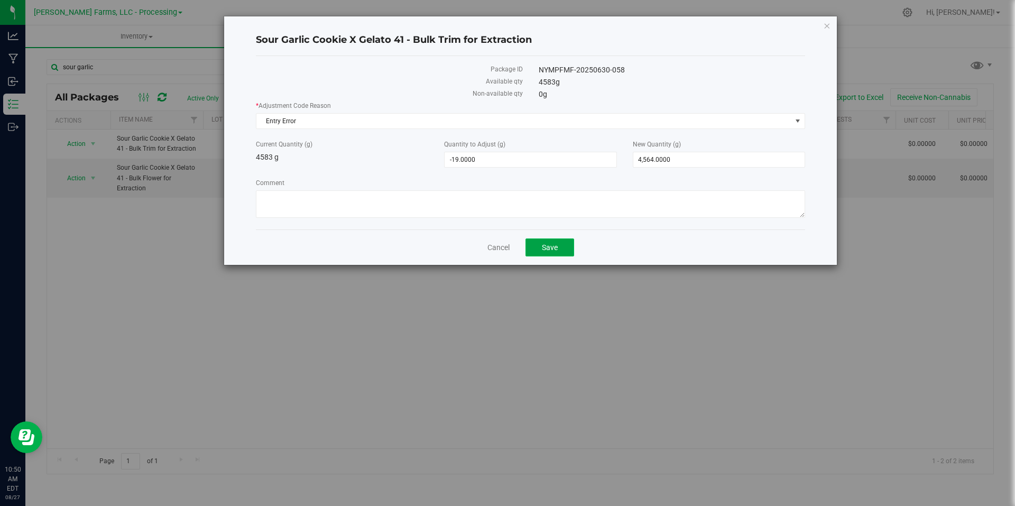
click at [566, 245] on button "Save" at bounding box center [550, 248] width 49 height 18
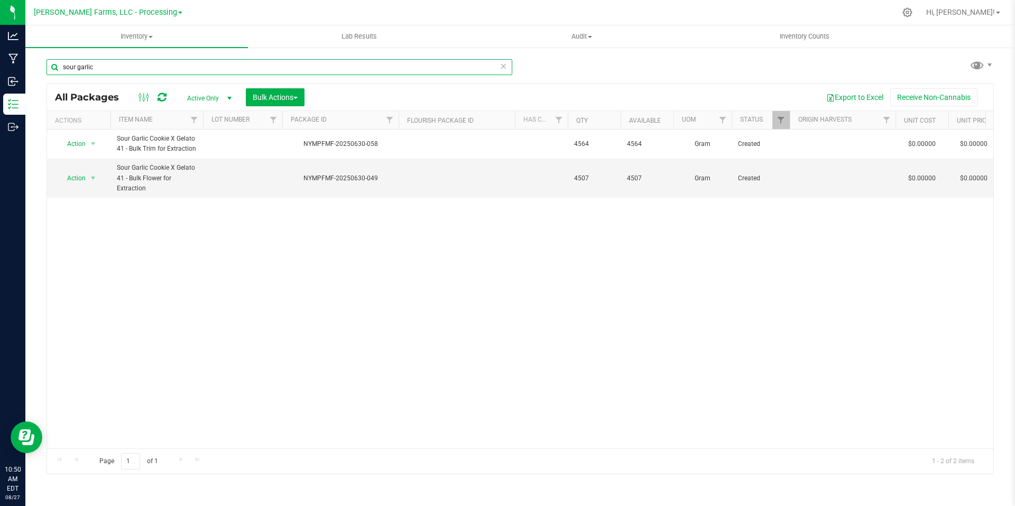
drag, startPoint x: 109, startPoint y: 69, endPoint x: 26, endPoint y: 65, distance: 82.6
click at [26, 65] on div "sour garlic All Packages Active Only Active Only Lab Samples Locked All Bulk Ac…" at bounding box center [520, 208] width 990 height 323
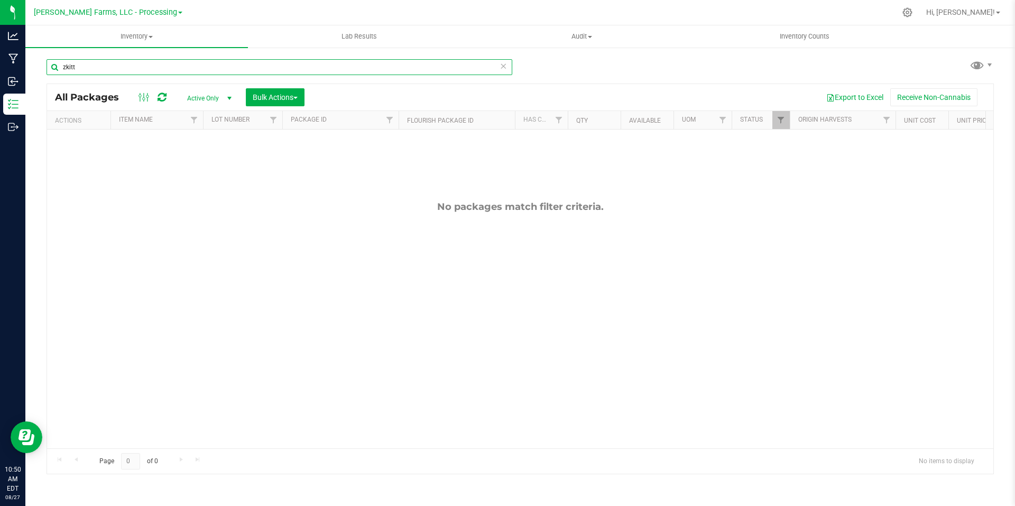
drag, startPoint x: 89, startPoint y: 63, endPoint x: 34, endPoint y: 58, distance: 55.8
click at [34, 58] on div "zkitt All Packages Active Only Active Only Lab Samples Locked All Bulk Actions …" at bounding box center [520, 208] width 990 height 323
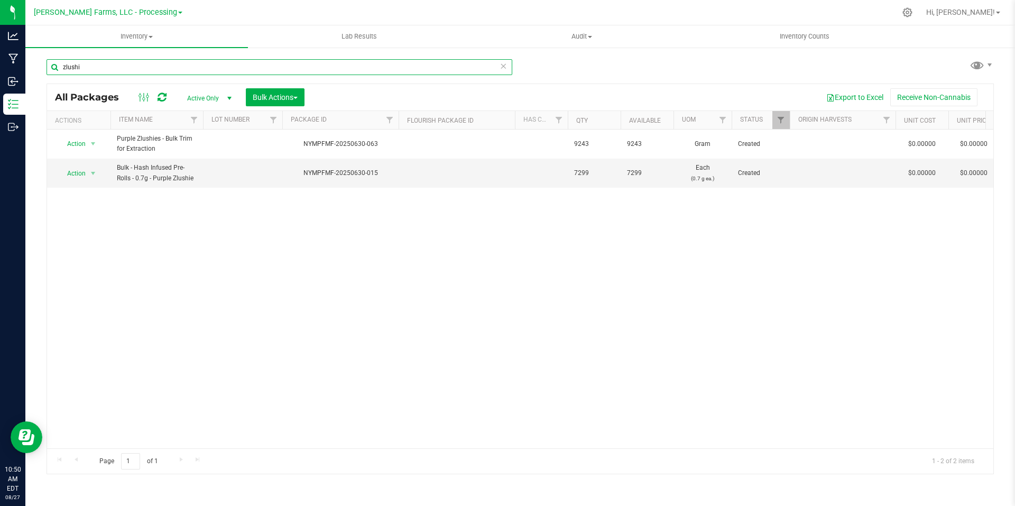
type input "zlushi"
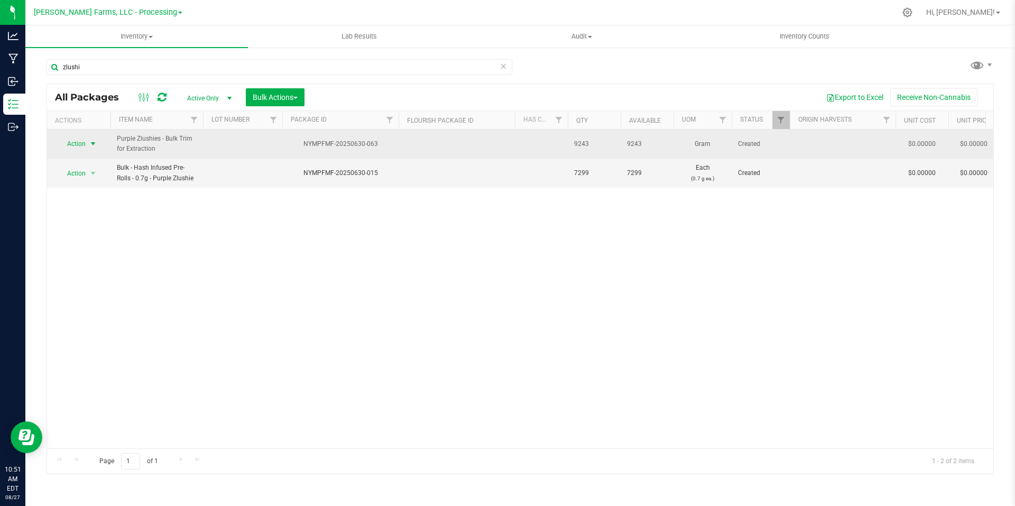
click at [95, 147] on span "select" at bounding box center [93, 144] width 8 height 8
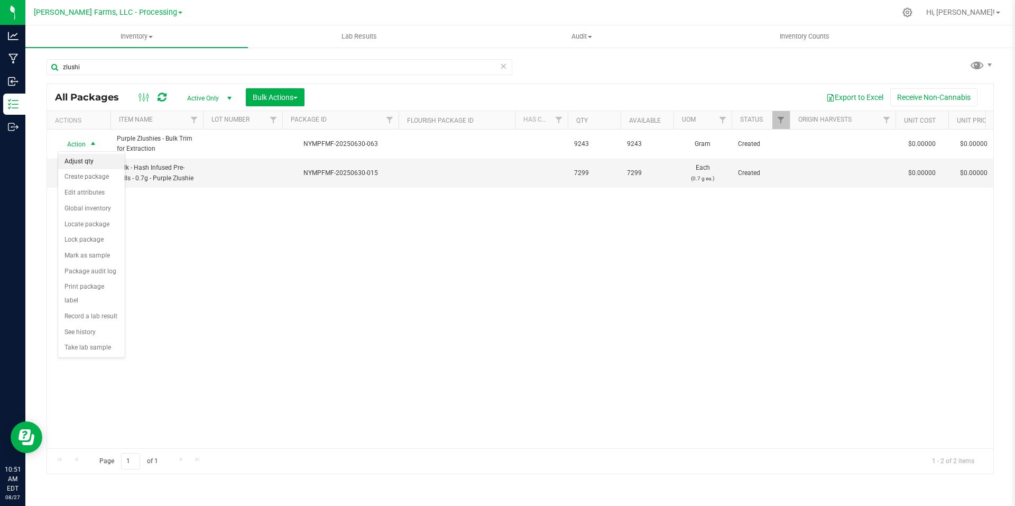
click at [88, 164] on li "Adjust qty" at bounding box center [91, 162] width 67 height 16
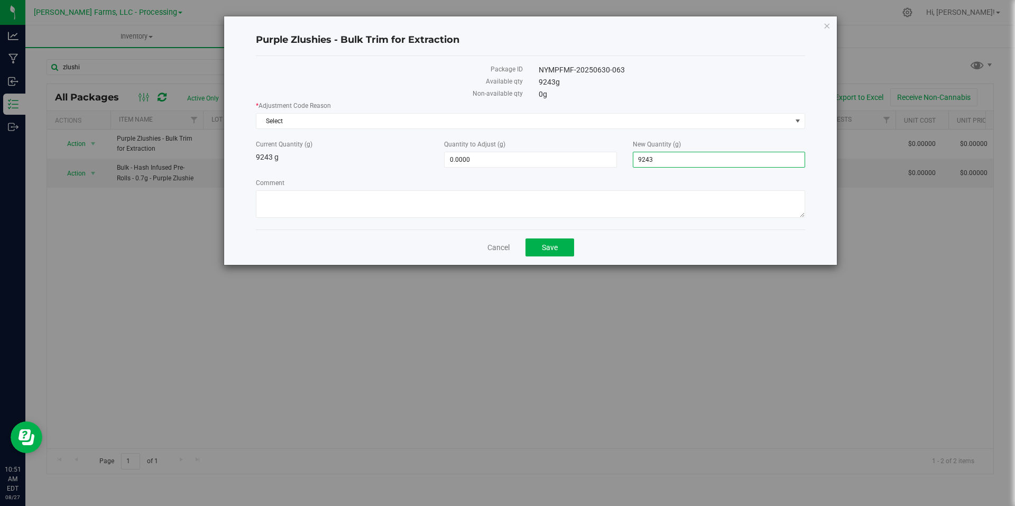
drag, startPoint x: 697, startPoint y: 160, endPoint x: 627, endPoint y: 157, distance: 69.9
click at [627, 157] on div "New Quantity (g) 9,243.0000 9243" at bounding box center [719, 154] width 188 height 28
type input "9218"
type input "-25.0000"
type input "9,218.0000"
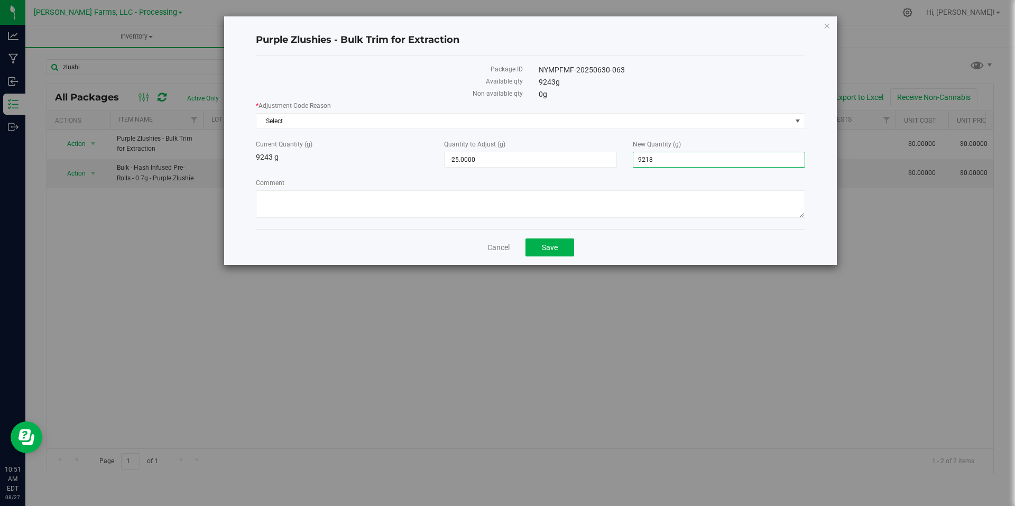
click at [569, 173] on div "* Adjustment Code Reason Select Select API Adjustment Error API Conversion Erro…" at bounding box center [531, 161] width 550 height 120
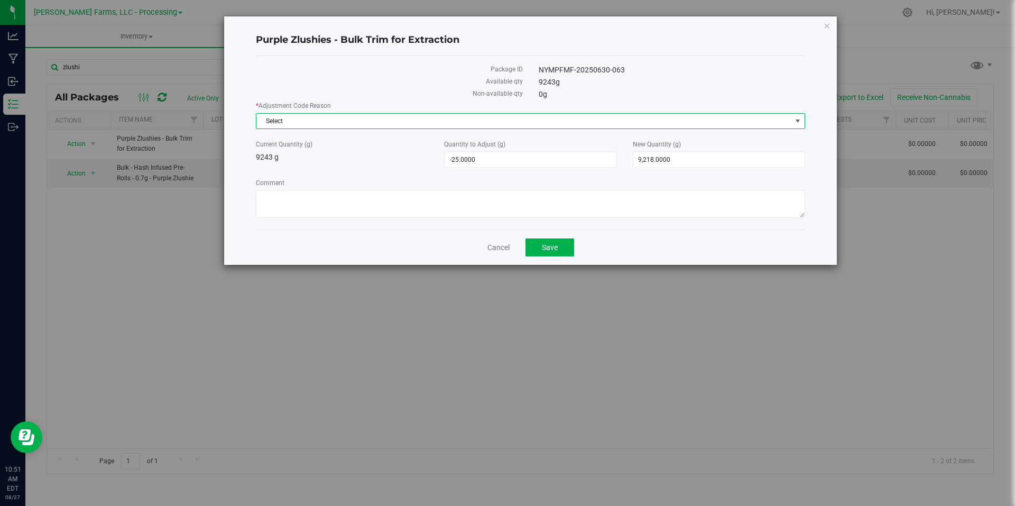
click at [358, 124] on span "Select" at bounding box center [524, 121] width 535 height 15
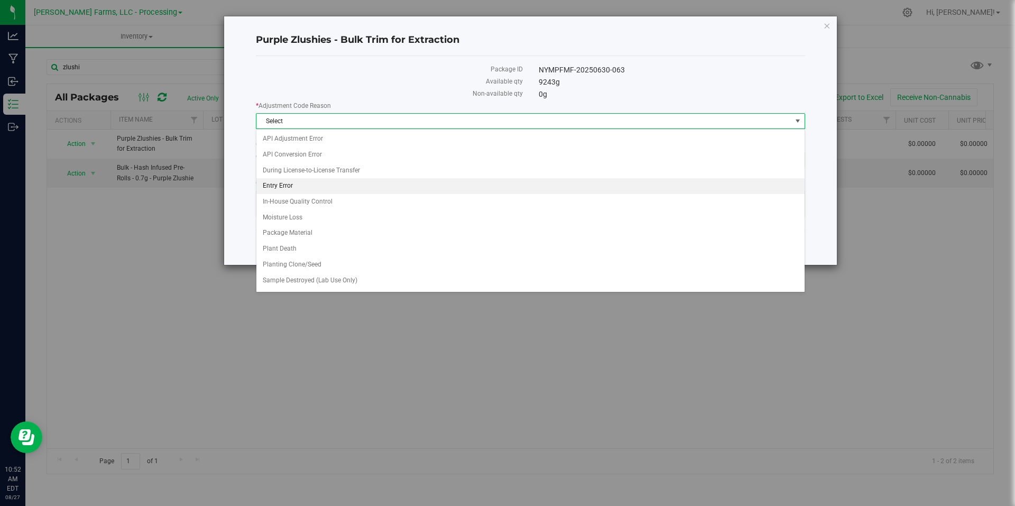
click at [323, 187] on li "Entry Error" at bounding box center [531, 186] width 548 height 16
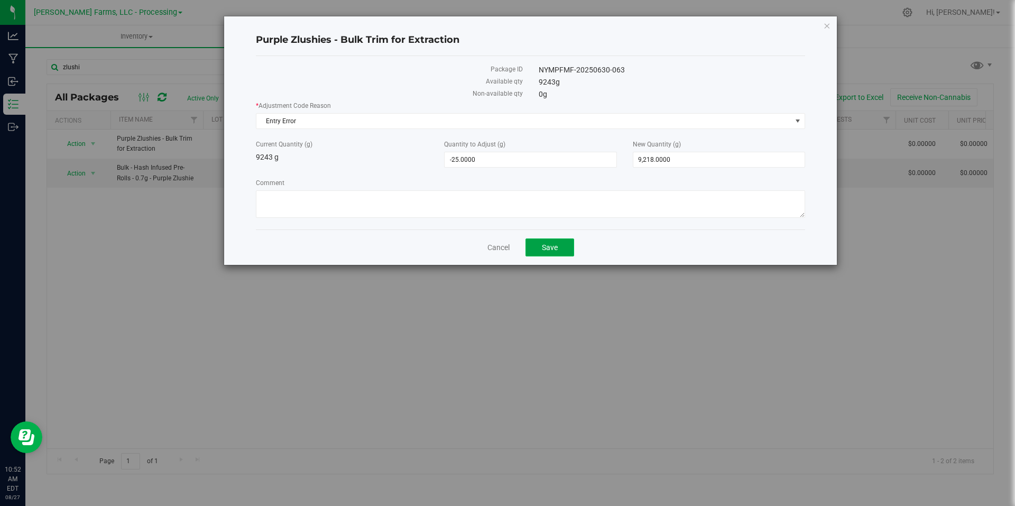
click at [556, 243] on span "Save" at bounding box center [550, 247] width 16 height 8
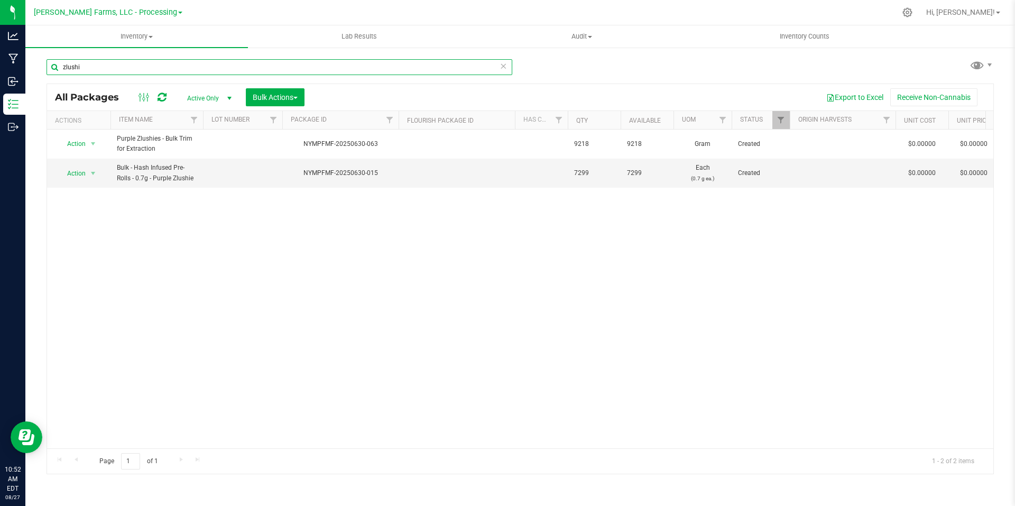
drag, startPoint x: 104, startPoint y: 65, endPoint x: 44, endPoint y: 63, distance: 59.8
click at [44, 63] on div "zlushi All Packages Active Only Active Only Lab Samples Locked All Bulk Actions…" at bounding box center [520, 208] width 990 height 323
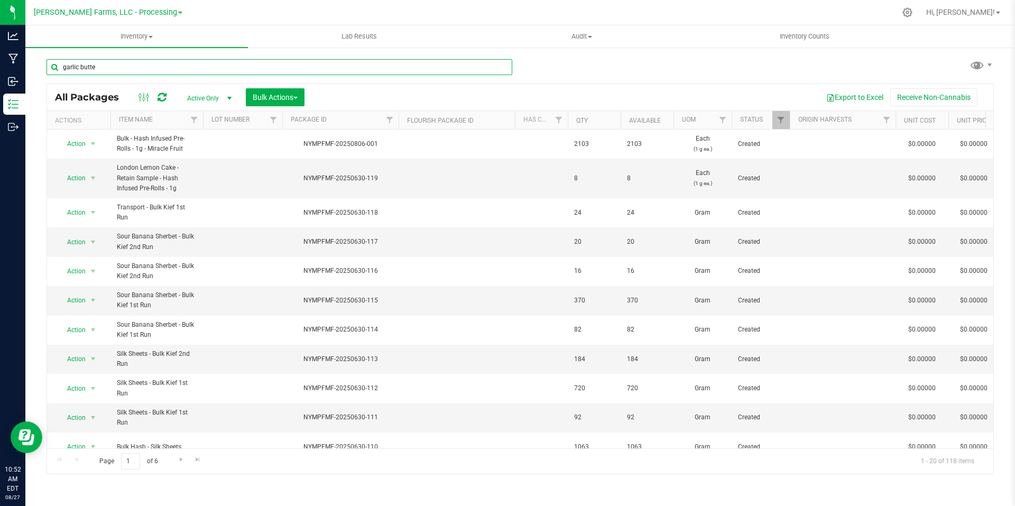
type input "garlic butter"
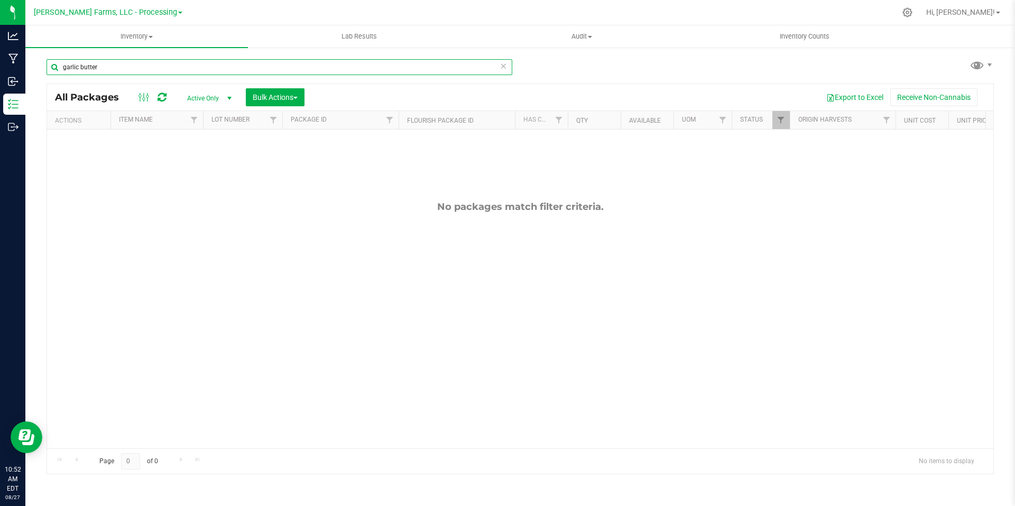
drag, startPoint x: 139, startPoint y: 75, endPoint x: 41, endPoint y: 67, distance: 98.7
click at [41, 67] on div "garlic butter All Packages Active Only Active Only Lab Samples Locked All Bulk …" at bounding box center [520, 208] width 990 height 323
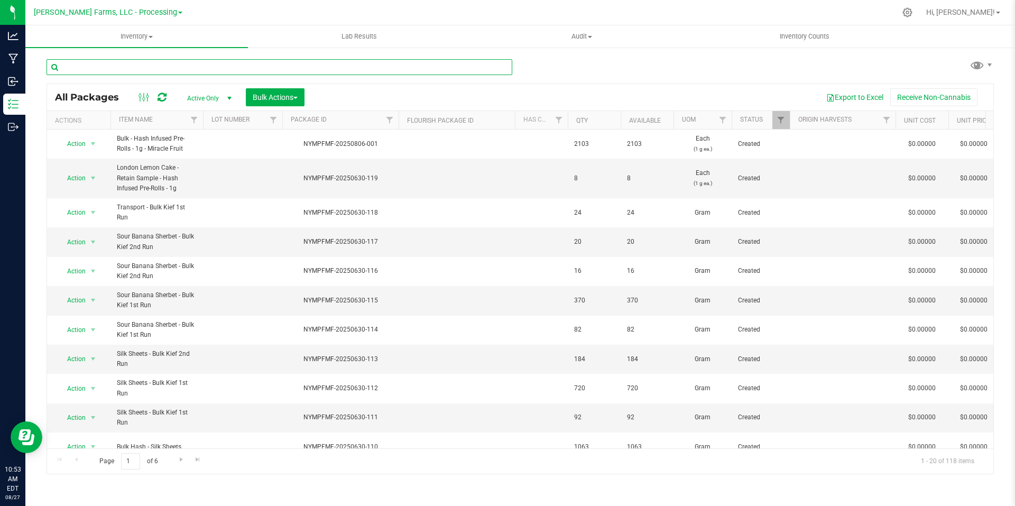
click at [121, 69] on input "text" at bounding box center [280, 67] width 466 height 16
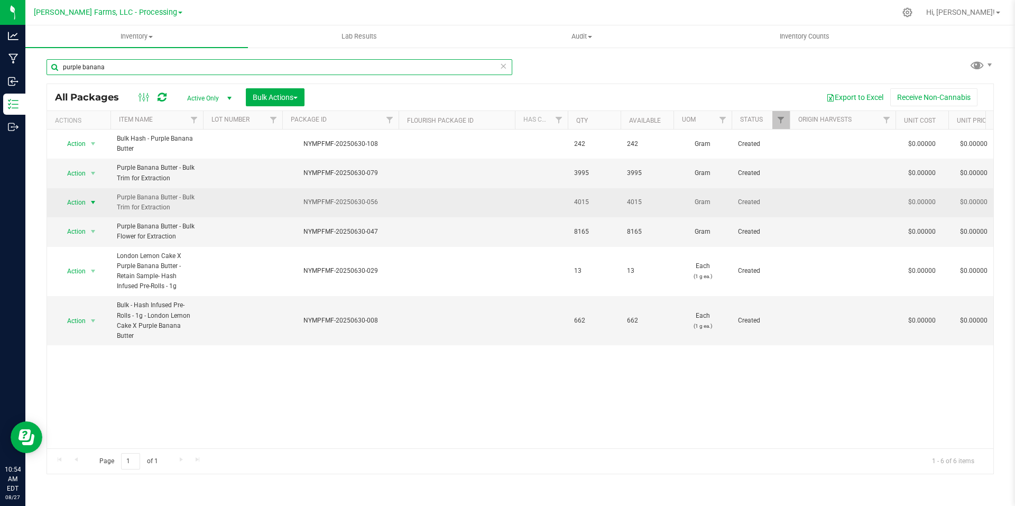
type input "purple banana"
click at [92, 200] on span "select" at bounding box center [93, 202] width 8 height 8
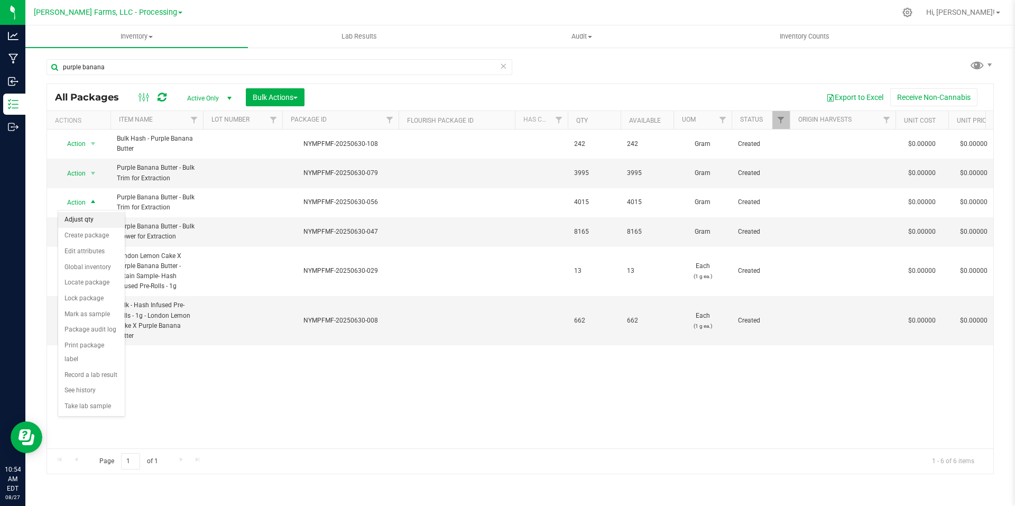
click at [92, 218] on li "Adjust qty" at bounding box center [91, 220] width 67 height 16
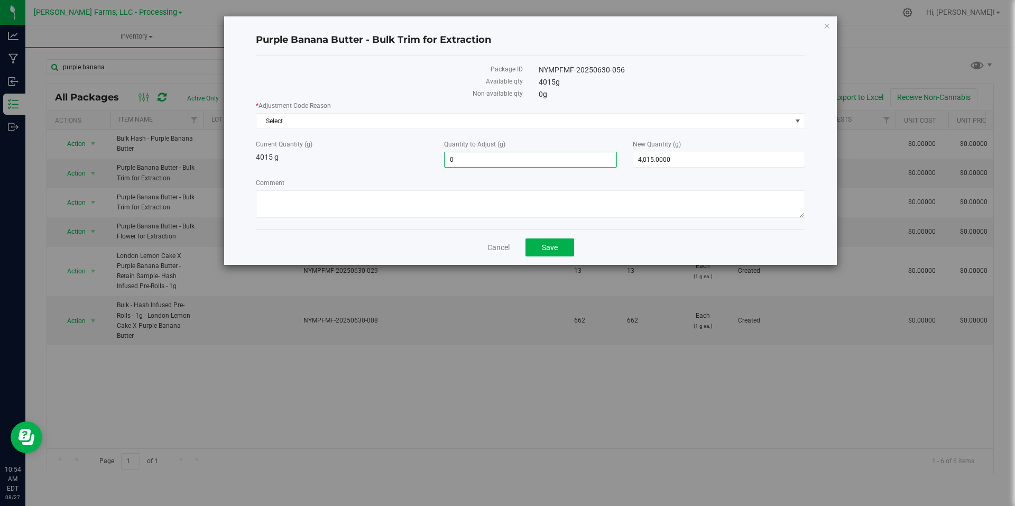
drag, startPoint x: 478, startPoint y: 163, endPoint x: 438, endPoint y: 163, distance: 39.7
click at [438, 163] on div "Quantity to Adjust (g) 0.0000 0" at bounding box center [530, 154] width 188 height 28
type input "529"
type input "529.0000"
type input "4,544.0000"
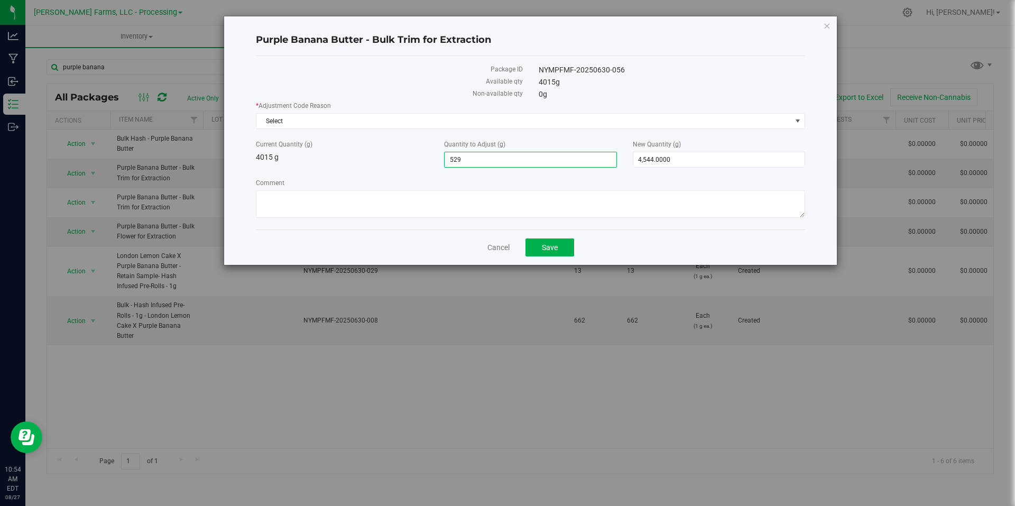
click at [406, 156] on div "Current Quantity (g) 4015 g" at bounding box center [342, 151] width 188 height 23
click at [501, 127] on span "Select" at bounding box center [524, 121] width 535 height 15
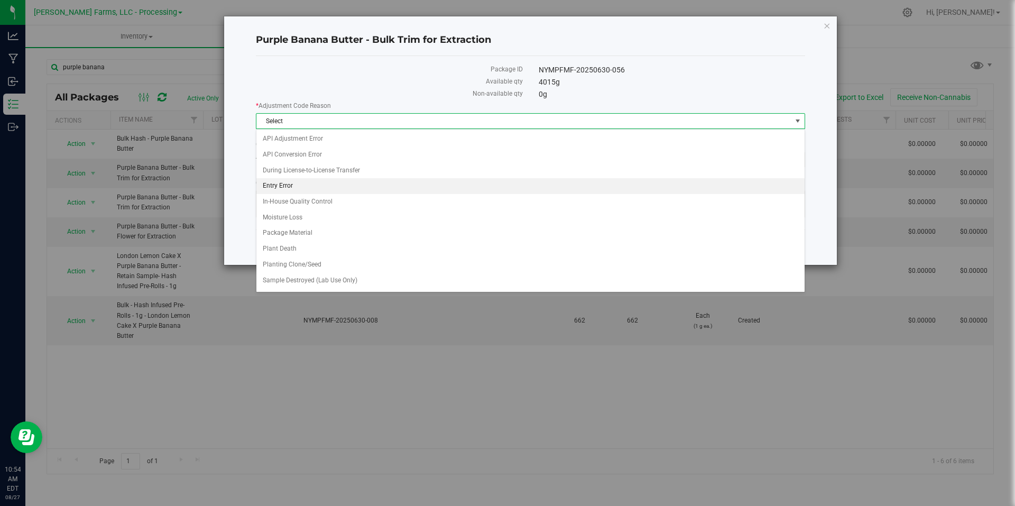
click at [314, 182] on li "Entry Error" at bounding box center [531, 186] width 548 height 16
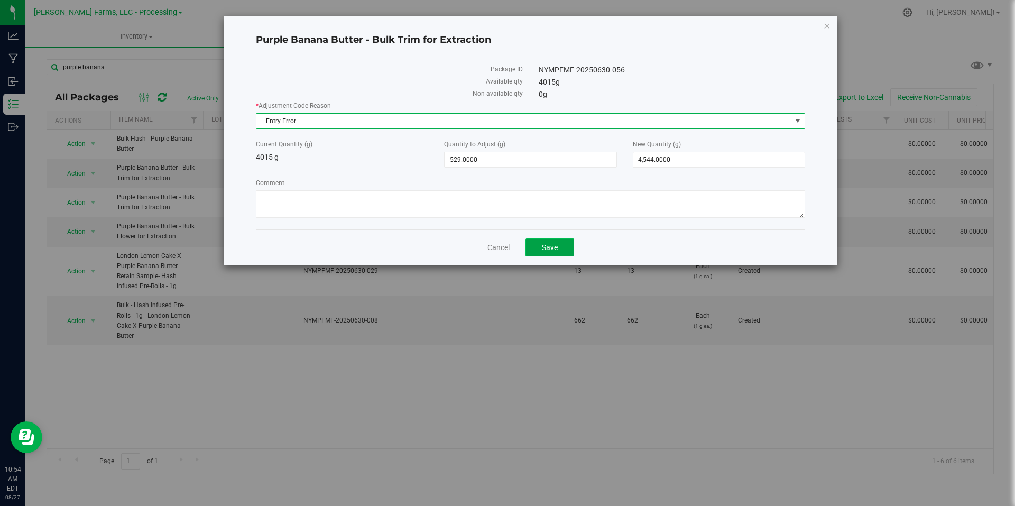
click at [548, 245] on span "Save" at bounding box center [550, 247] width 16 height 8
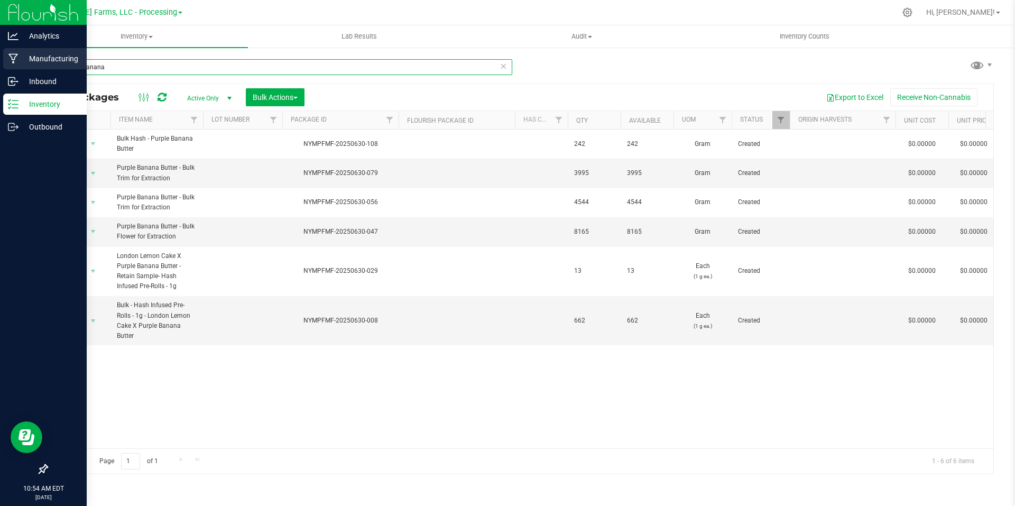
drag, startPoint x: 116, startPoint y: 67, endPoint x: 0, endPoint y: 63, distance: 116.4
click at [0, 63] on div "Analytics Manufacturing Inbound Inventory Outbound 10:54 AM EDT 08/27/2025 08/2…" at bounding box center [507, 253] width 1015 height 506
type input "sour garlic"
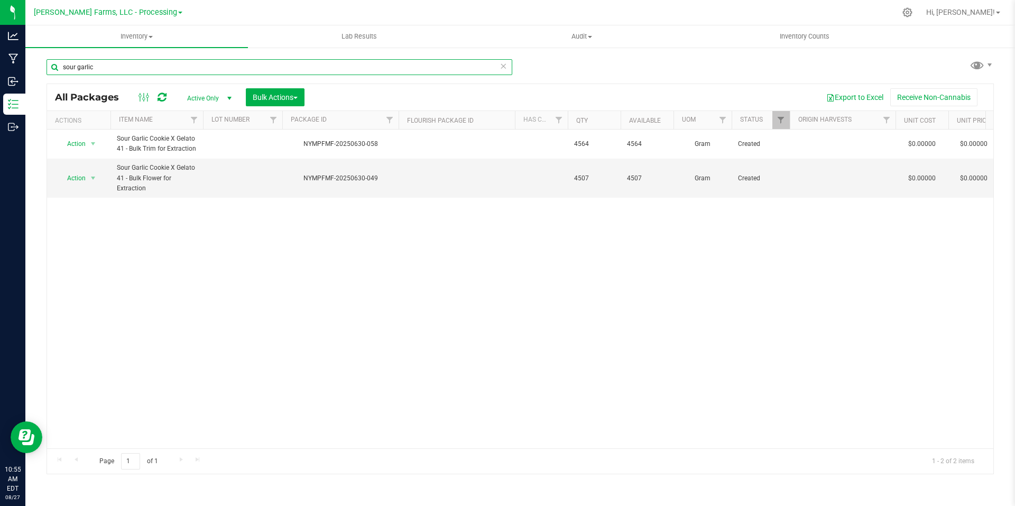
drag, startPoint x: 85, startPoint y: 69, endPoint x: 48, endPoint y: 69, distance: 37.0
click at [48, 69] on input "sour garlic" at bounding box center [280, 67] width 466 height 16
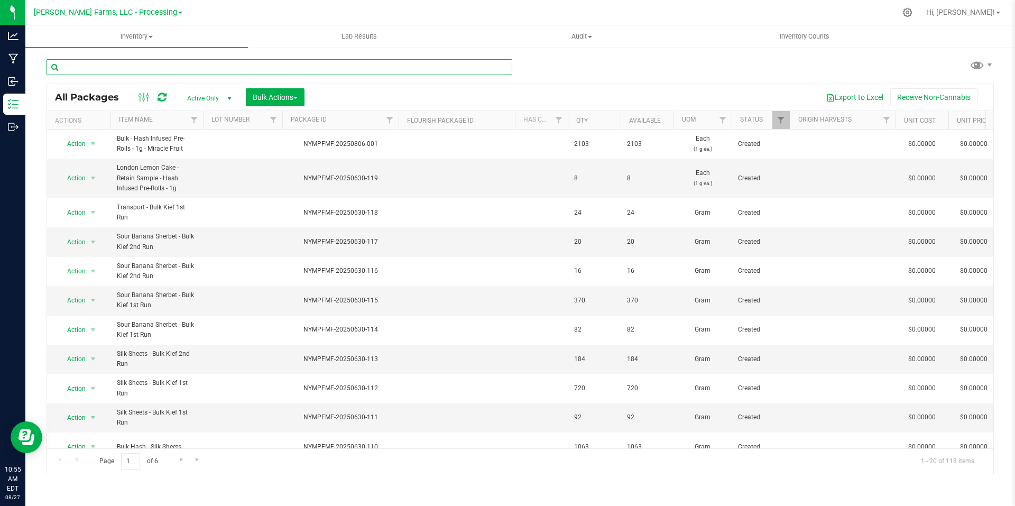
click at [170, 67] on input "text" at bounding box center [280, 67] width 466 height 16
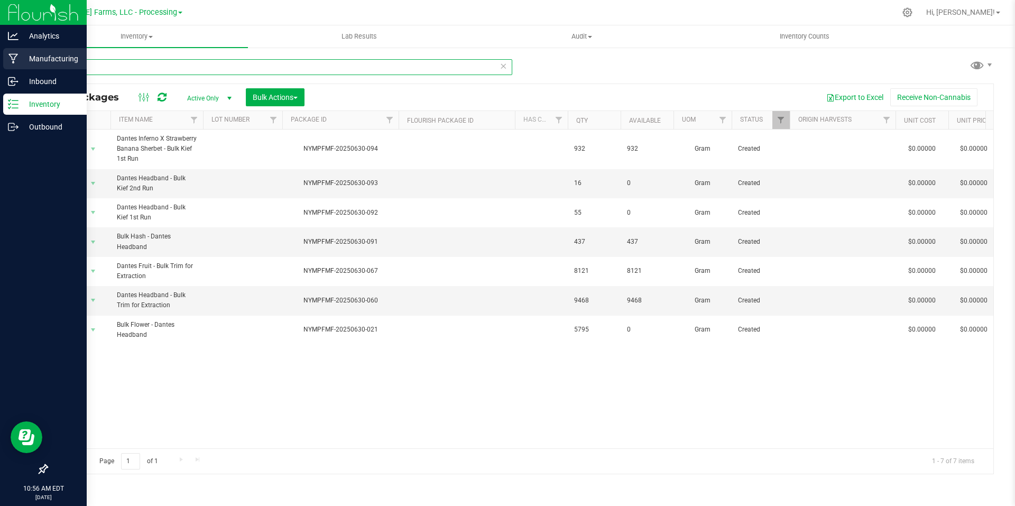
drag, startPoint x: 58, startPoint y: 63, endPoint x: 16, endPoint y: 61, distance: 41.9
click at [16, 61] on div "Analytics Manufacturing Inbound Inventory Outbound 10:56 AM EDT 08/27/2025 08/2…" at bounding box center [507, 253] width 1015 height 506
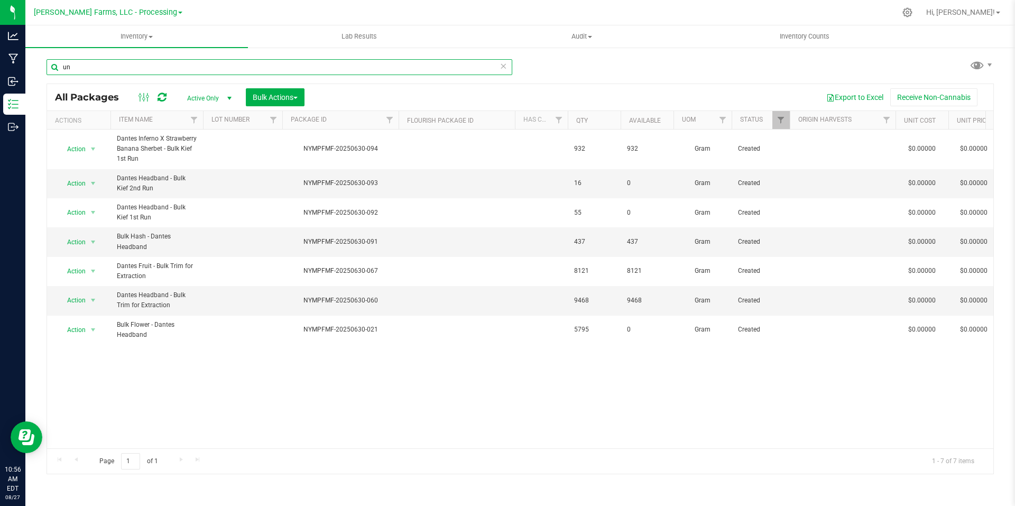
type input "unk"
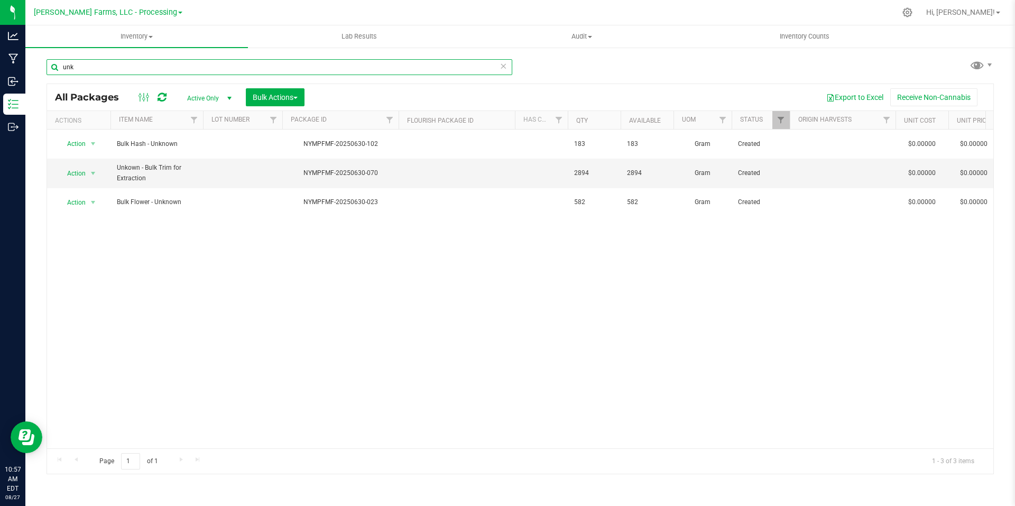
drag, startPoint x: 99, startPoint y: 65, endPoint x: 48, endPoint y: 65, distance: 51.3
click at [48, 65] on input "unk" at bounding box center [280, 67] width 466 height 16
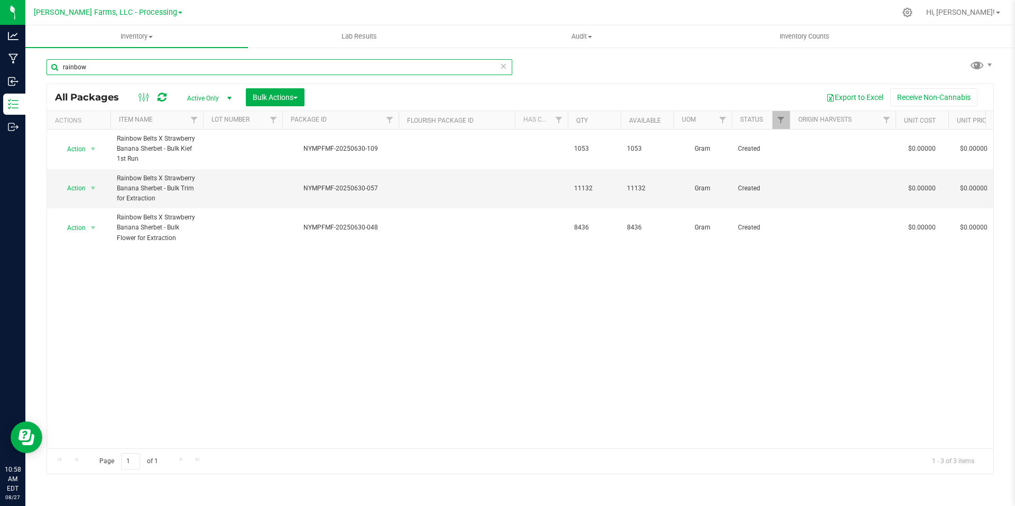
drag, startPoint x: 134, startPoint y: 68, endPoint x: 53, endPoint y: 68, distance: 80.9
click at [53, 68] on input "rainbow" at bounding box center [280, 67] width 466 height 16
type input "purple ice"
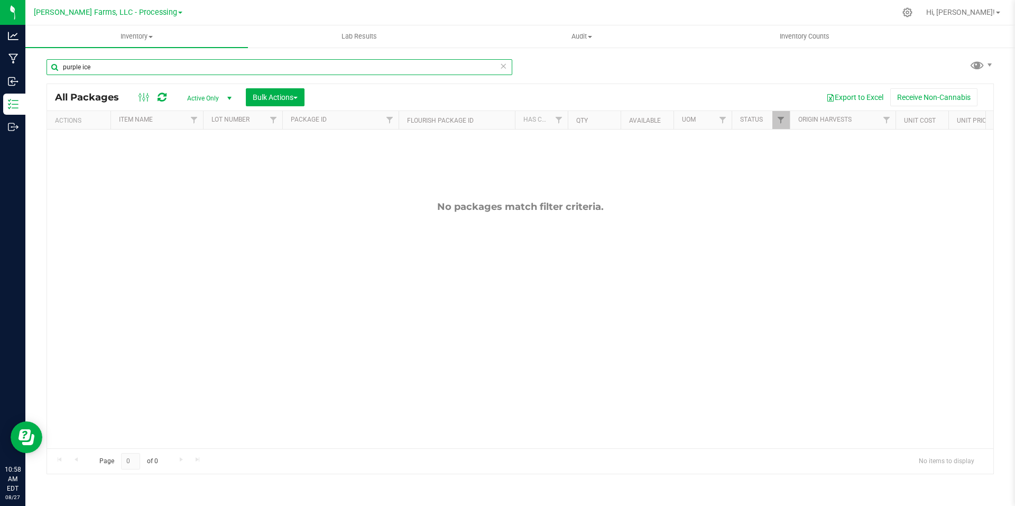
drag, startPoint x: 108, startPoint y: 65, endPoint x: 54, endPoint y: 67, distance: 54.5
click at [54, 67] on input "purple ice" at bounding box center [280, 67] width 466 height 16
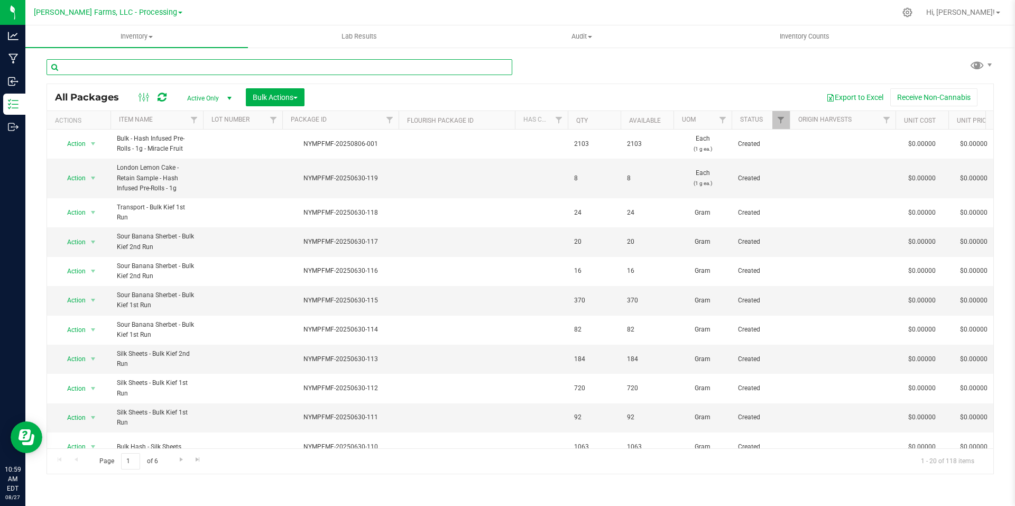
click at [131, 69] on input "text" at bounding box center [280, 67] width 466 height 16
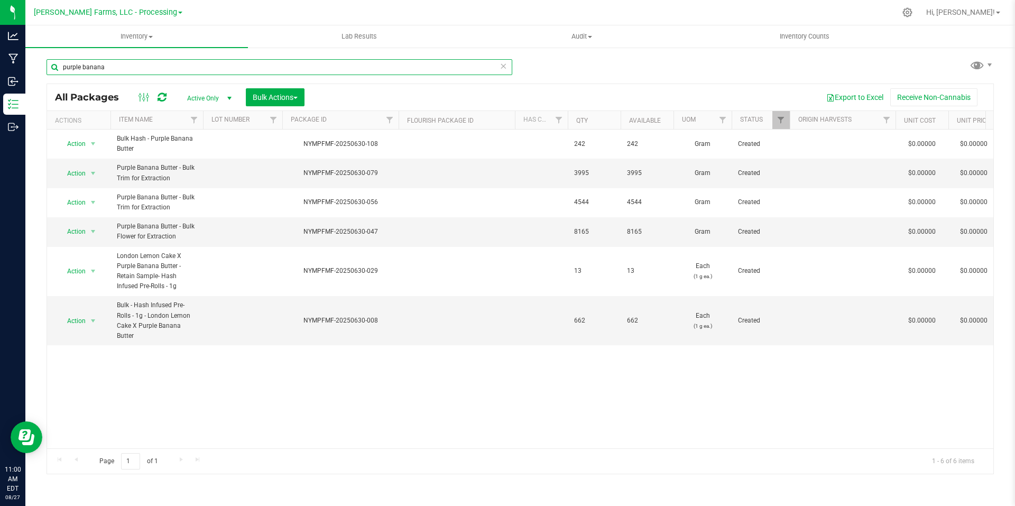
type input "purple banana"
click at [913, 14] on icon at bounding box center [907, 12] width 11 height 11
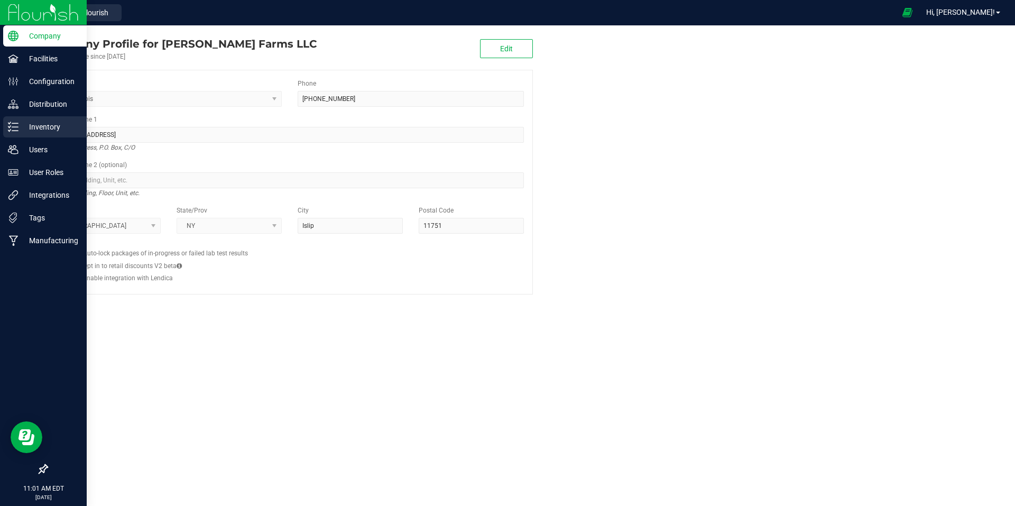
click at [45, 126] on p "Inventory" at bounding box center [50, 127] width 63 height 13
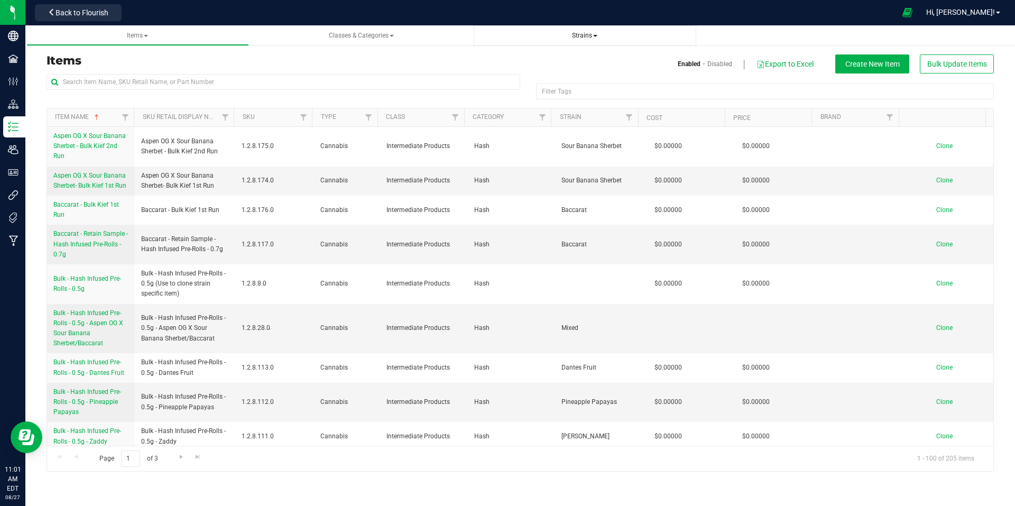
click at [581, 34] on span "Strains" at bounding box center [584, 35] width 25 height 7
click at [499, 60] on span "All strains" at bounding box center [506, 64] width 32 height 8
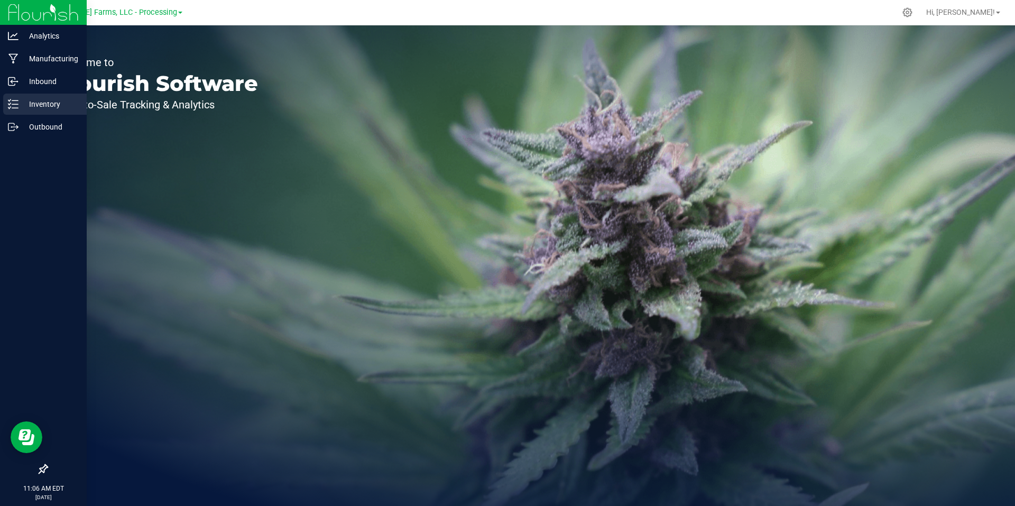
click at [49, 97] on div "Inventory" at bounding box center [45, 104] width 84 height 21
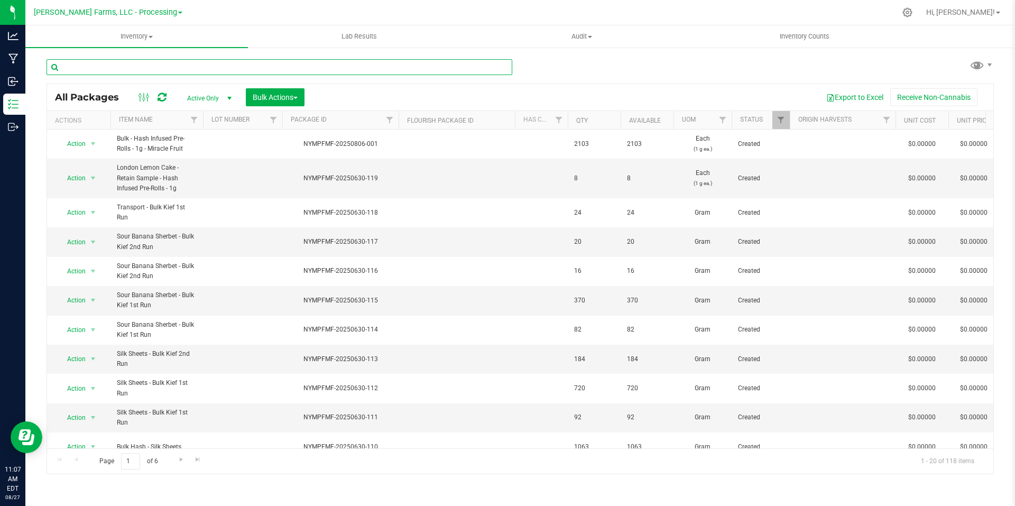
click at [172, 64] on input "text" at bounding box center [280, 67] width 466 height 16
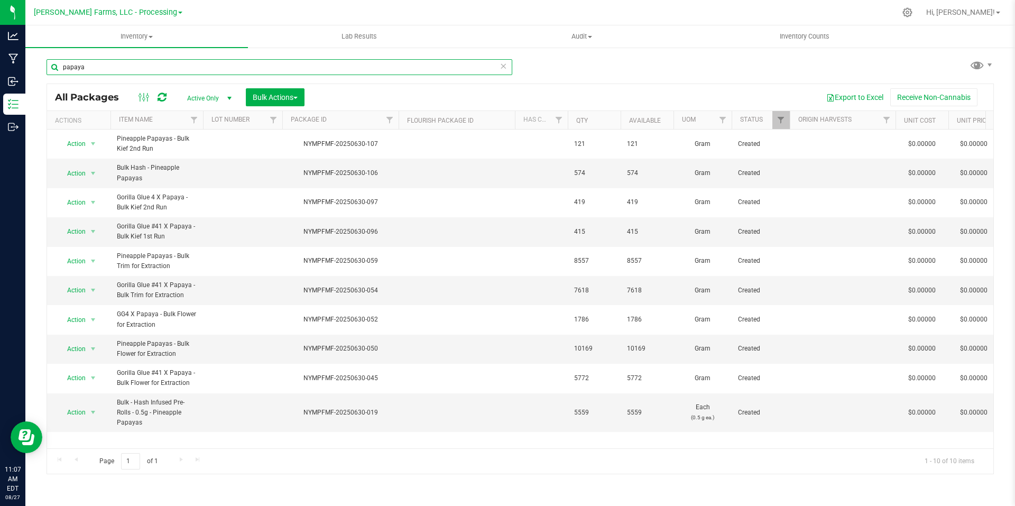
click at [150, 66] on input "papaya" at bounding box center [280, 67] width 466 height 16
type input "papaya banana"
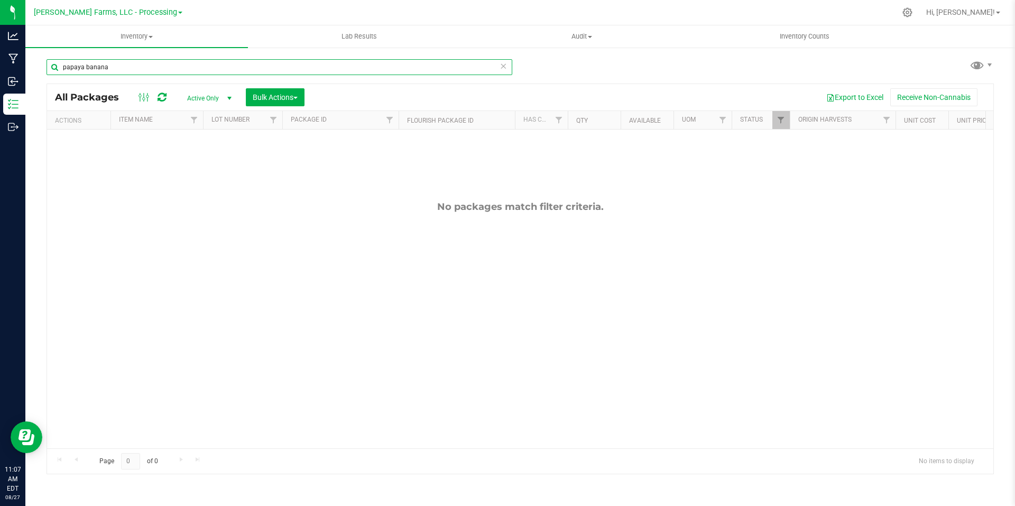
drag, startPoint x: 222, startPoint y: 67, endPoint x: 50, endPoint y: 57, distance: 172.7
click at [50, 57] on div "papaya banana" at bounding box center [284, 67] width 474 height 34
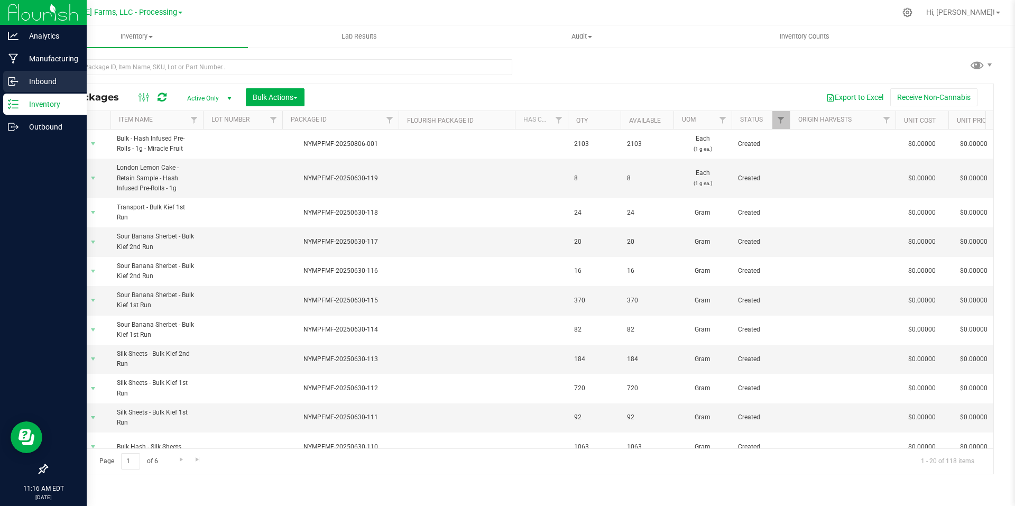
click at [32, 77] on p "Inbound" at bounding box center [50, 81] width 63 height 13
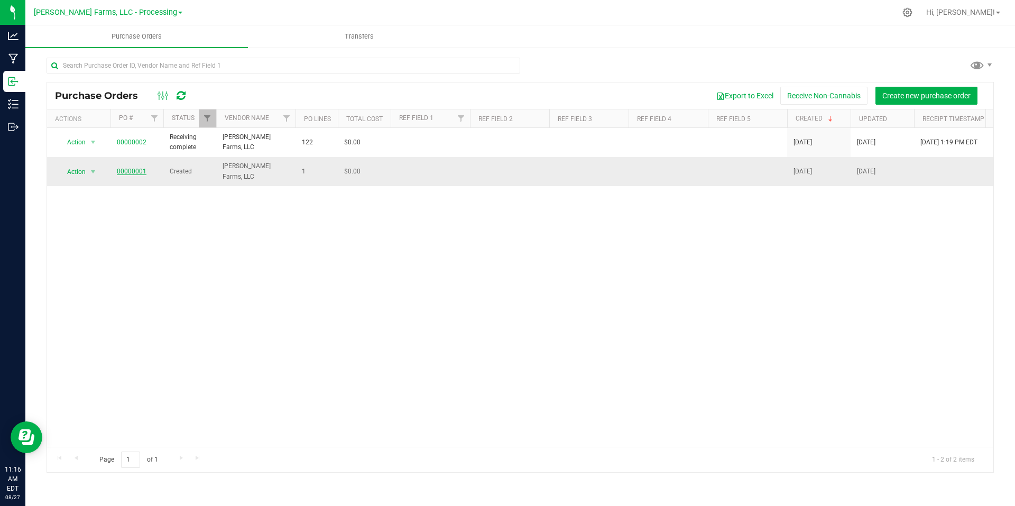
click at [128, 170] on link "00000001" at bounding box center [132, 171] width 30 height 7
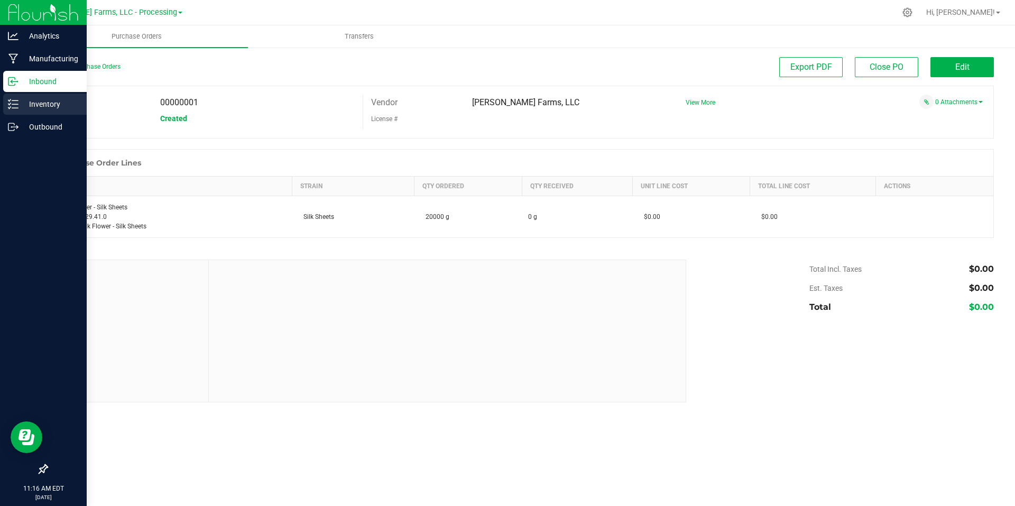
click at [43, 106] on p "Inventory" at bounding box center [50, 104] width 63 height 13
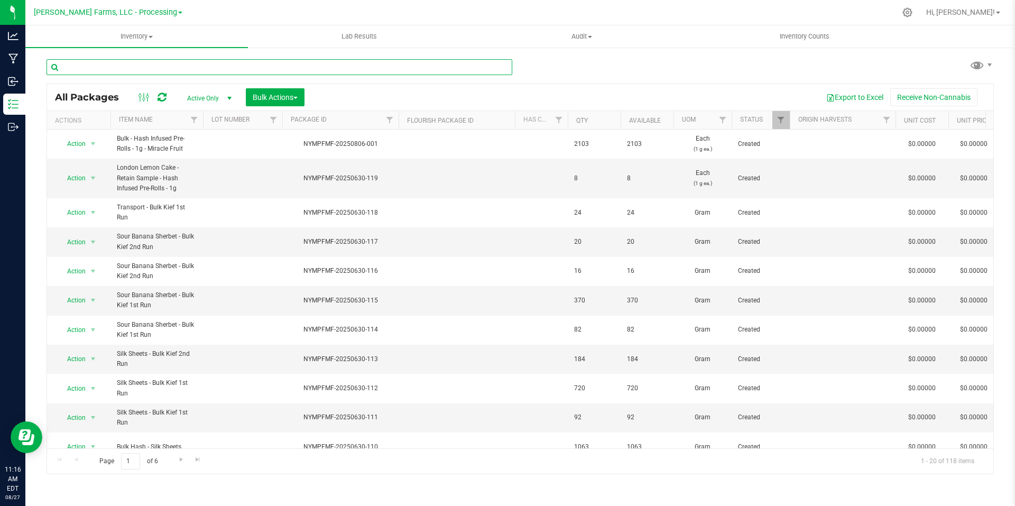
click at [201, 66] on input "text" at bounding box center [280, 67] width 466 height 16
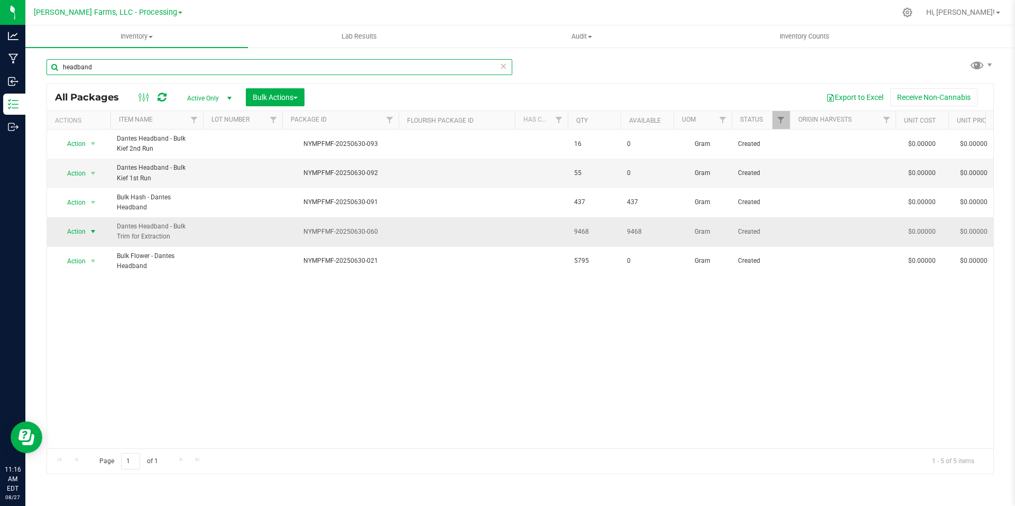
type input "headband"
click at [94, 232] on span "select" at bounding box center [93, 231] width 8 height 8
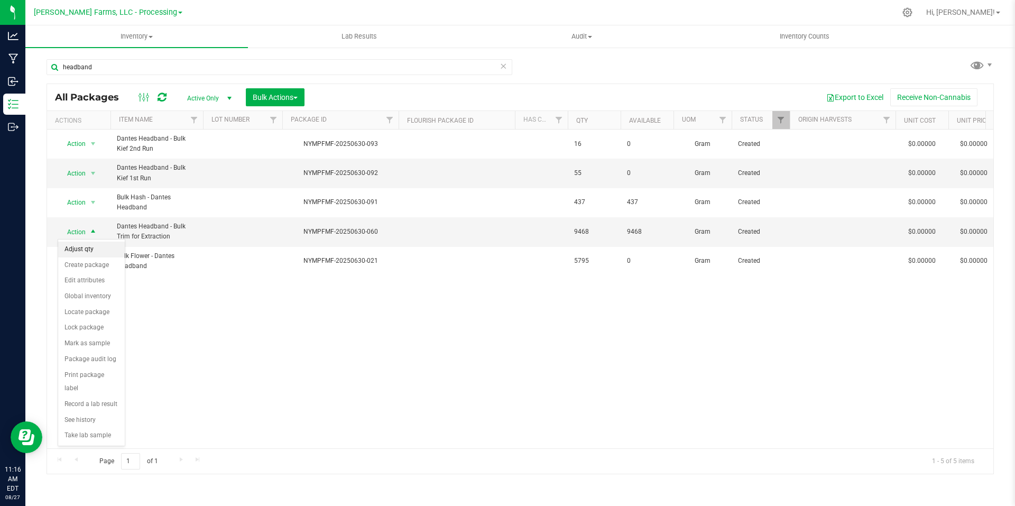
click at [88, 252] on li "Adjust qty" at bounding box center [91, 250] width 67 height 16
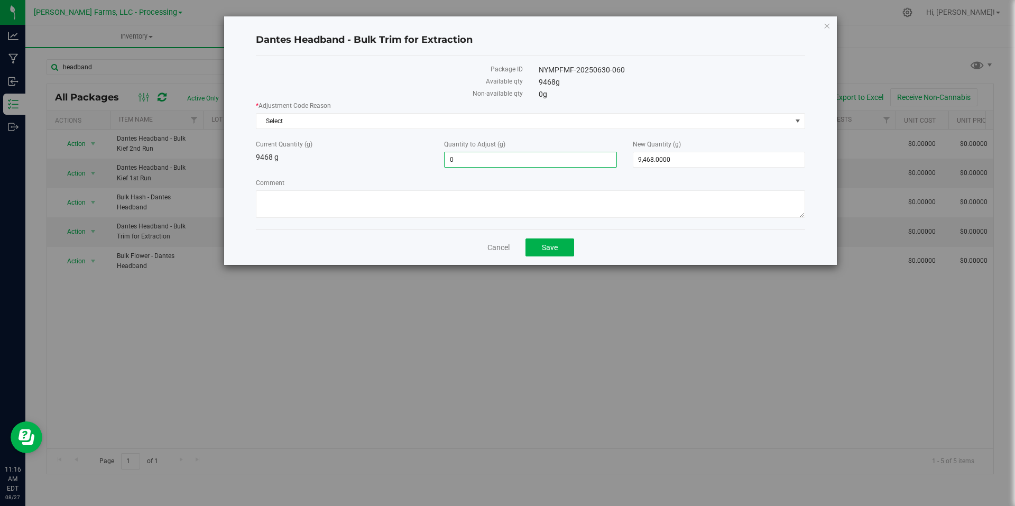
click at [496, 163] on span "0.0000 0" at bounding box center [530, 160] width 172 height 16
type input "4206"
type input "4,206.0000"
type input "13,674.0000"
click at [508, 176] on div "* Adjustment Code Reason Select Select API Adjustment Error API Conversion Erro…" at bounding box center [531, 161] width 550 height 120
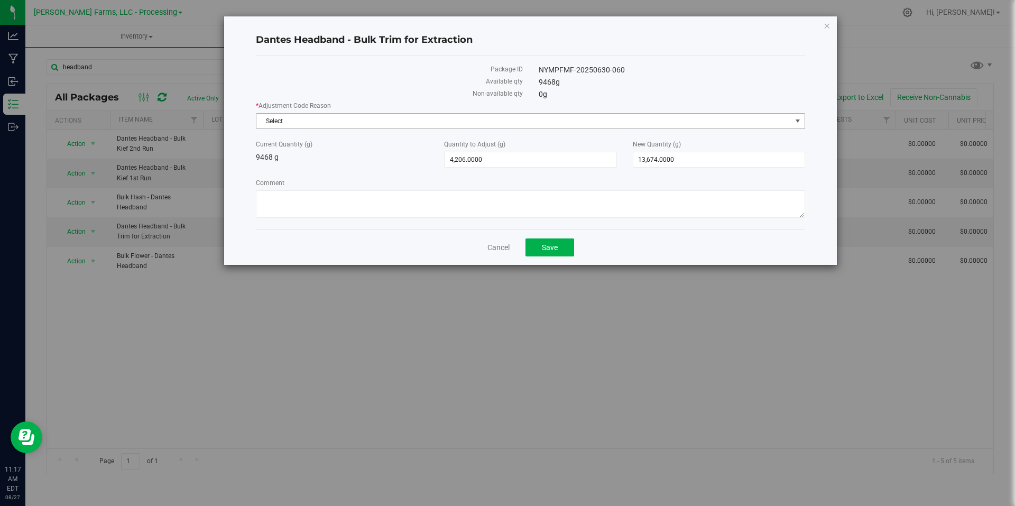
click at [341, 120] on span "Select" at bounding box center [524, 121] width 535 height 15
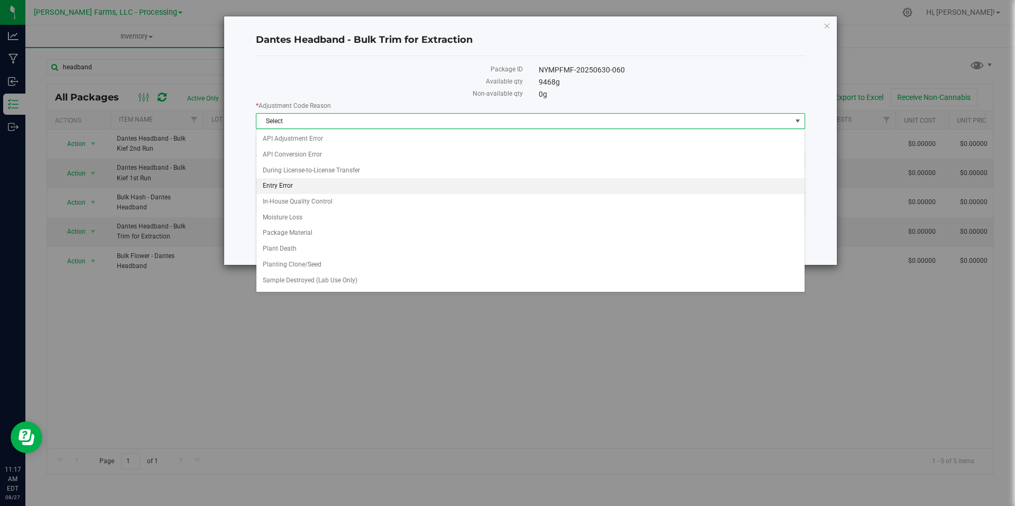
click at [316, 185] on li "Entry Error" at bounding box center [531, 186] width 548 height 16
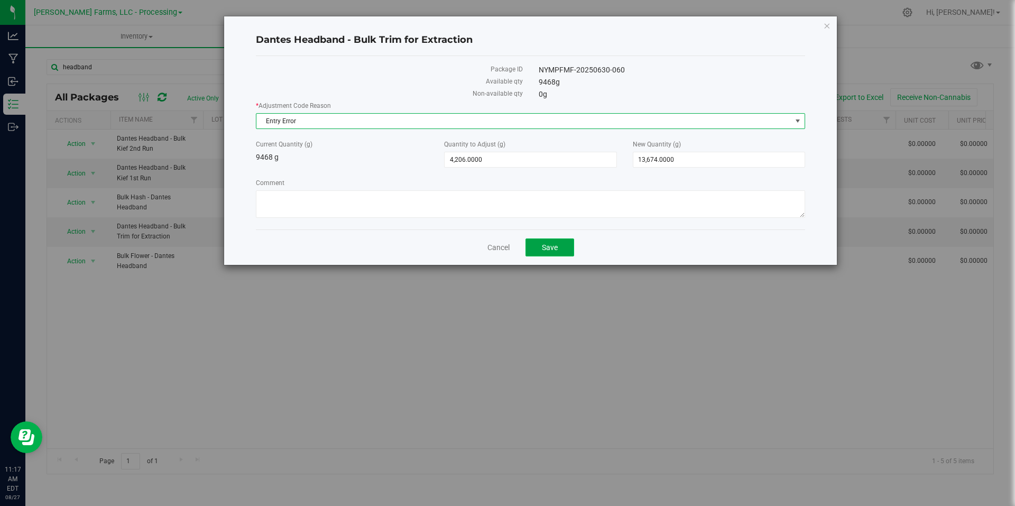
click at [547, 245] on span "Save" at bounding box center [550, 247] width 16 height 8
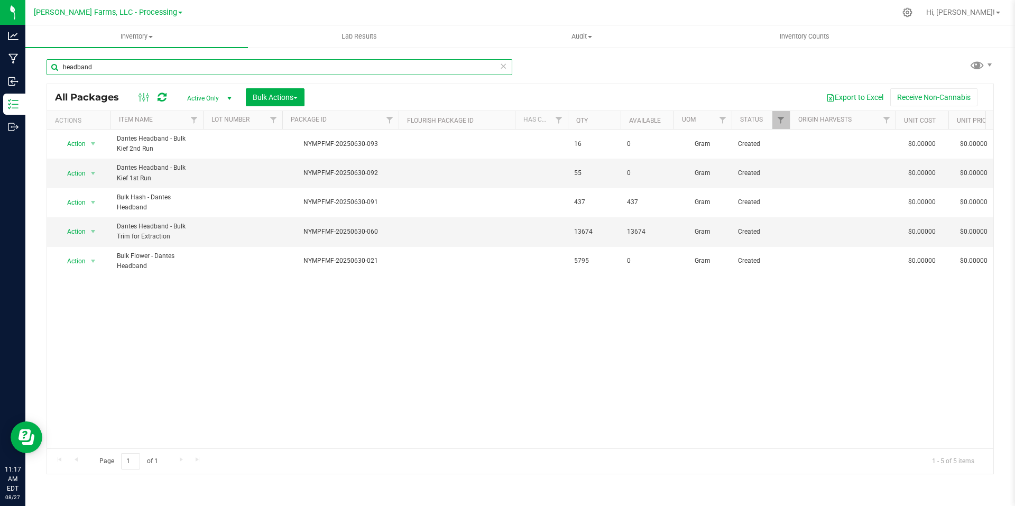
click at [193, 61] on input "headband" at bounding box center [280, 67] width 466 height 16
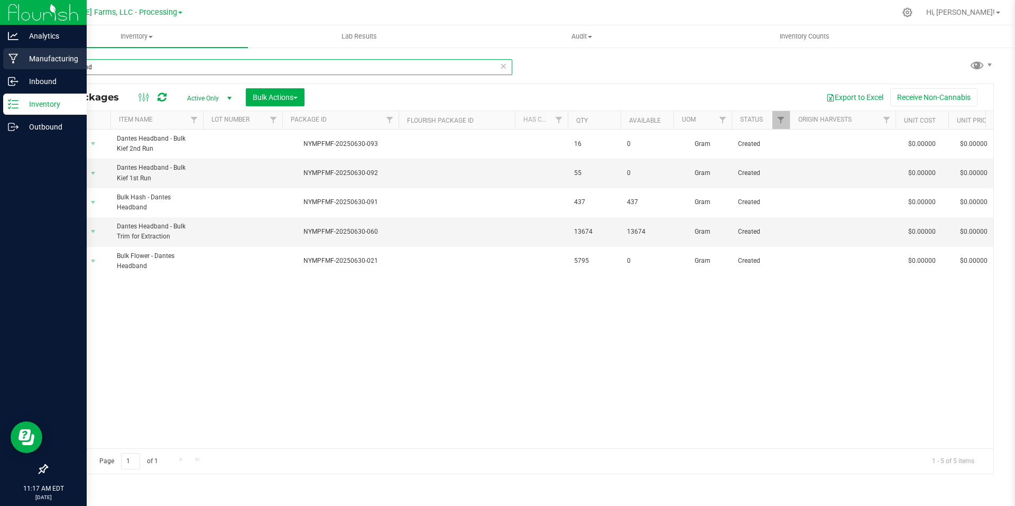
drag, startPoint x: 140, startPoint y: 67, endPoint x: 0, endPoint y: 63, distance: 140.2
click at [0, 63] on div "Analytics Manufacturing Inbound Inventory Outbound 11:17 AM EDT 08/27/2025 08/2…" at bounding box center [507, 253] width 1015 height 506
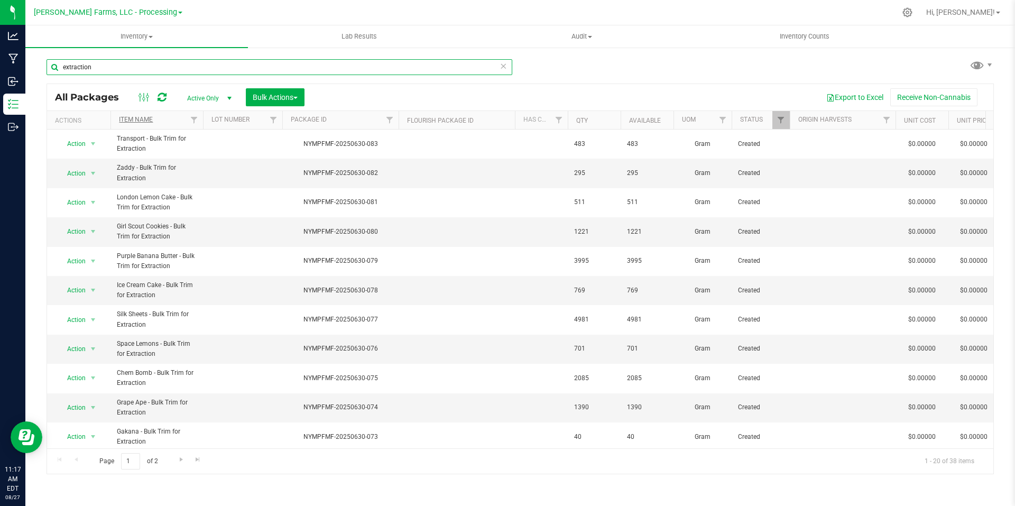
type input "extraction"
click at [140, 117] on link "Item Name" at bounding box center [136, 119] width 34 height 7
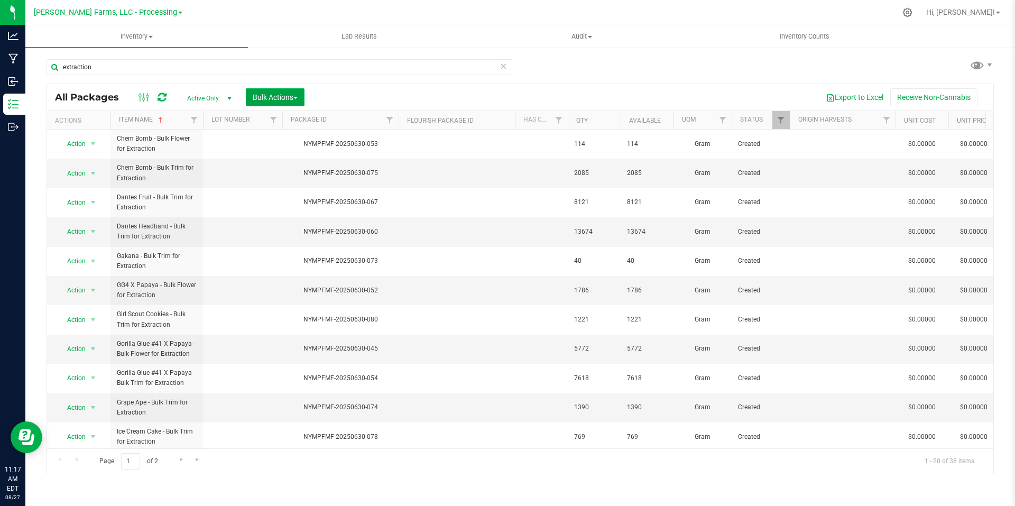
click at [297, 96] on span "Bulk Actions" at bounding box center [275, 97] width 45 height 8
click at [295, 217] on span "Print package labels" at bounding box center [283, 218] width 63 height 8
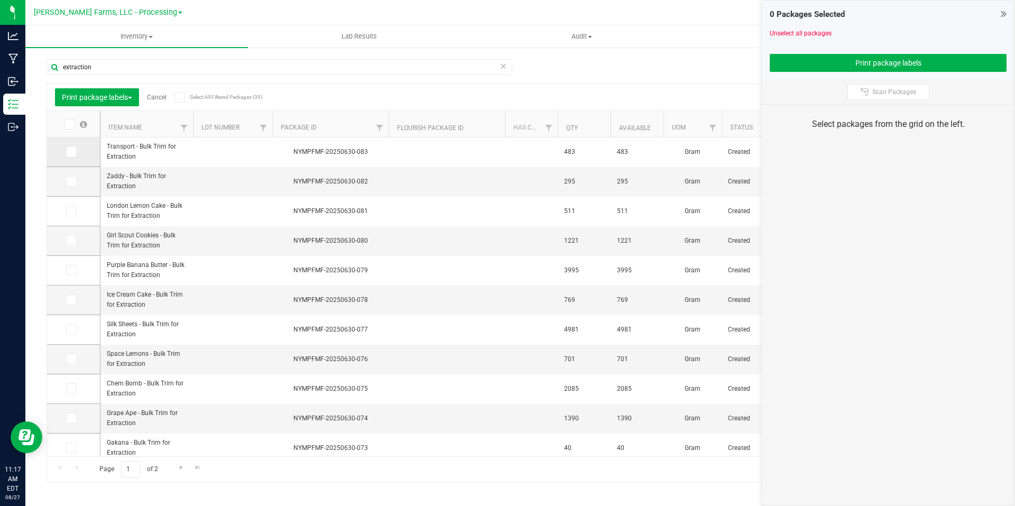
click at [70, 152] on icon at bounding box center [70, 152] width 7 height 0
click at [0, 0] on input "checkbox" at bounding box center [0, 0] width 0 height 0
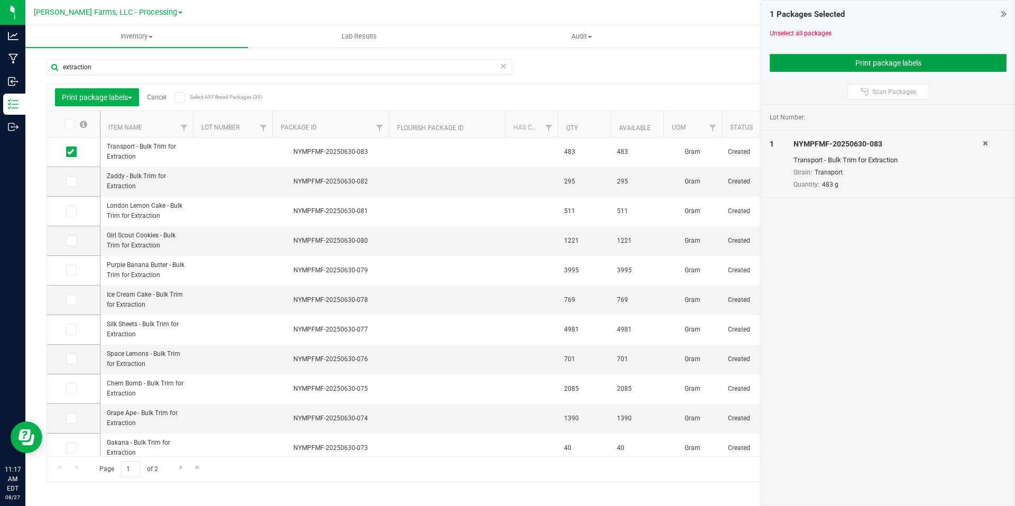
click at [918, 59] on button "Print package labels" at bounding box center [888, 63] width 237 height 18
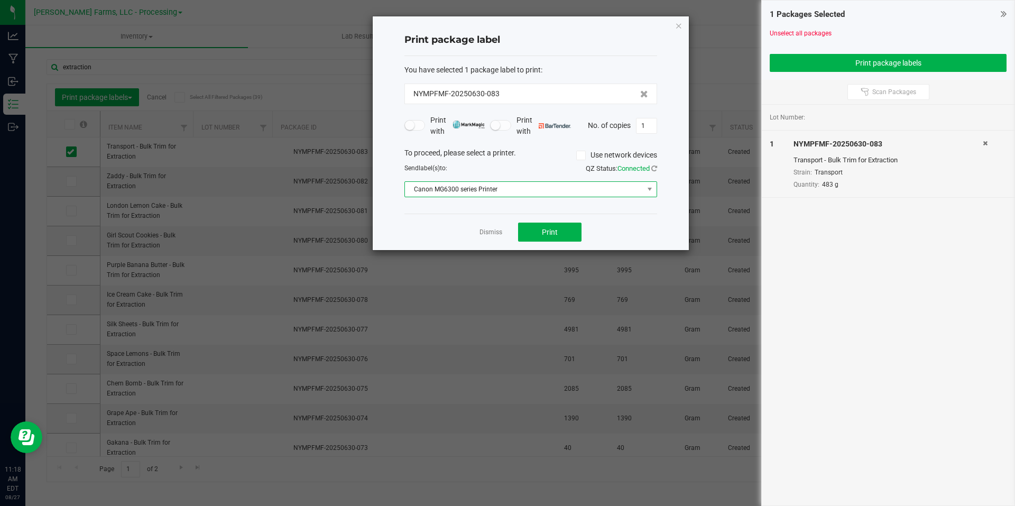
click at [565, 195] on span "Canon MG6300 series Printer" at bounding box center [524, 189] width 239 height 15
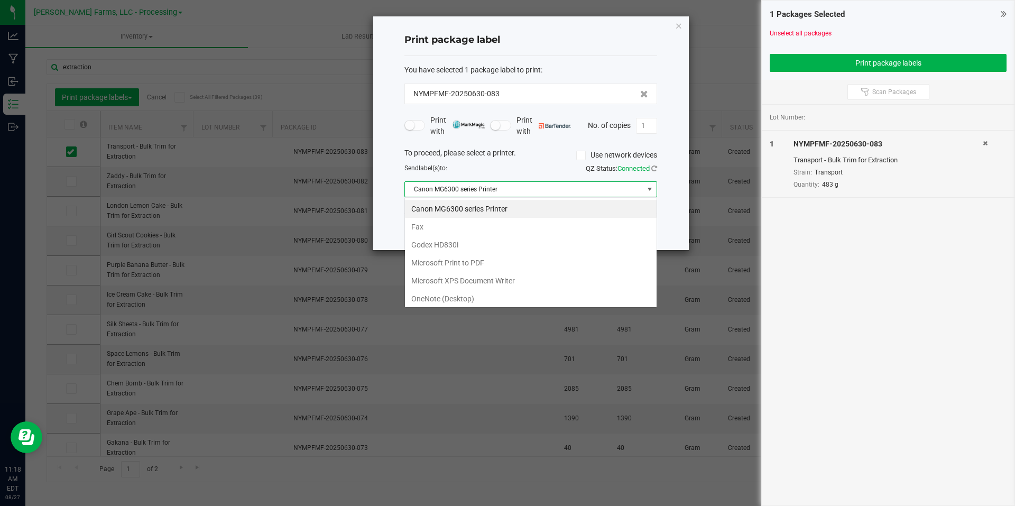
scroll to position [16, 253]
click at [458, 247] on HD830i "Godex HD830i" at bounding box center [531, 245] width 252 height 18
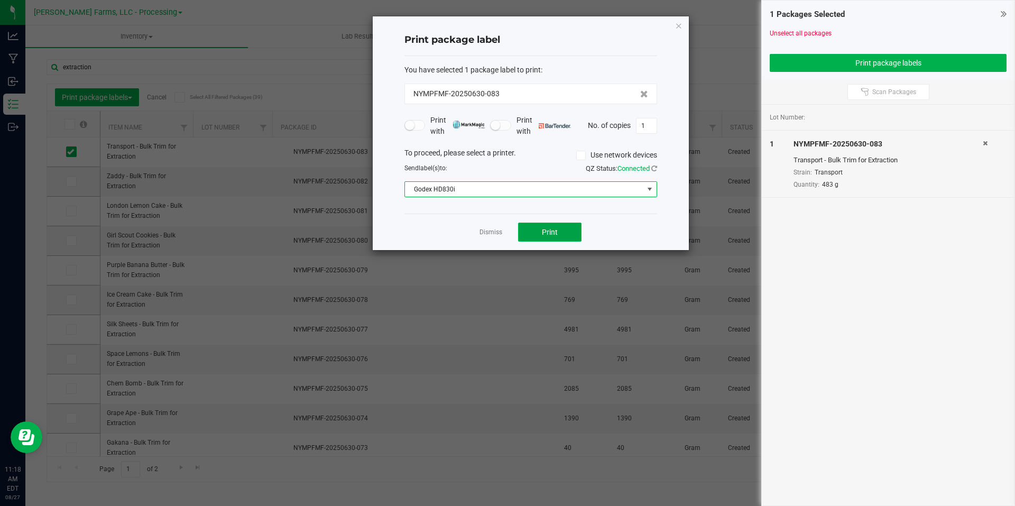
click at [559, 232] on button "Print" at bounding box center [549, 232] width 63 height 19
click at [554, 226] on button "Print" at bounding box center [549, 232] width 63 height 19
click at [556, 245] on div "Dismiss Print" at bounding box center [531, 232] width 253 height 36
click at [557, 235] on span "Print" at bounding box center [550, 232] width 16 height 8
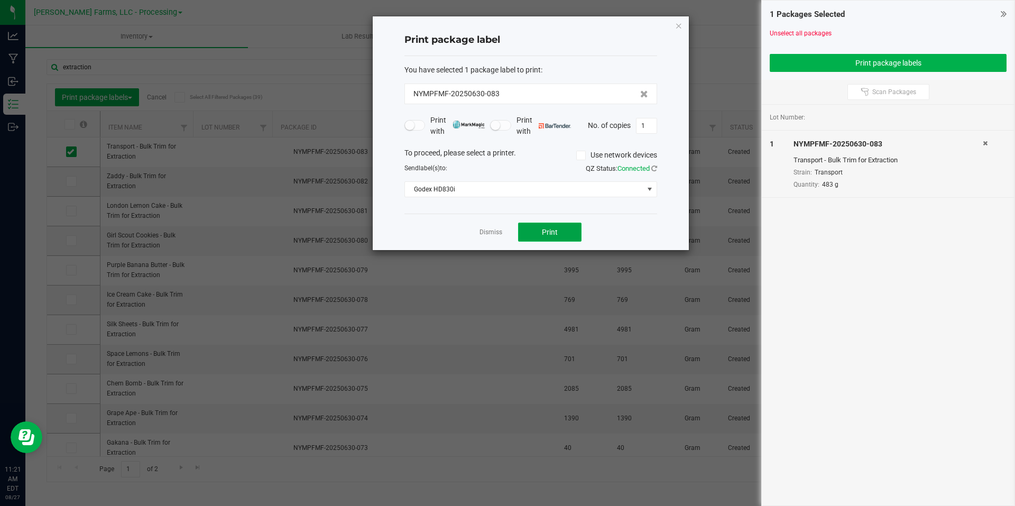
click at [556, 237] on button "Print" at bounding box center [549, 232] width 63 height 19
click at [556, 228] on span "Print" at bounding box center [550, 232] width 16 height 8
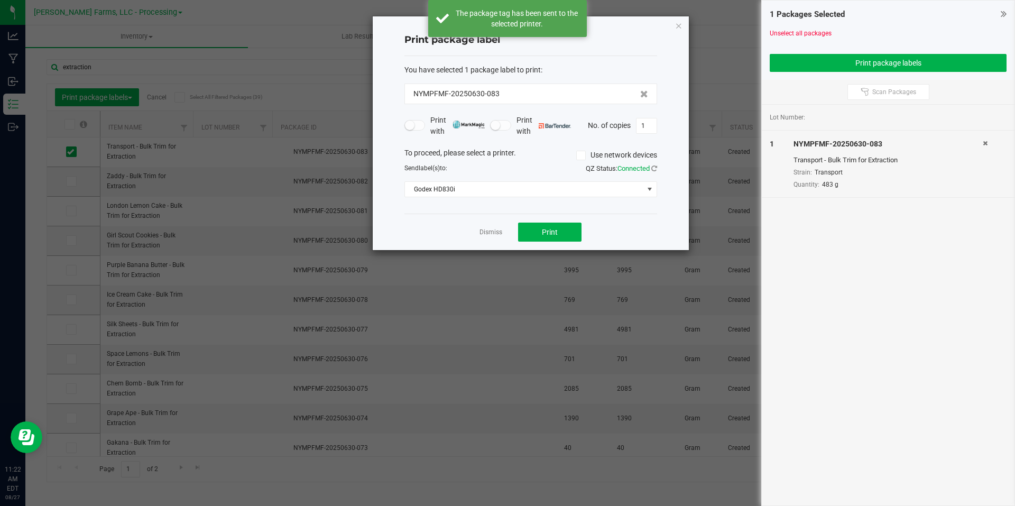
click at [567, 268] on ngb-modal-window "Print package label You have selected 1 package label to print : NYMPFMF-202506…" at bounding box center [511, 253] width 1023 height 506
click at [555, 222] on div "Dismiss Print" at bounding box center [531, 232] width 253 height 36
click at [555, 232] on span "Print" at bounding box center [550, 232] width 16 height 8
click at [501, 233] on link "Dismiss" at bounding box center [491, 232] width 23 height 9
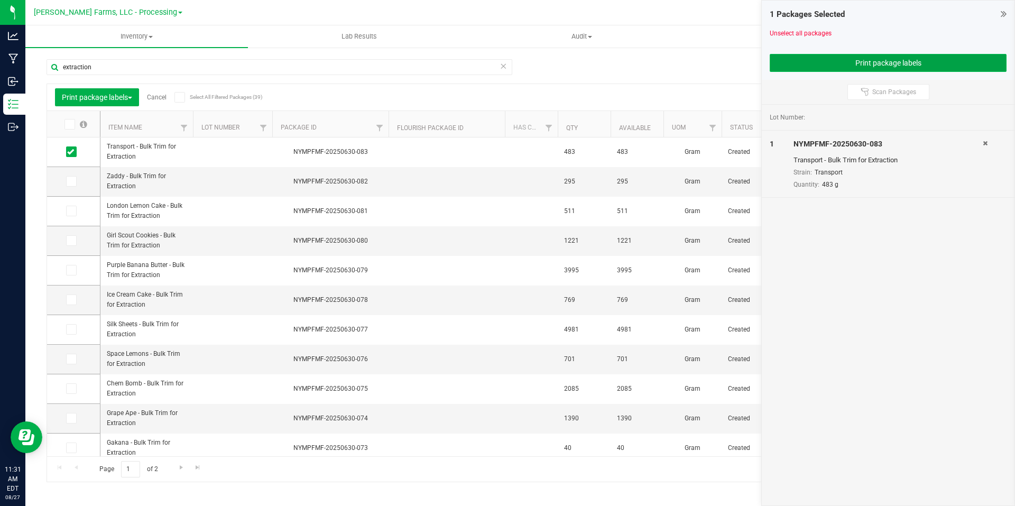
click at [890, 57] on button "Print package labels" at bounding box center [888, 63] width 237 height 18
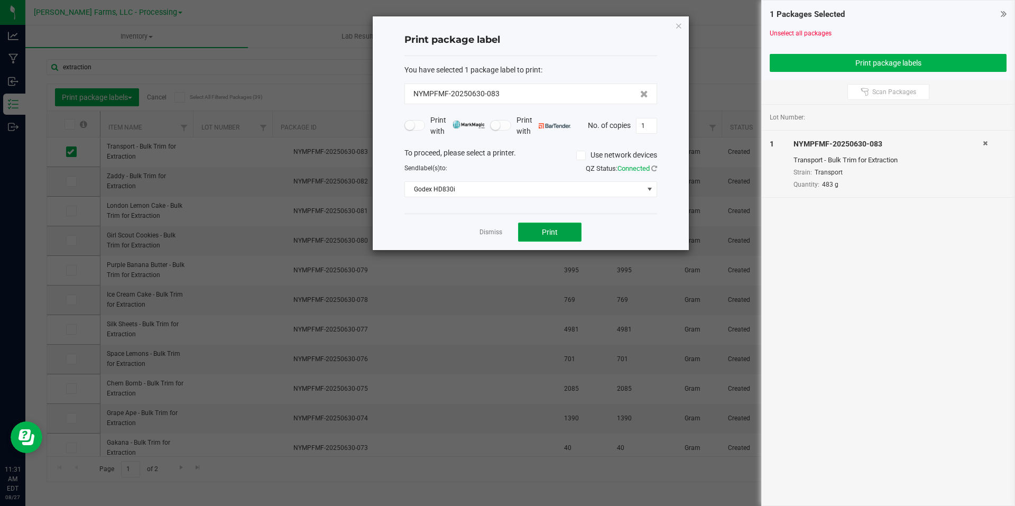
click at [559, 229] on button "Print" at bounding box center [549, 232] width 63 height 19
click at [527, 225] on button "Print" at bounding box center [549, 232] width 63 height 19
click at [495, 236] on link "Dismiss" at bounding box center [491, 232] width 23 height 9
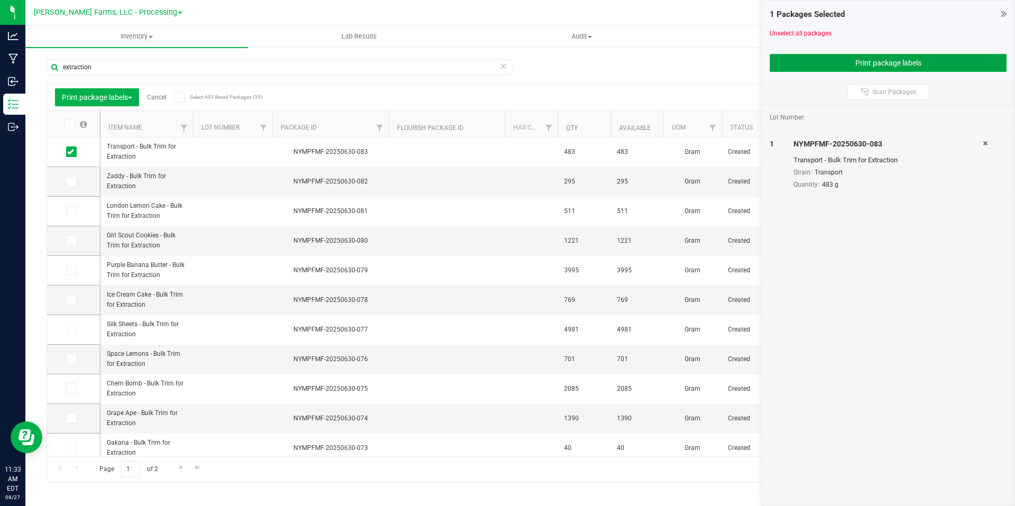
click at [914, 69] on button "Print package labels" at bounding box center [888, 63] width 237 height 18
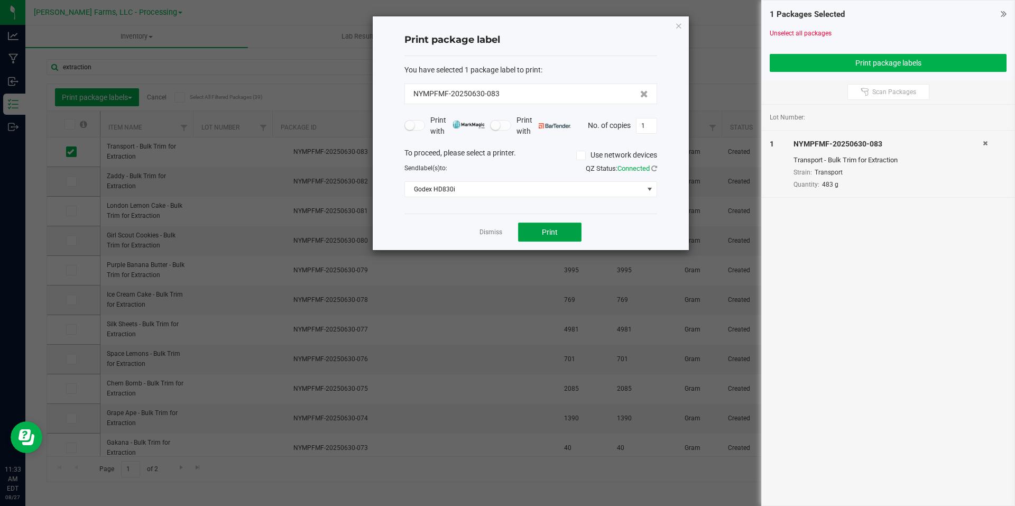
click at [529, 234] on button "Print" at bounding box center [549, 232] width 63 height 19
click at [583, 248] on div "Dismiss Print" at bounding box center [531, 232] width 253 height 36
click at [566, 239] on button "Print" at bounding box center [549, 232] width 63 height 19
